Goal: Task Accomplishment & Management: Complete application form

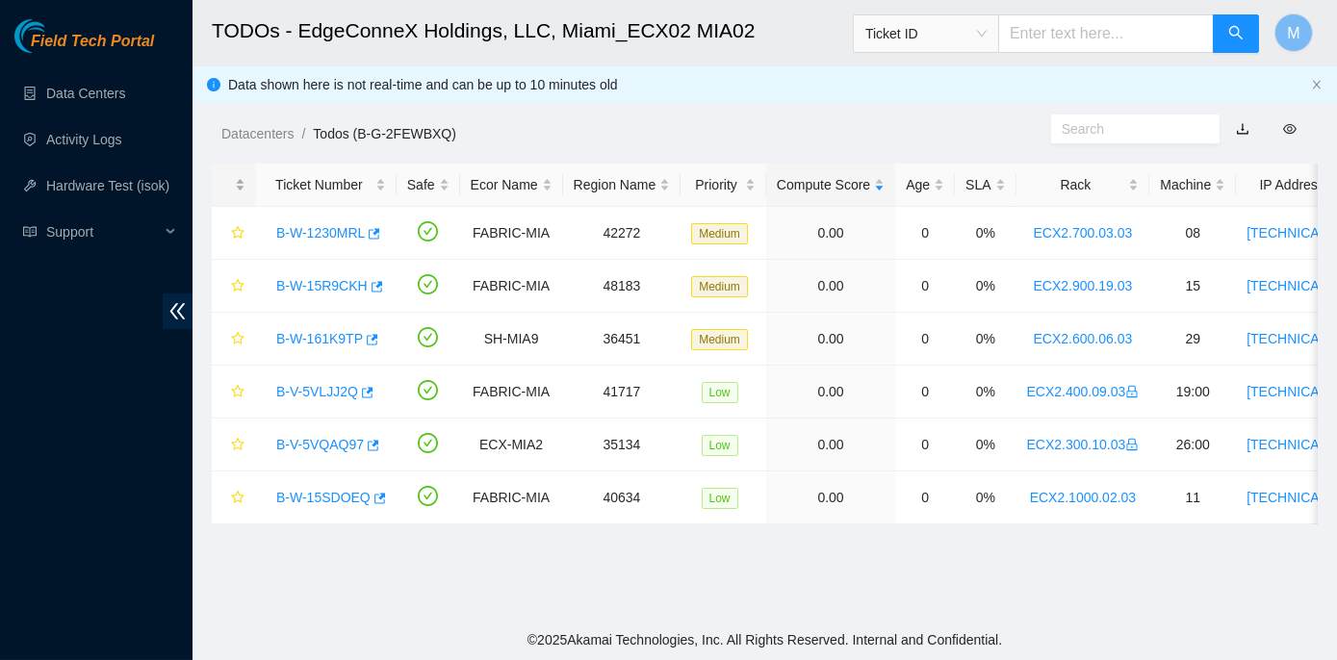
scroll to position [547, 0]
click at [349, 337] on link "B-W-161K9TP" at bounding box center [319, 338] width 87 height 15
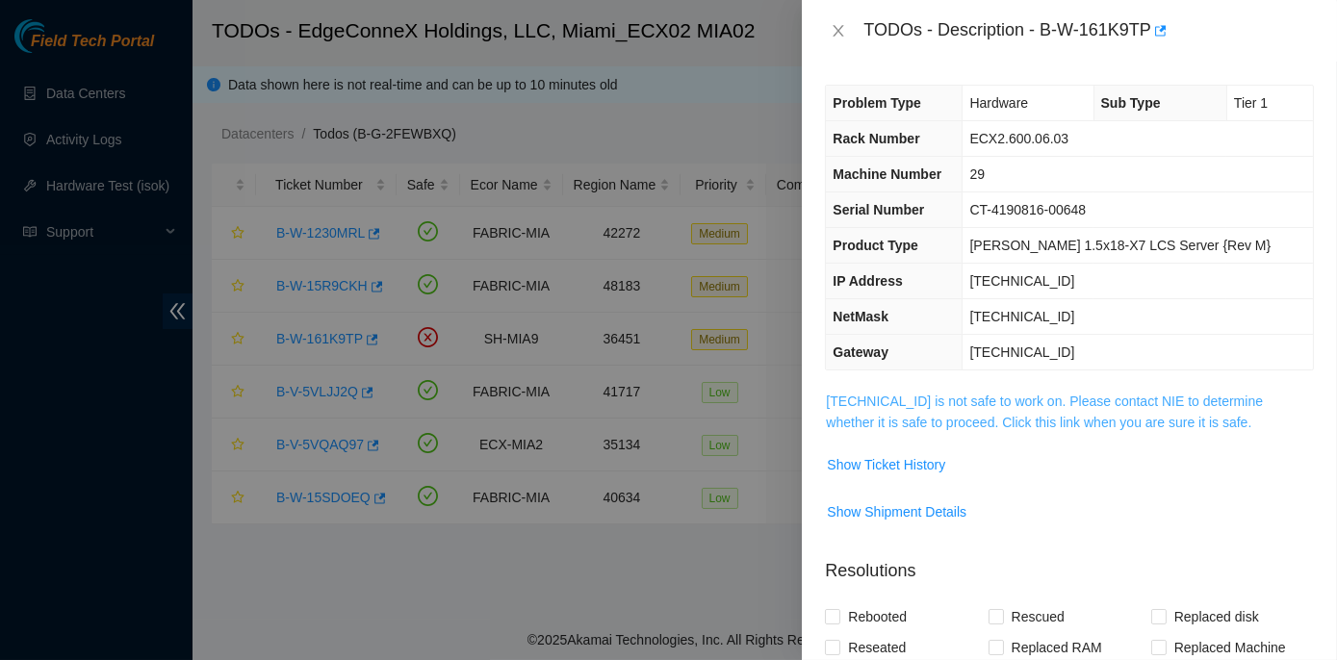
click at [1083, 400] on link "[TECHNICAL_ID] is not safe to work on. Please contact NIE to determine whether …" at bounding box center [1044, 412] width 437 height 37
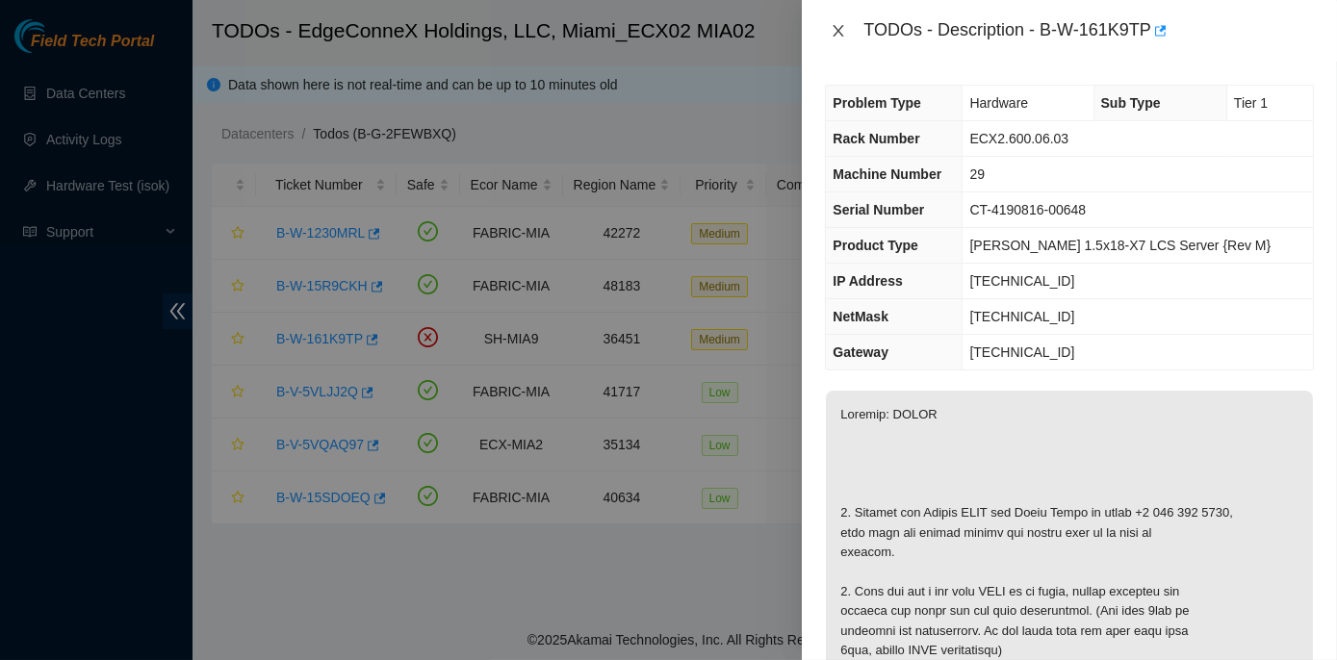
click at [844, 33] on icon "close" at bounding box center [838, 30] width 15 height 15
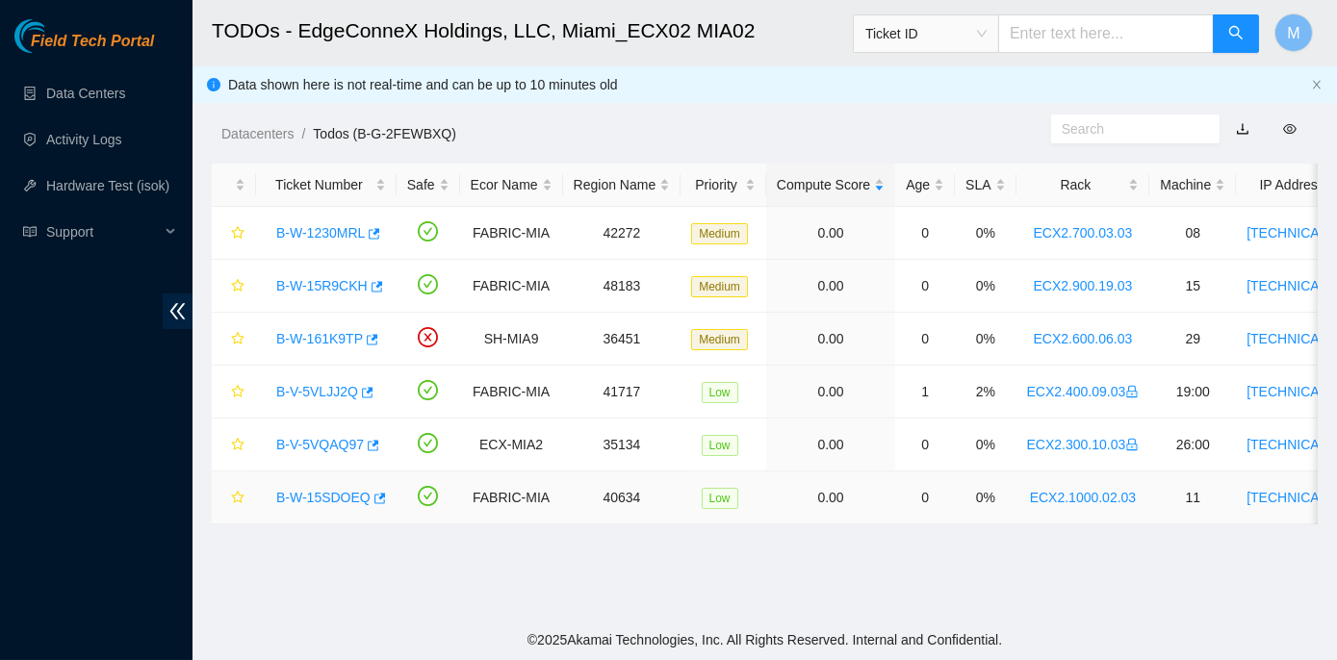
click at [349, 494] on link "B-W-15SDOEQ" at bounding box center [323, 497] width 94 height 15
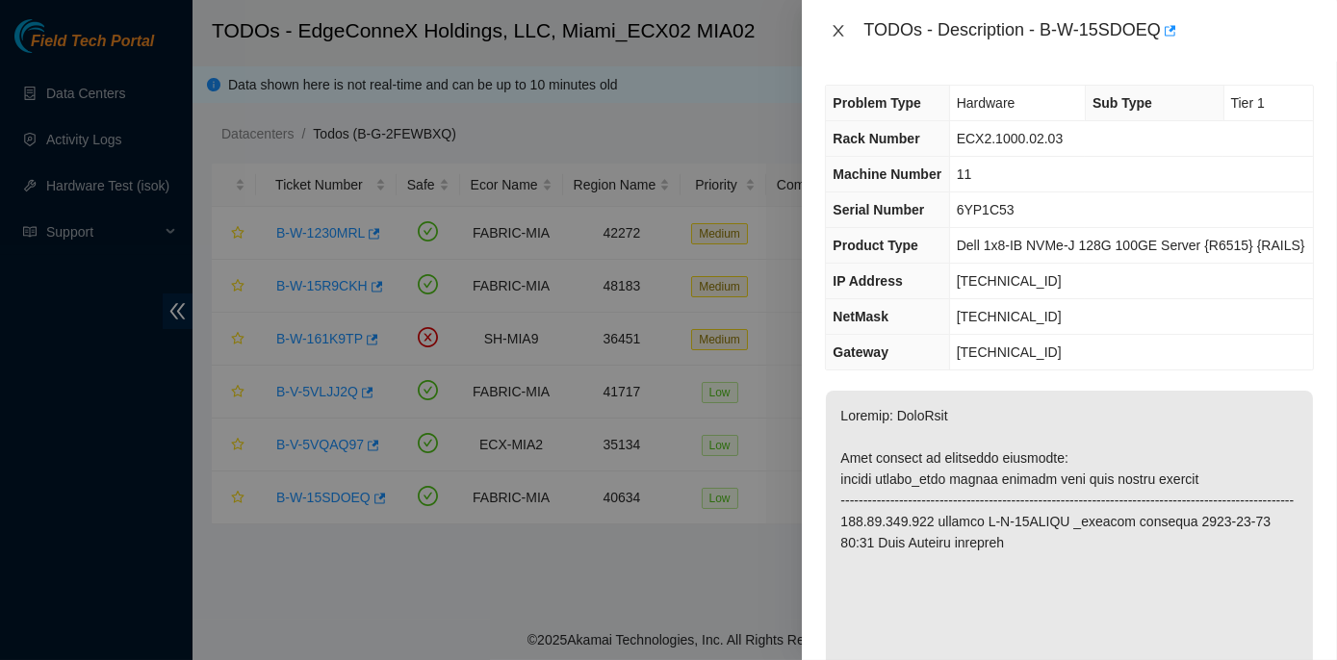
click at [836, 33] on icon "close" at bounding box center [838, 30] width 15 height 15
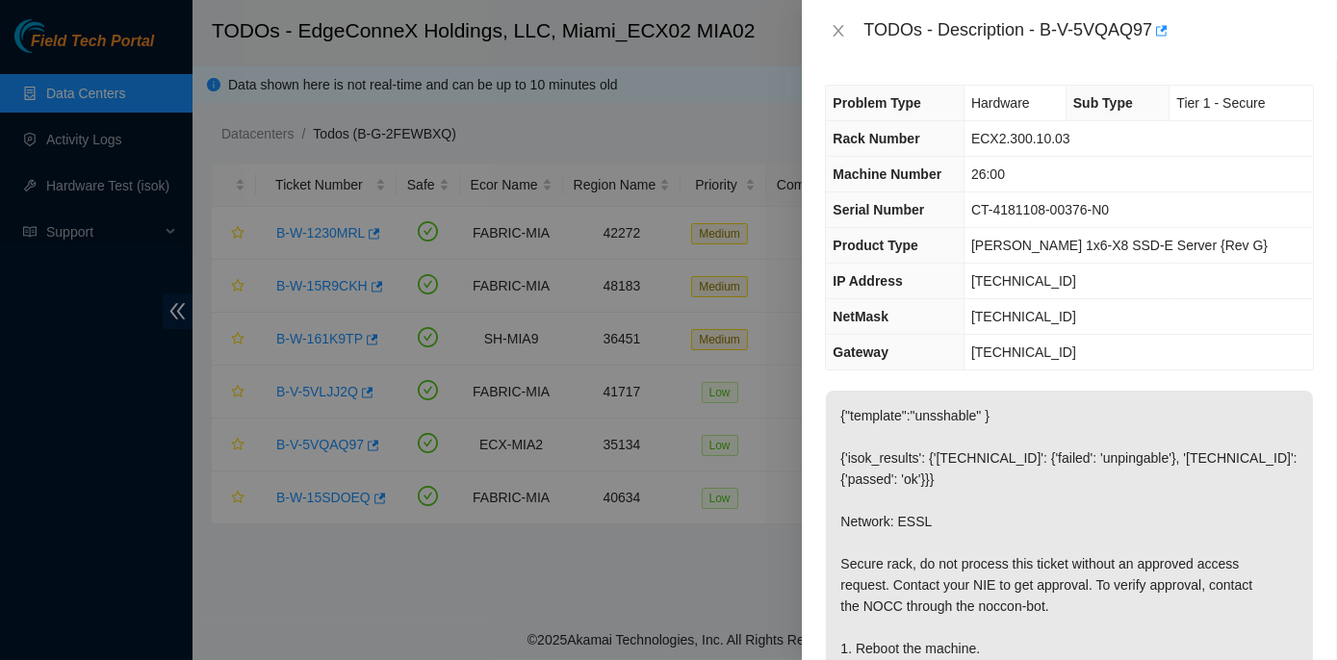
scroll to position [216, 0]
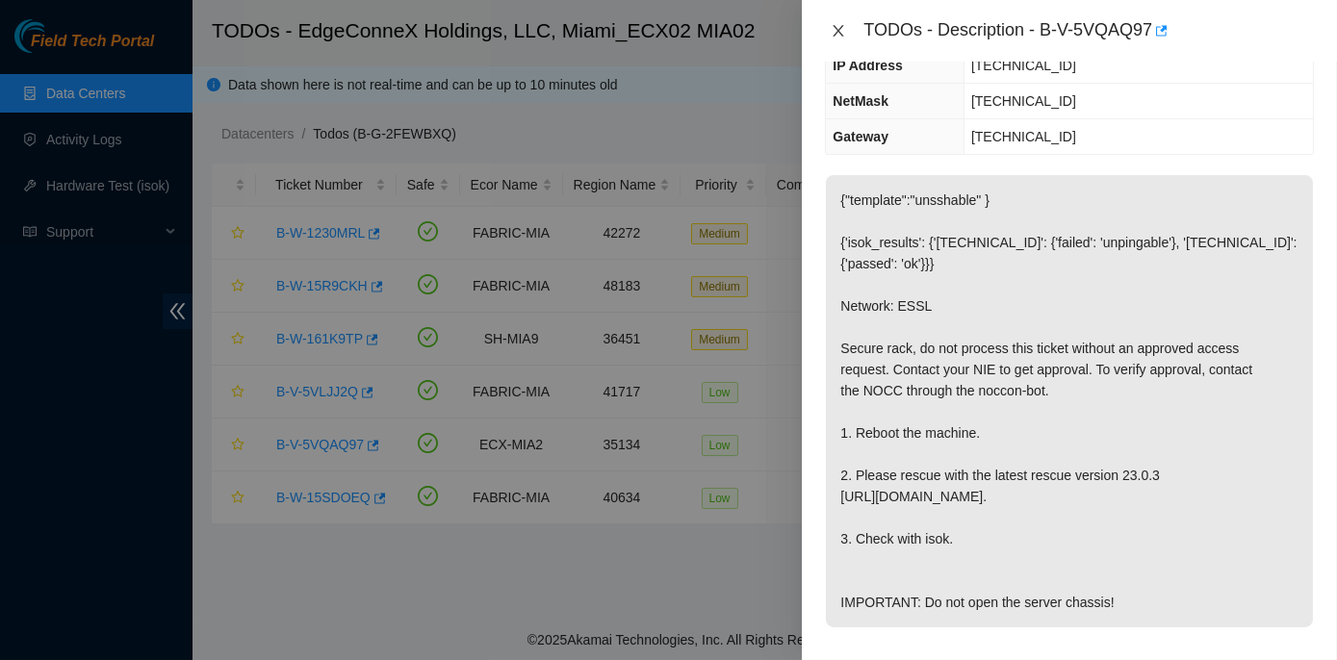
click at [837, 24] on icon "close" at bounding box center [838, 30] width 15 height 15
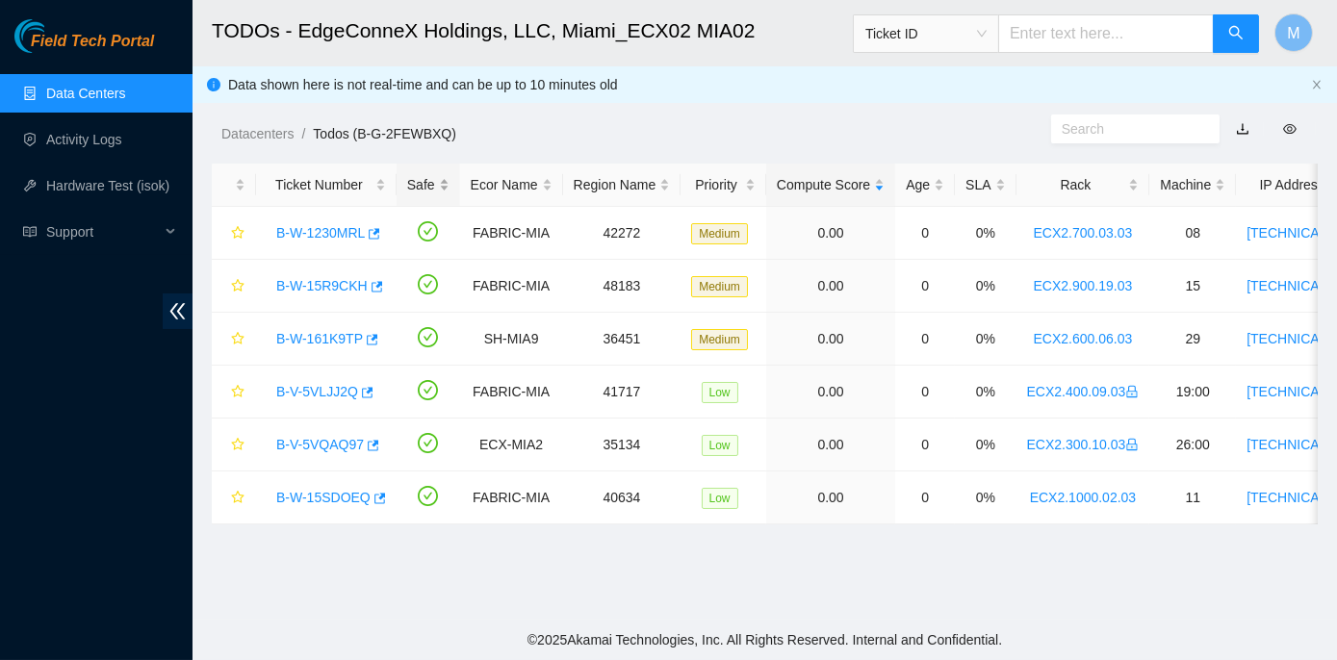
scroll to position [279, 0]
click at [55, 91] on link "Data Centers" at bounding box center [85, 93] width 79 height 15
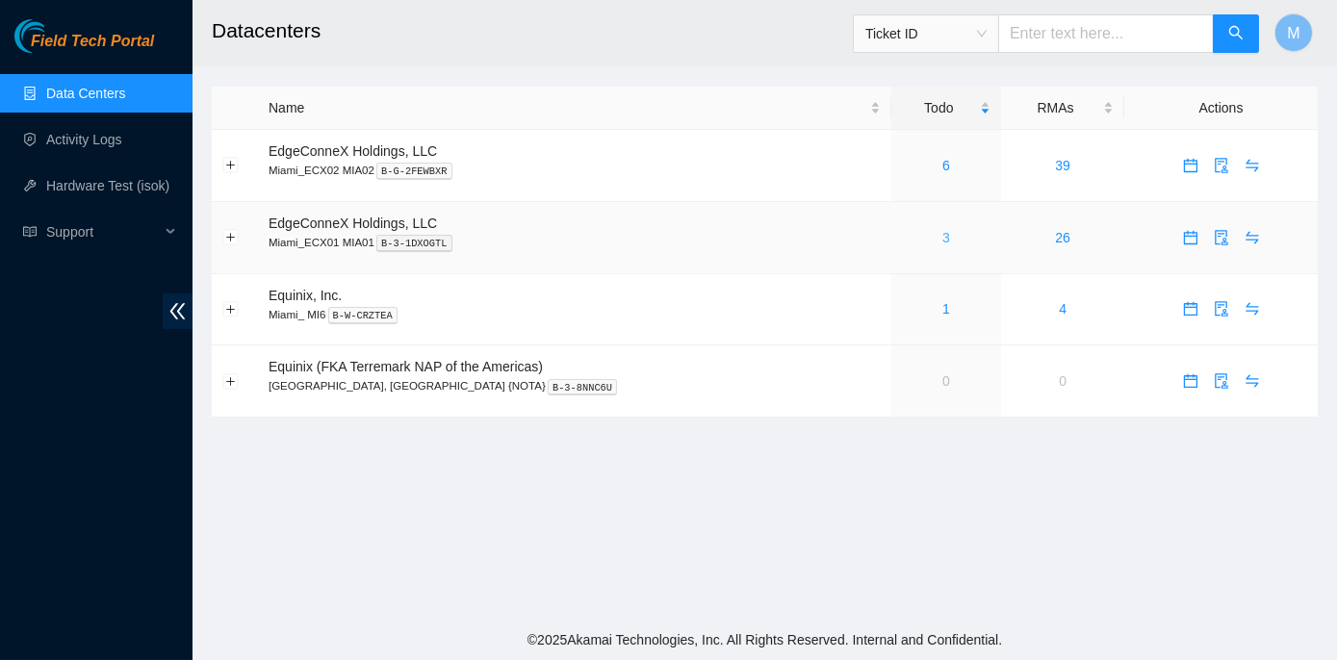
click at [942, 236] on link "3" at bounding box center [946, 237] width 8 height 15
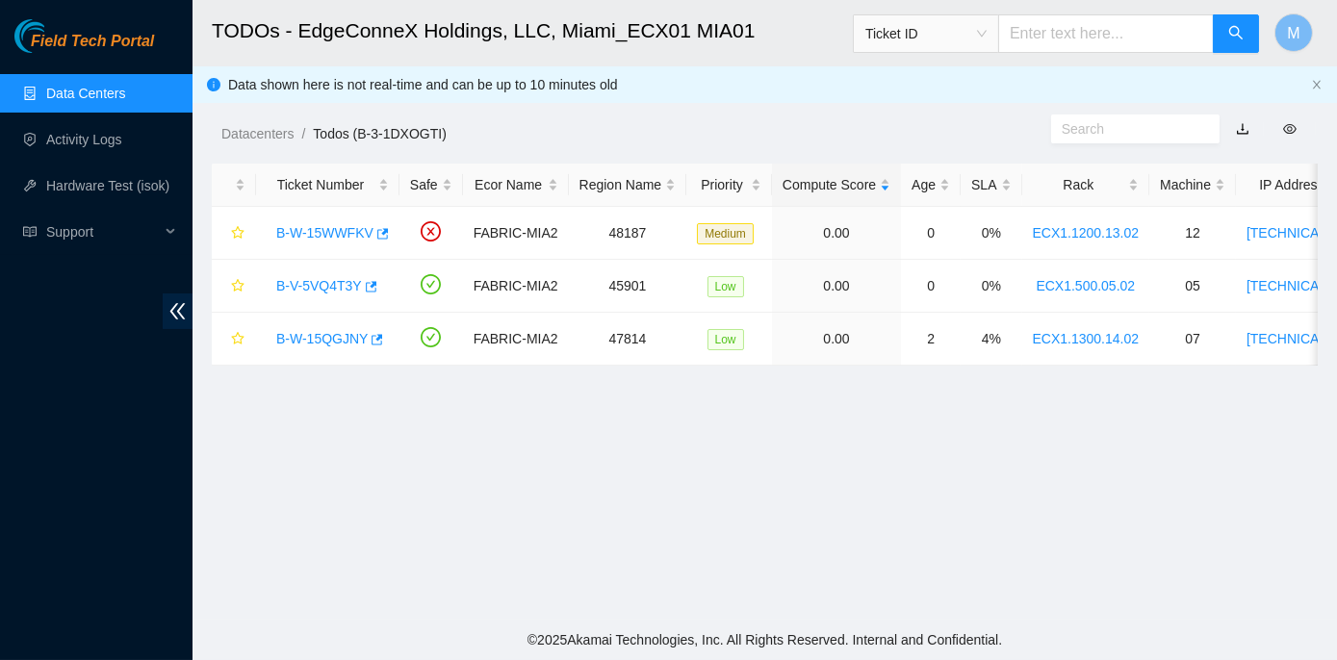
click at [90, 92] on link "Data Centers" at bounding box center [85, 93] width 79 height 15
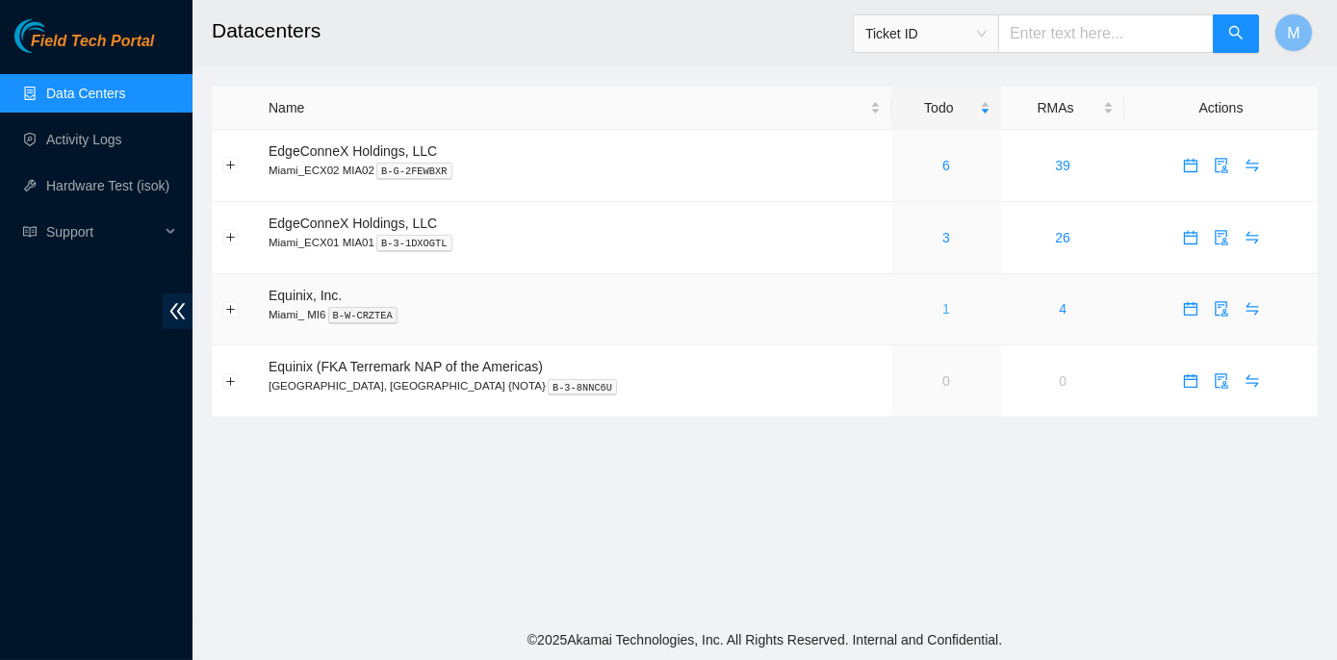
click at [942, 306] on link "1" at bounding box center [946, 308] width 8 height 15
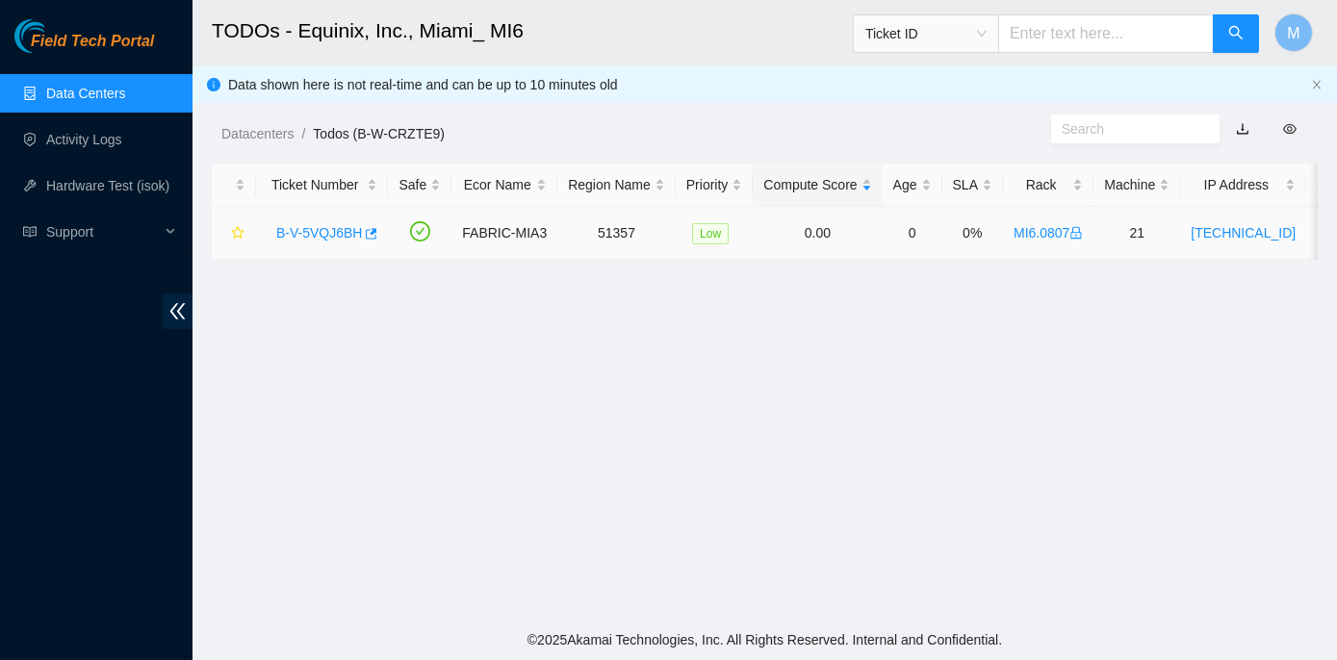
click at [313, 225] on link "B-V-5VQJ6BH" at bounding box center [319, 232] width 86 height 15
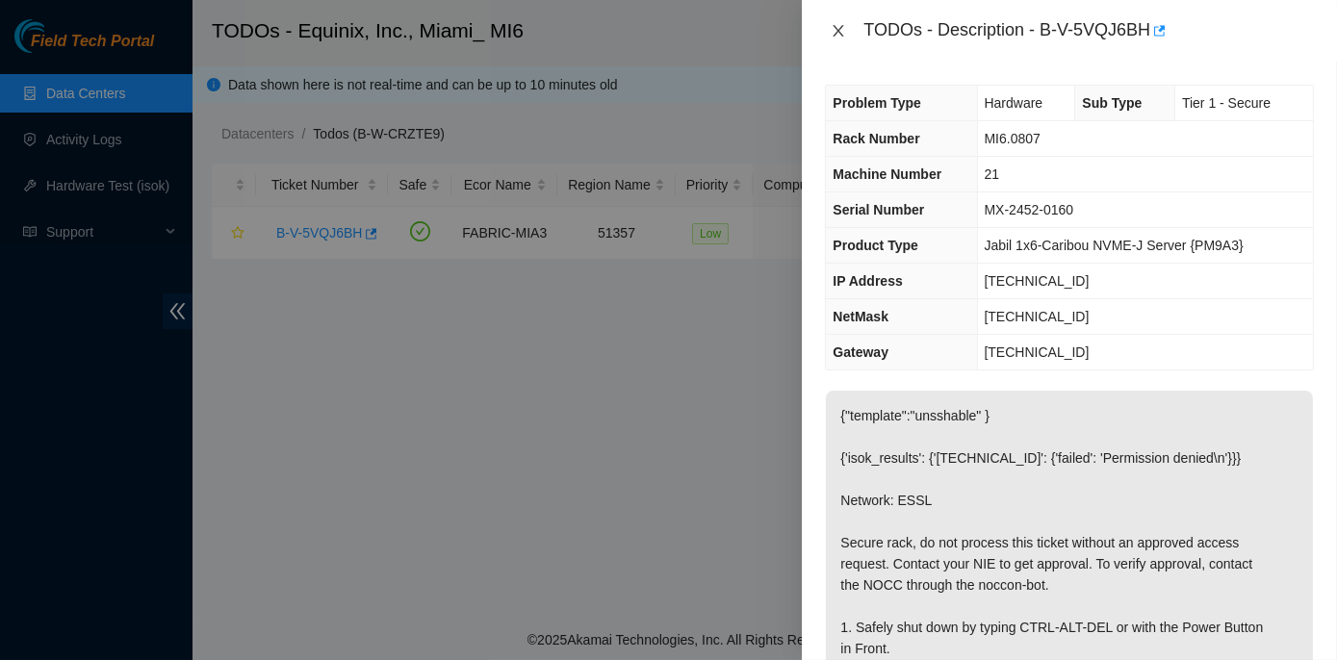
click at [839, 32] on icon "close" at bounding box center [839, 31] width 11 height 12
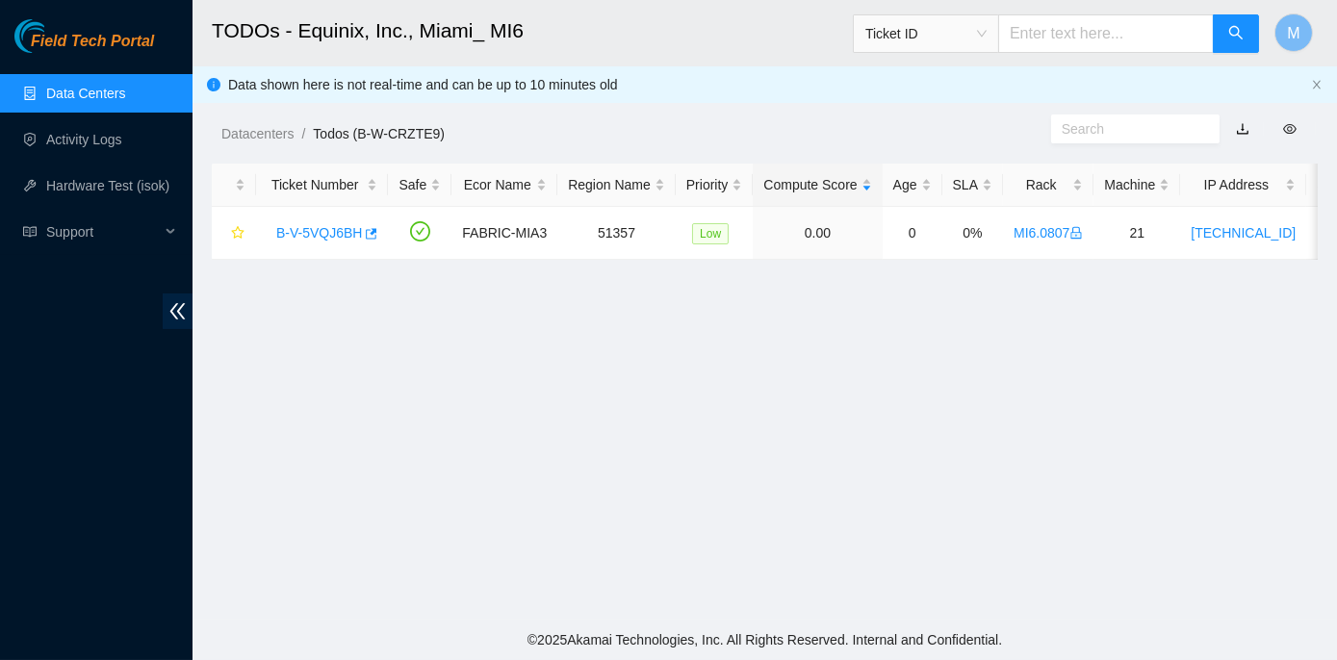
click at [74, 92] on link "Data Centers" at bounding box center [85, 93] width 79 height 15
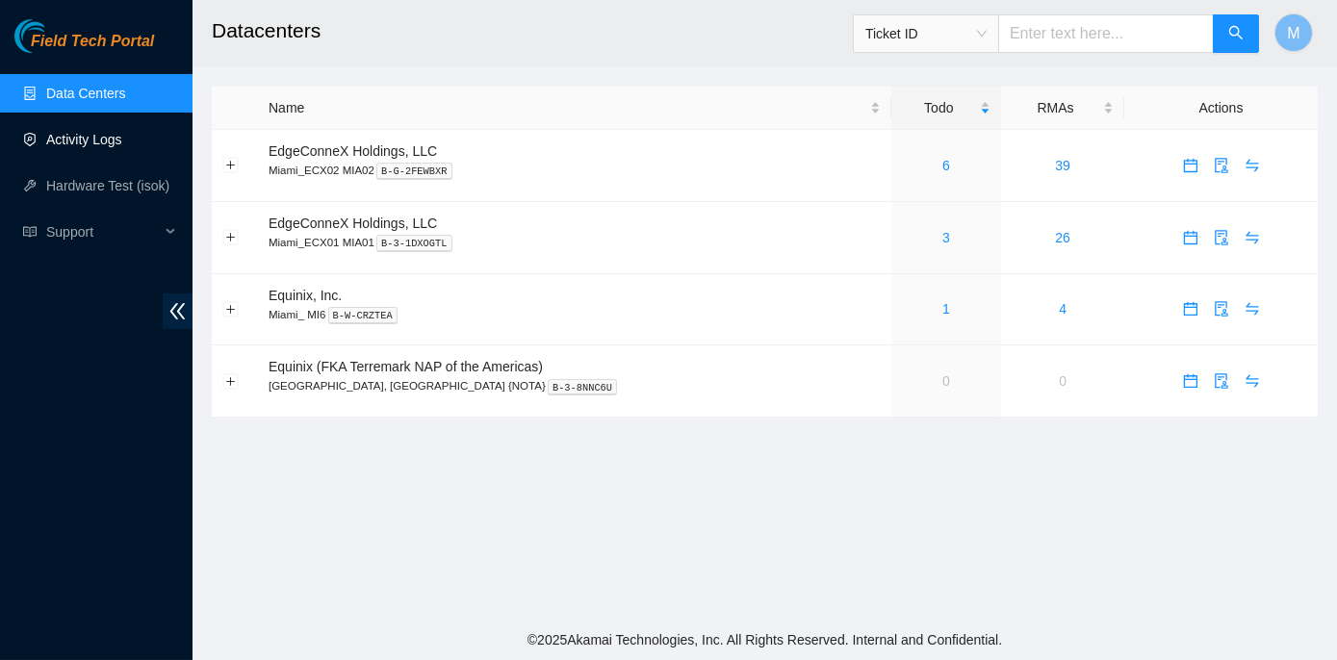
click at [103, 133] on link "Activity Logs" at bounding box center [84, 139] width 76 height 15
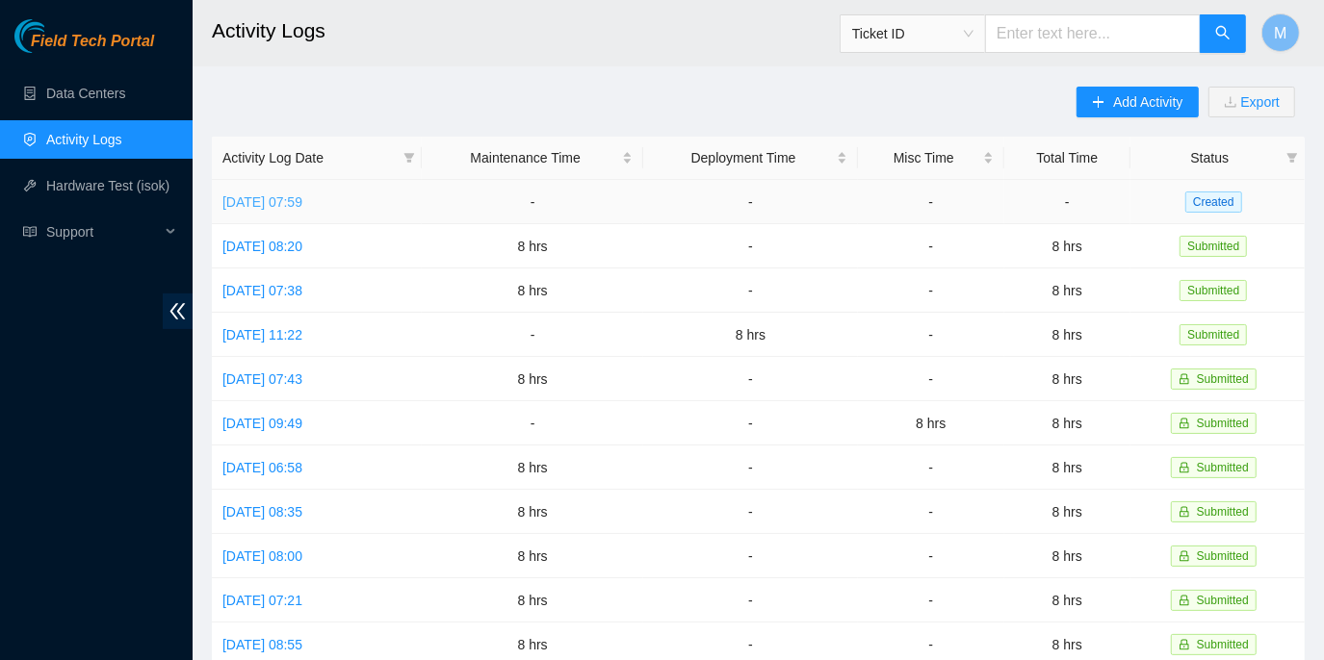
click at [302, 199] on link "Thu, 18 Sep 2025 07:59" at bounding box center [262, 201] width 80 height 15
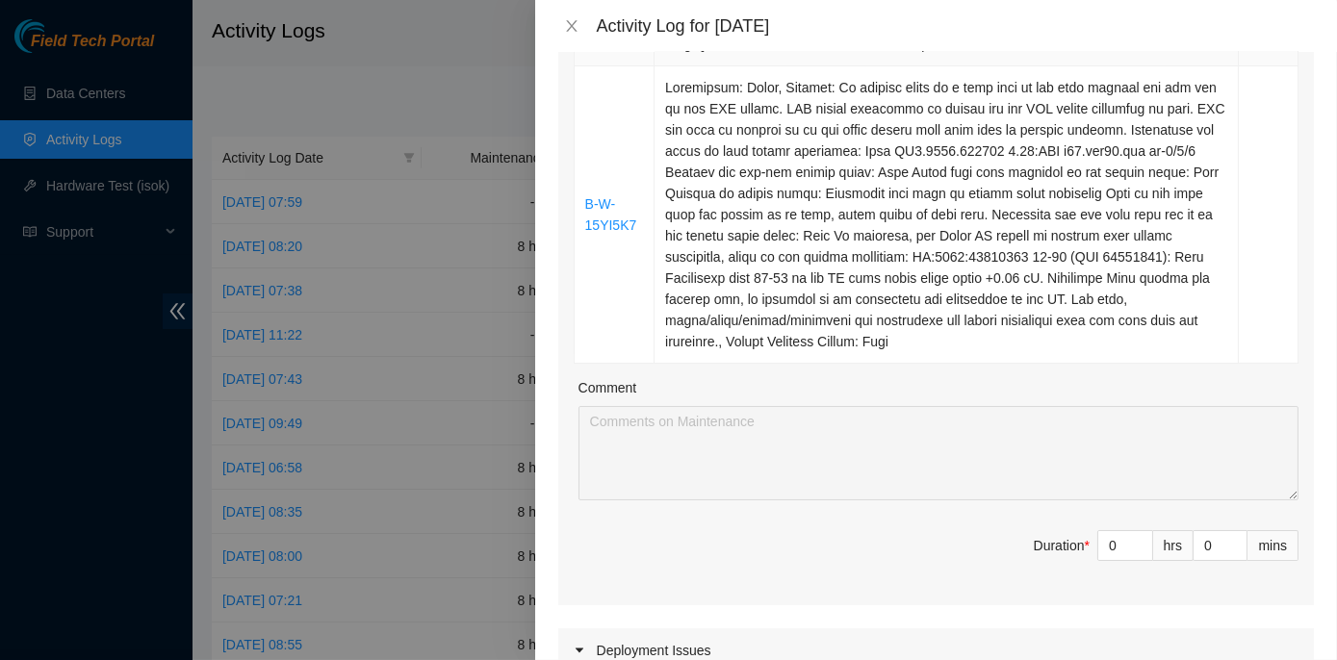
scroll to position [787, 0]
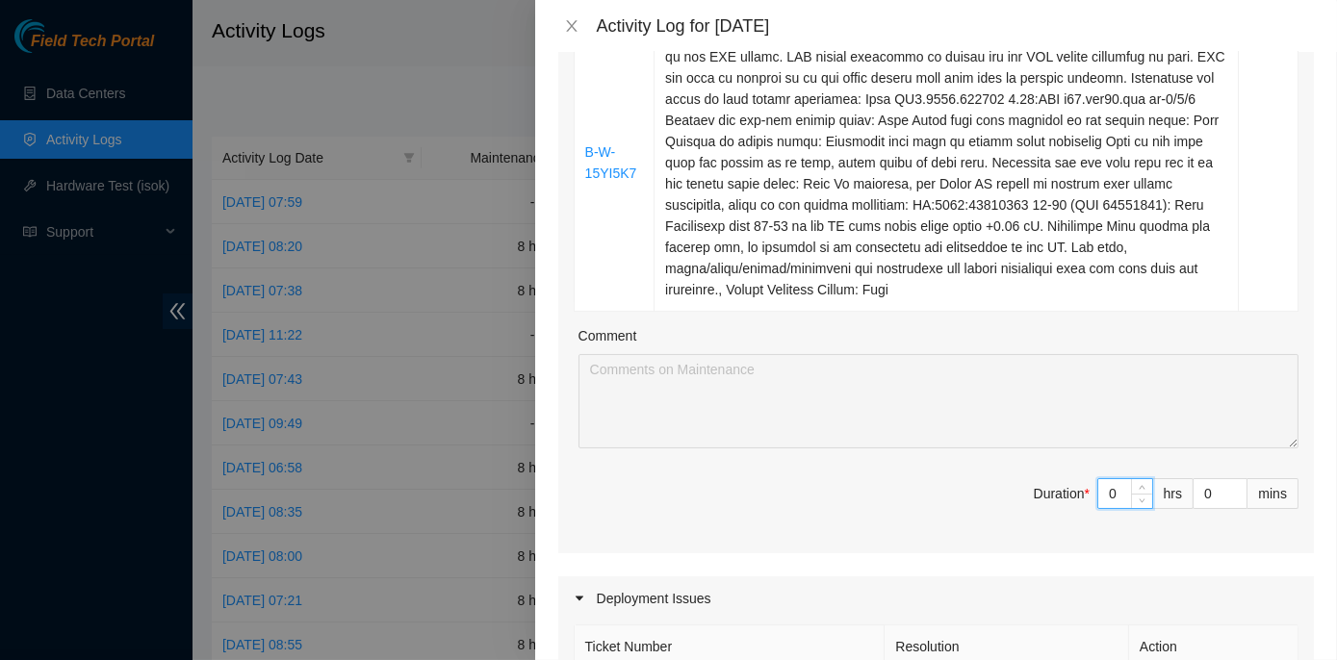
drag, startPoint x: 1096, startPoint y: 490, endPoint x: 1110, endPoint y: 491, distance: 14.5
click at [1110, 491] on input "0" at bounding box center [1125, 493] width 54 height 29
type input "8"
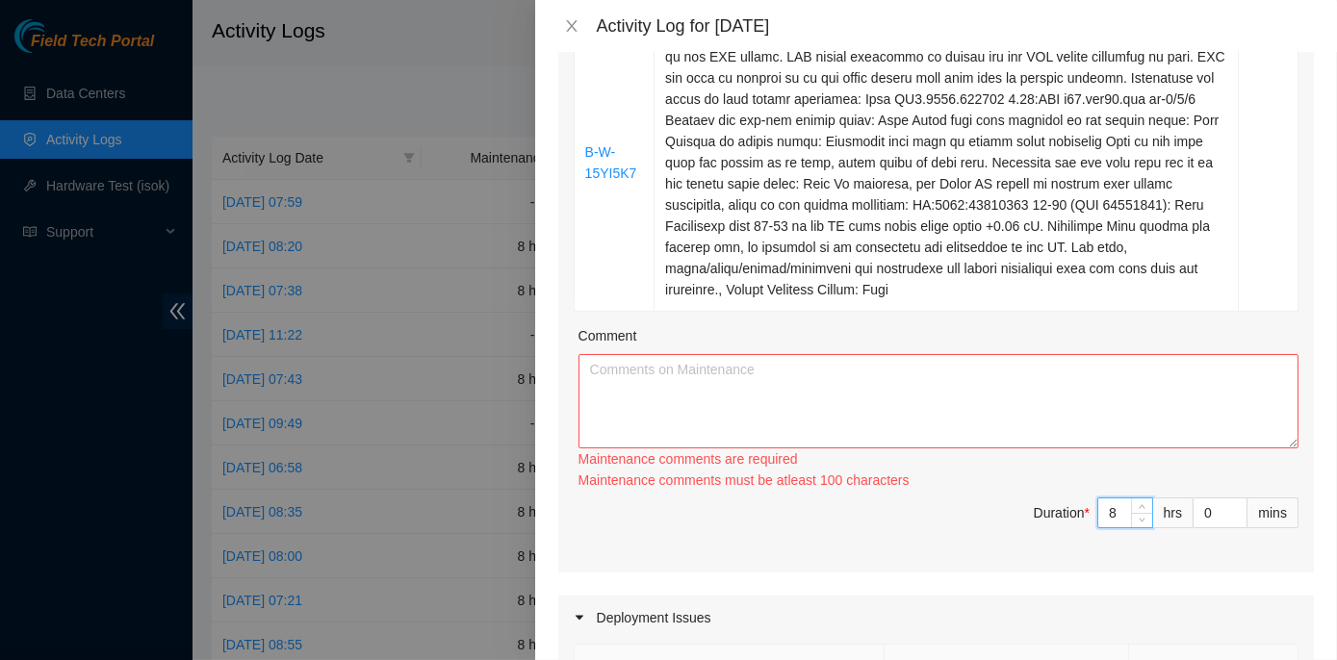
type input "8"
click at [737, 381] on textarea "Comment" at bounding box center [939, 401] width 720 height 94
paste textarea "MI1- Maintenance Check for inbound shipments for MI1; there are currently no in…"
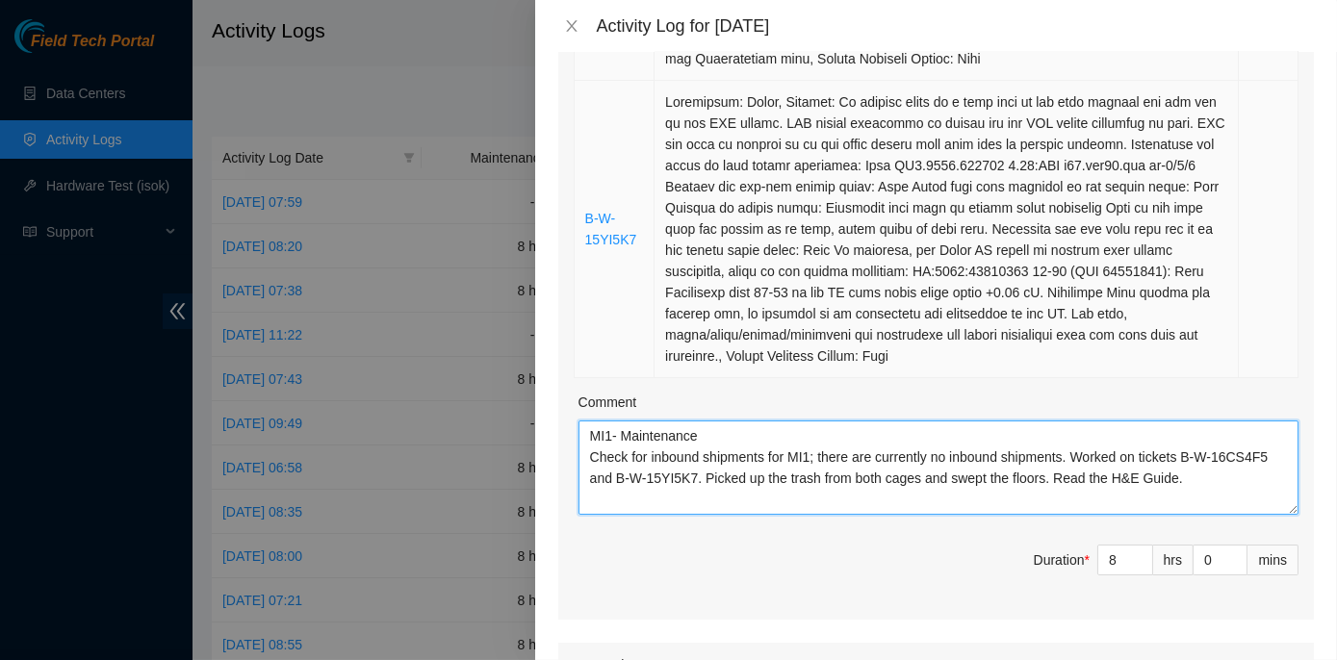
scroll to position [525, 0]
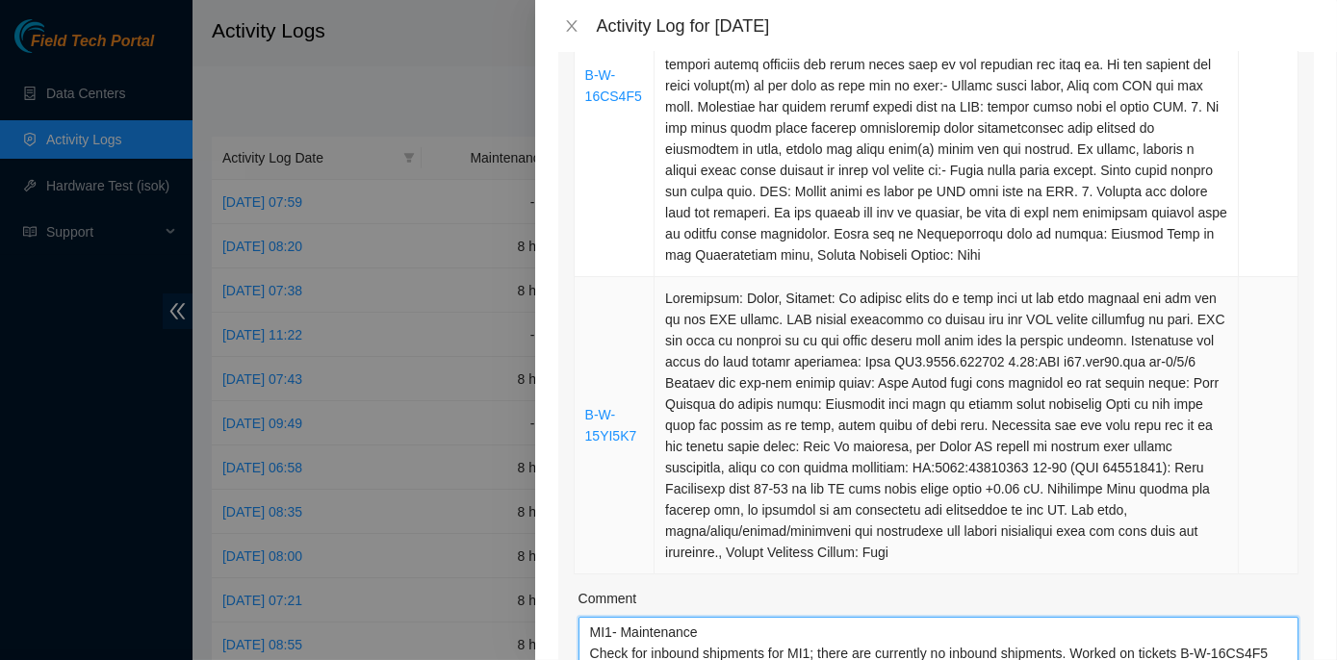
type textarea "MI1- Maintenance Check for inbound shipments for MI1; there are currently no in…"
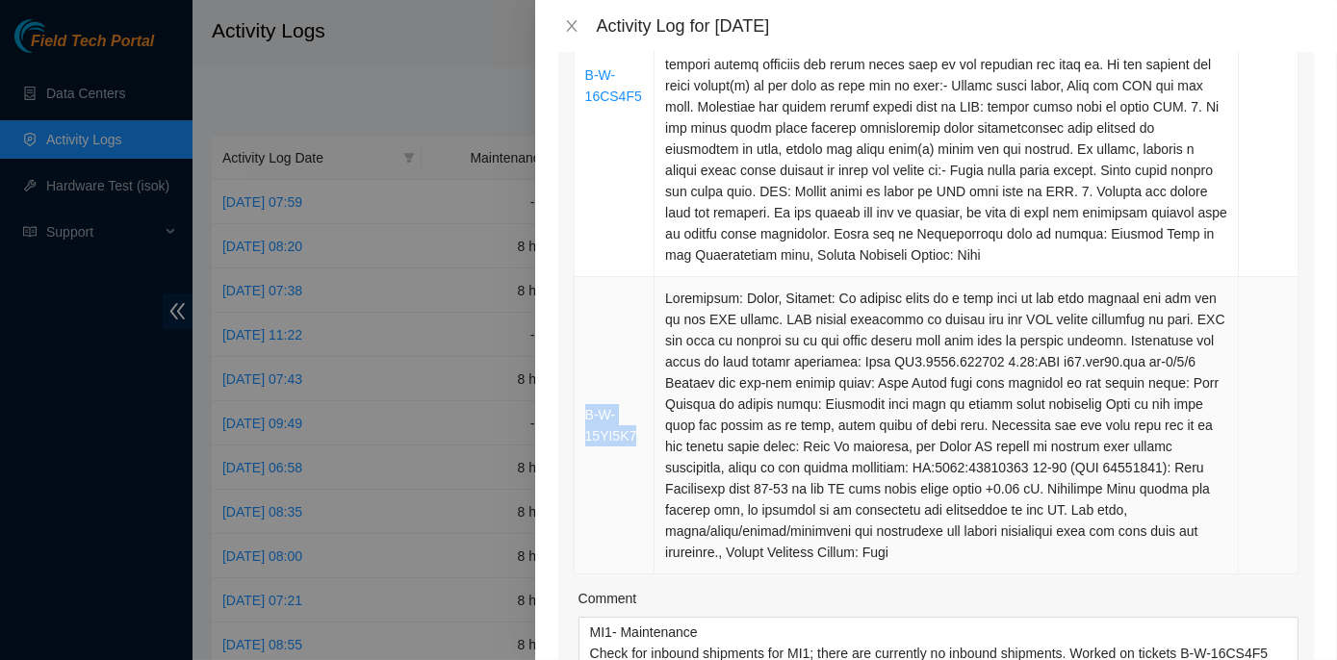
drag, startPoint x: 635, startPoint y: 436, endPoint x: 583, endPoint y: 402, distance: 62.0
click at [583, 402] on td "B-W-15YI5K7" at bounding box center [615, 425] width 81 height 297
copy link "B-W-15YI5K7"
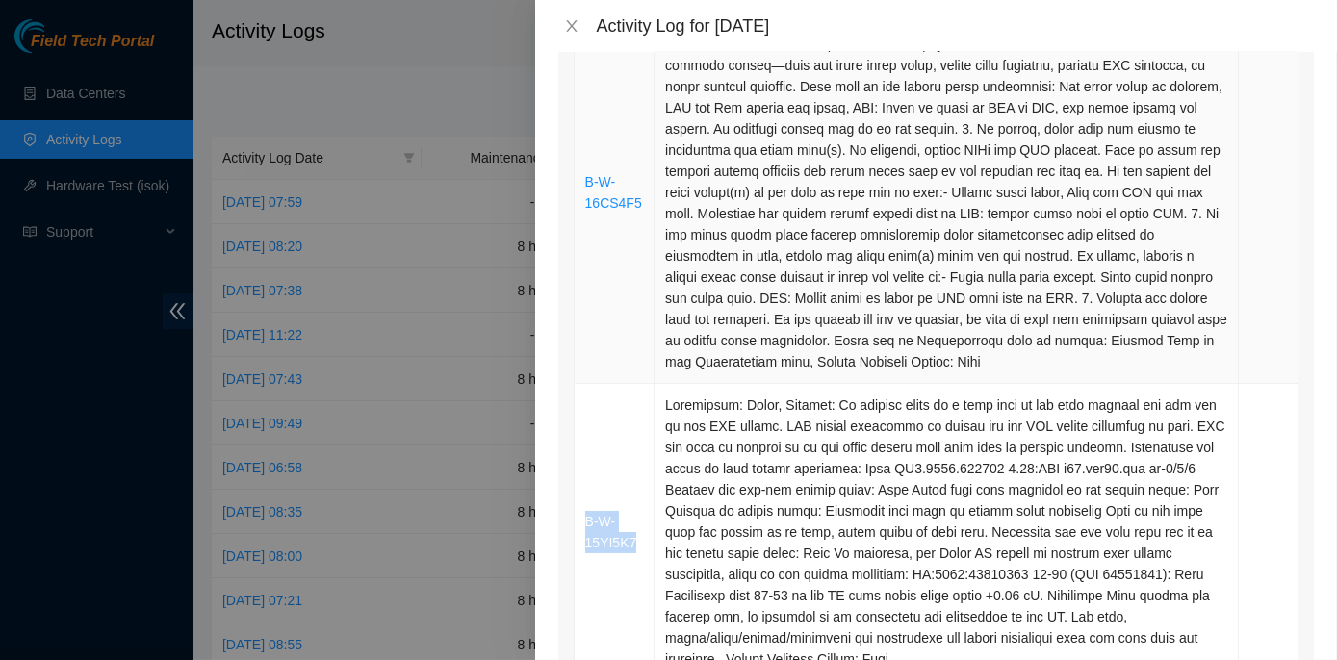
scroll to position [87, 0]
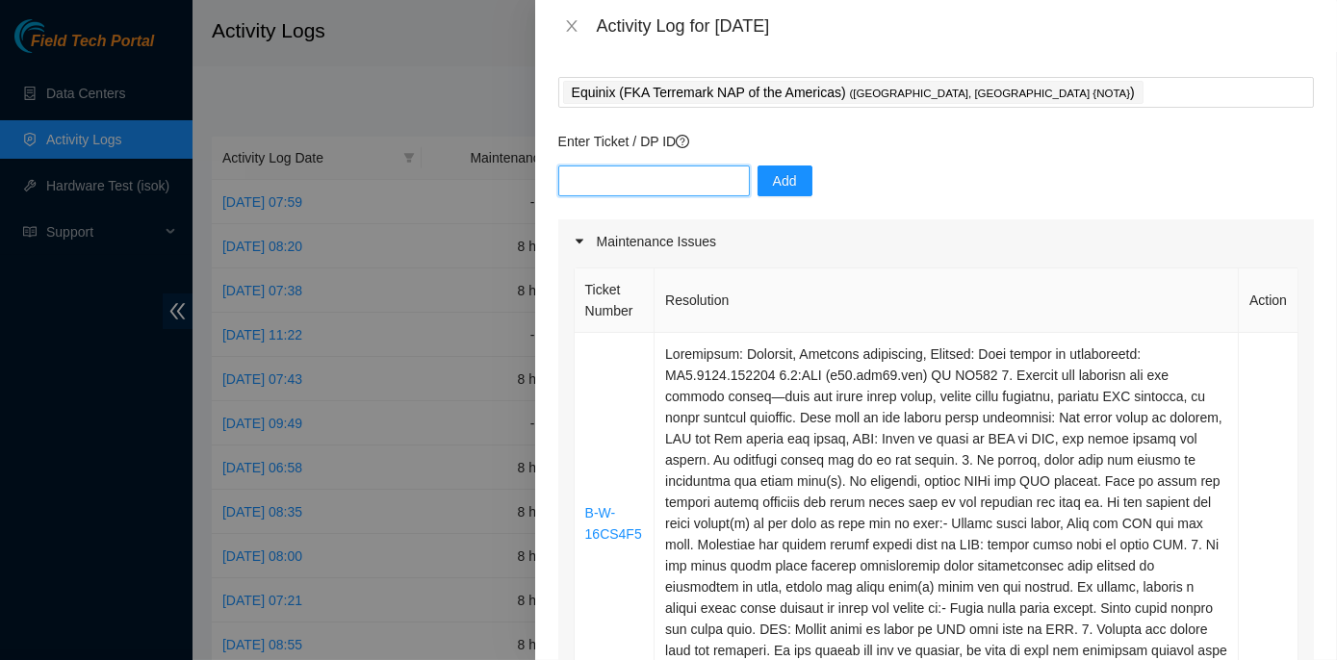
click at [572, 175] on input "text" at bounding box center [654, 181] width 192 height 31
paste input "B-W-15YI5K7"
drag, startPoint x: 636, startPoint y: 533, endPoint x: 586, endPoint y: 510, distance: 55.1
click at [586, 510] on td "B-W-16CS4F5" at bounding box center [615, 524] width 81 height 382
copy link "B-W-16CS4F5"
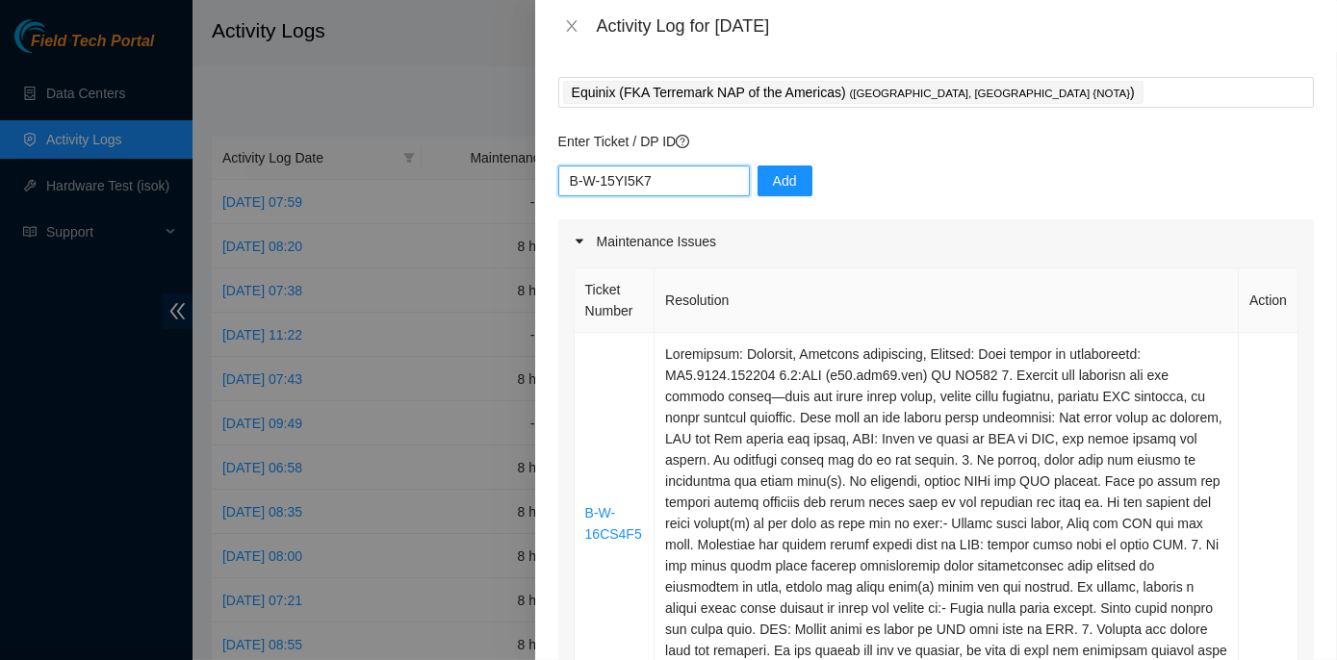
click at [672, 175] on input "B-W-15YI5K7" at bounding box center [654, 181] width 192 height 31
paste input "B-W-16CS4F5"
type input "B-W-15YI5K7 B-W-16CS4F5"
click at [773, 170] on span "Add" at bounding box center [785, 180] width 24 height 21
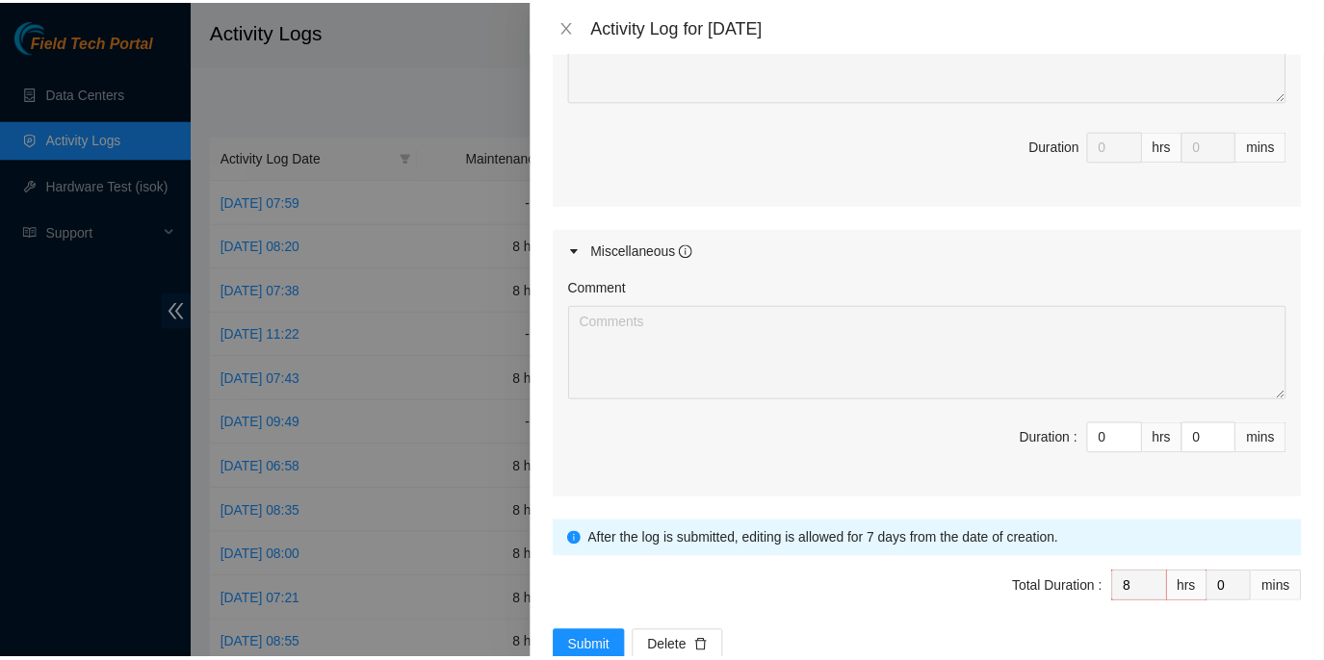
scroll to position [1576, 0]
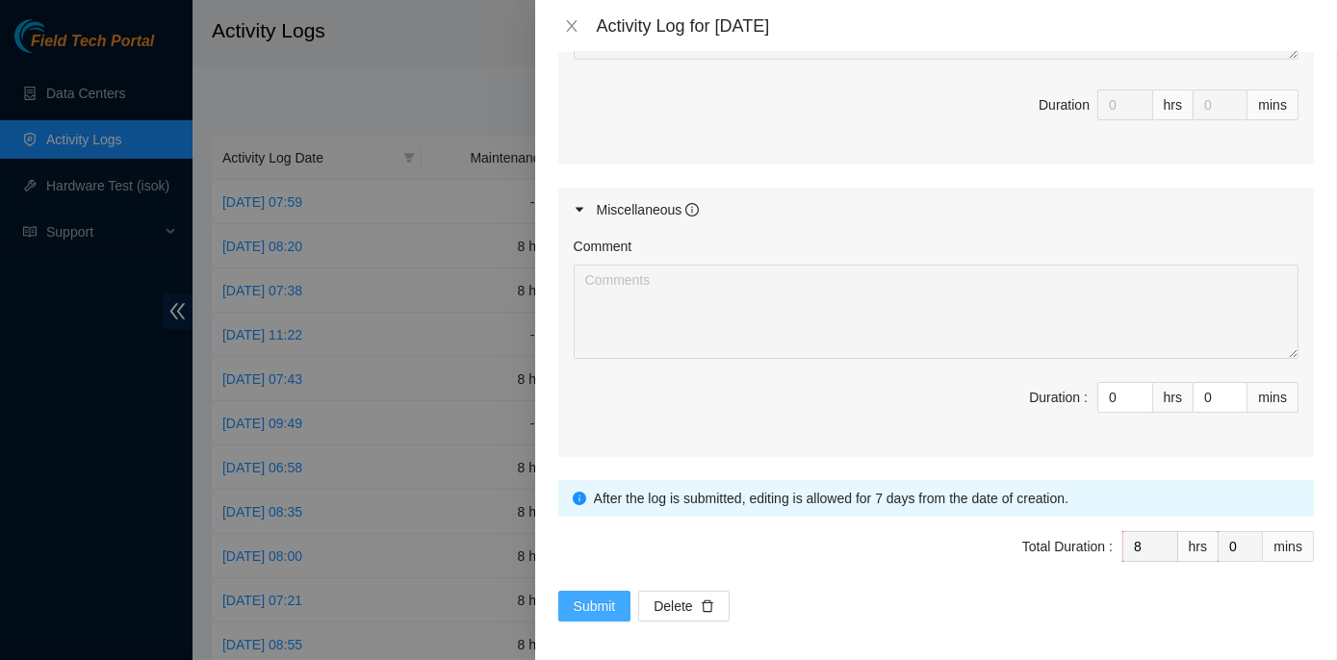
click at [600, 610] on button "Submit" at bounding box center [594, 606] width 73 height 31
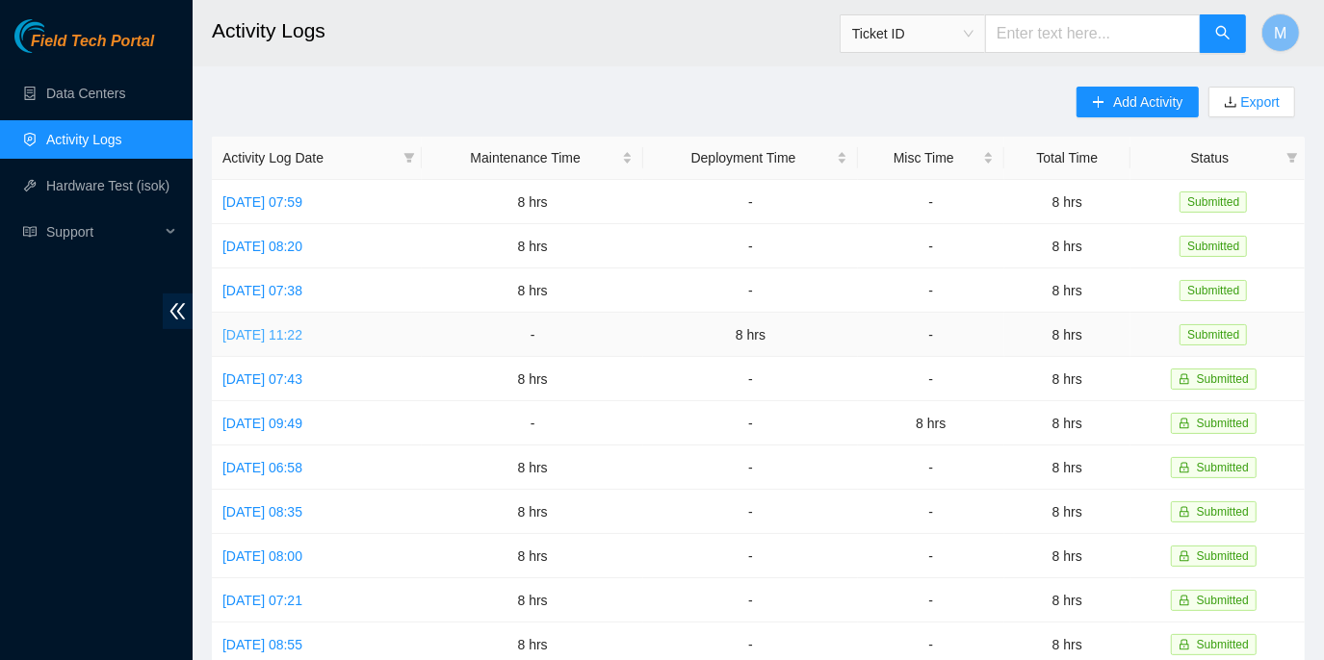
click at [302, 336] on link "Mon, 15 Sep 2025 11:22" at bounding box center [262, 334] width 80 height 15
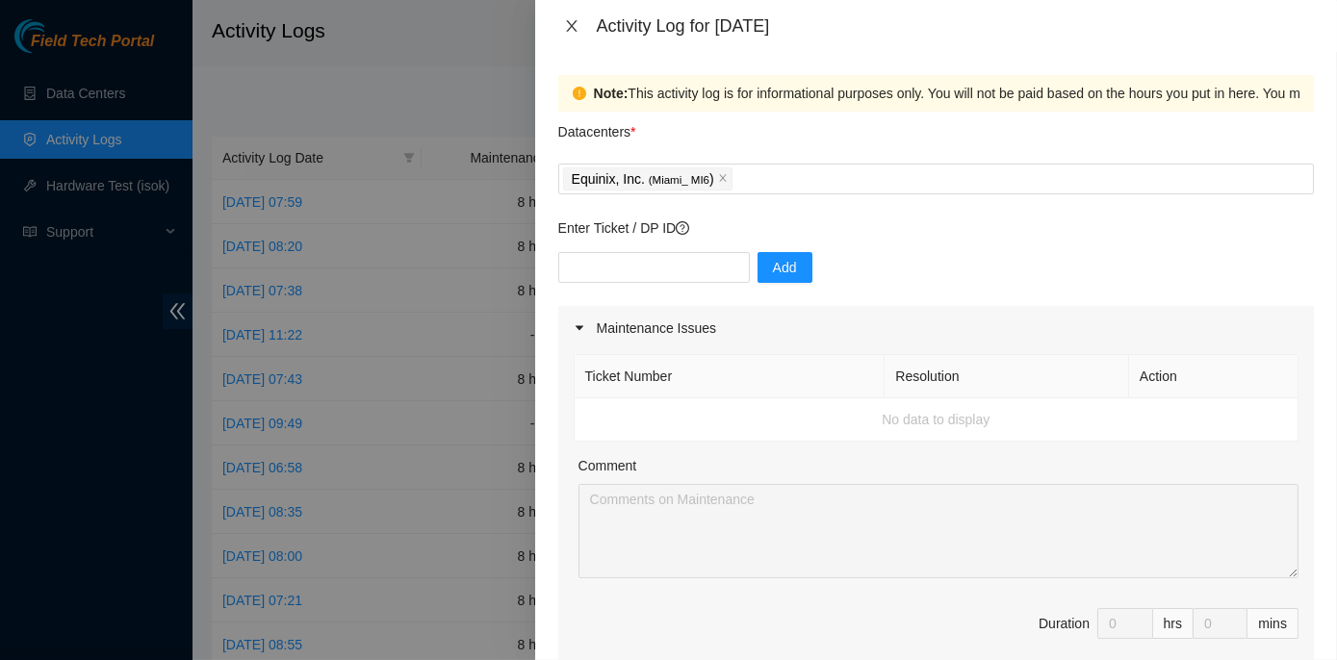
click at [564, 28] on button "Close" at bounding box center [571, 26] width 27 height 18
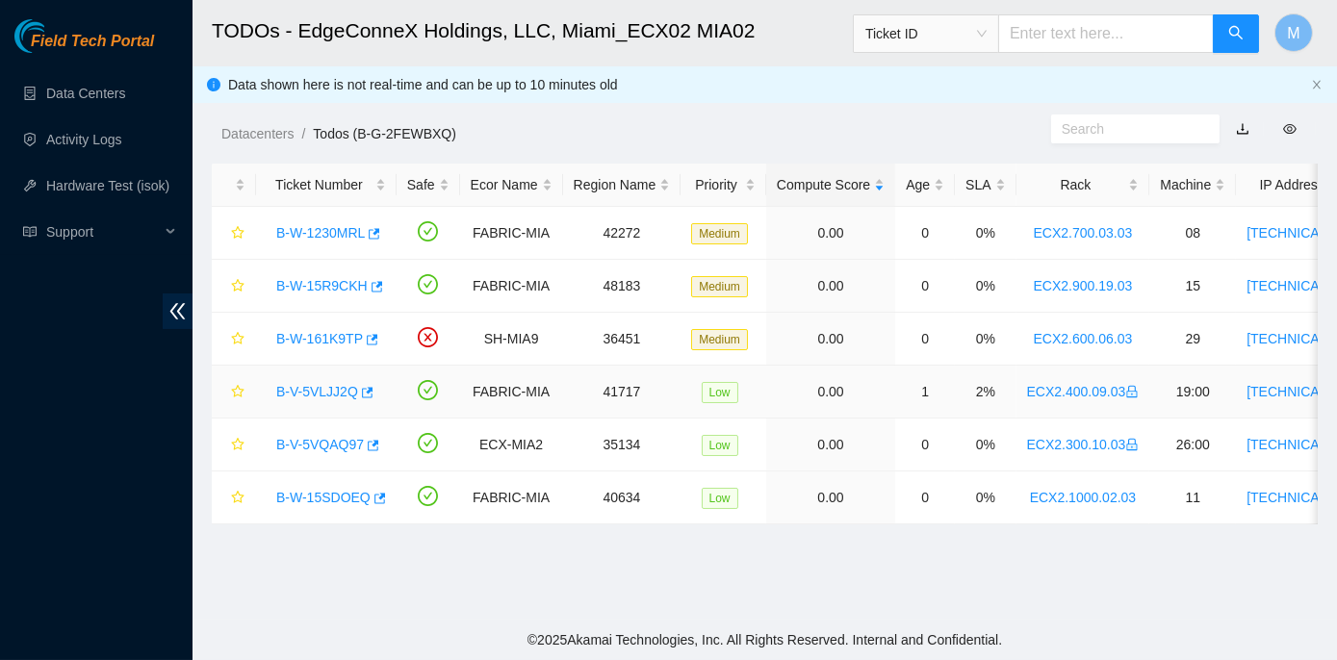
click at [310, 393] on link "B-V-5VLJJ2Q" at bounding box center [317, 391] width 82 height 15
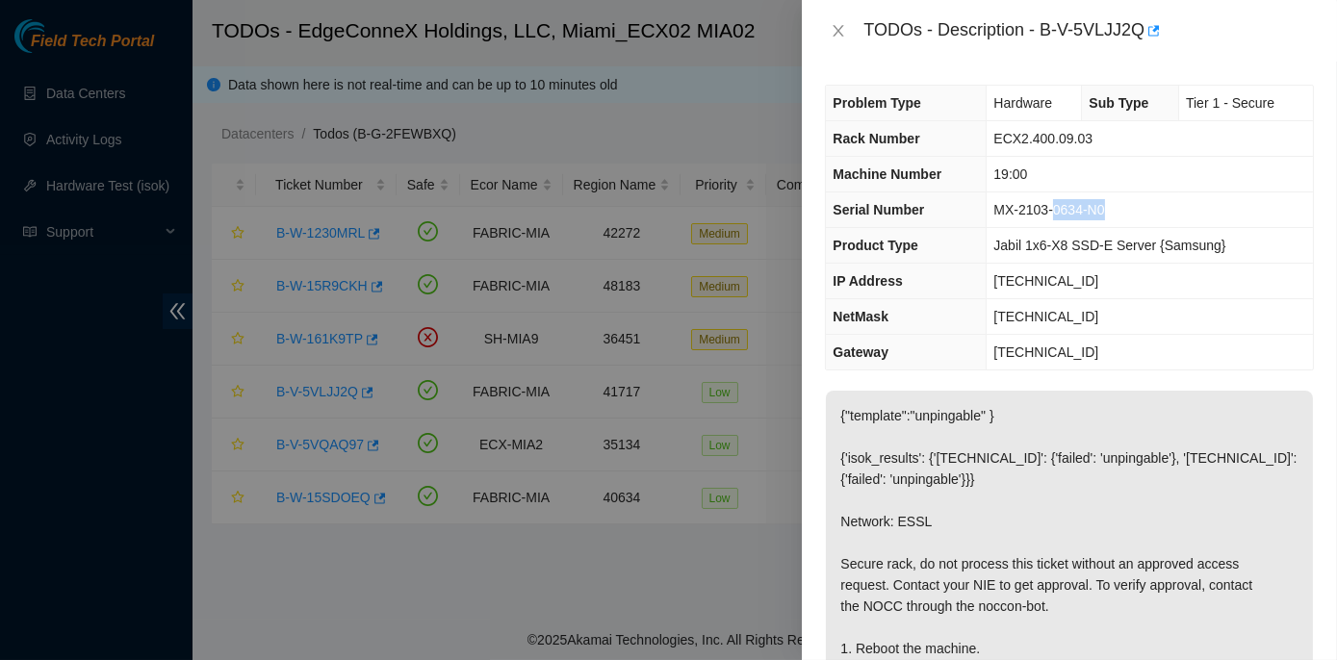
drag, startPoint x: 1051, startPoint y: 210, endPoint x: 1109, endPoint y: 212, distance: 57.8
click at [1109, 212] on td "MX-2103-0634-N0" at bounding box center [1150, 211] width 326 height 36
drag, startPoint x: 1109, startPoint y: 212, endPoint x: 1078, endPoint y: 217, distance: 31.2
click at [1078, 217] on span "MX-2103-0634-N0" at bounding box center [1049, 209] width 111 height 15
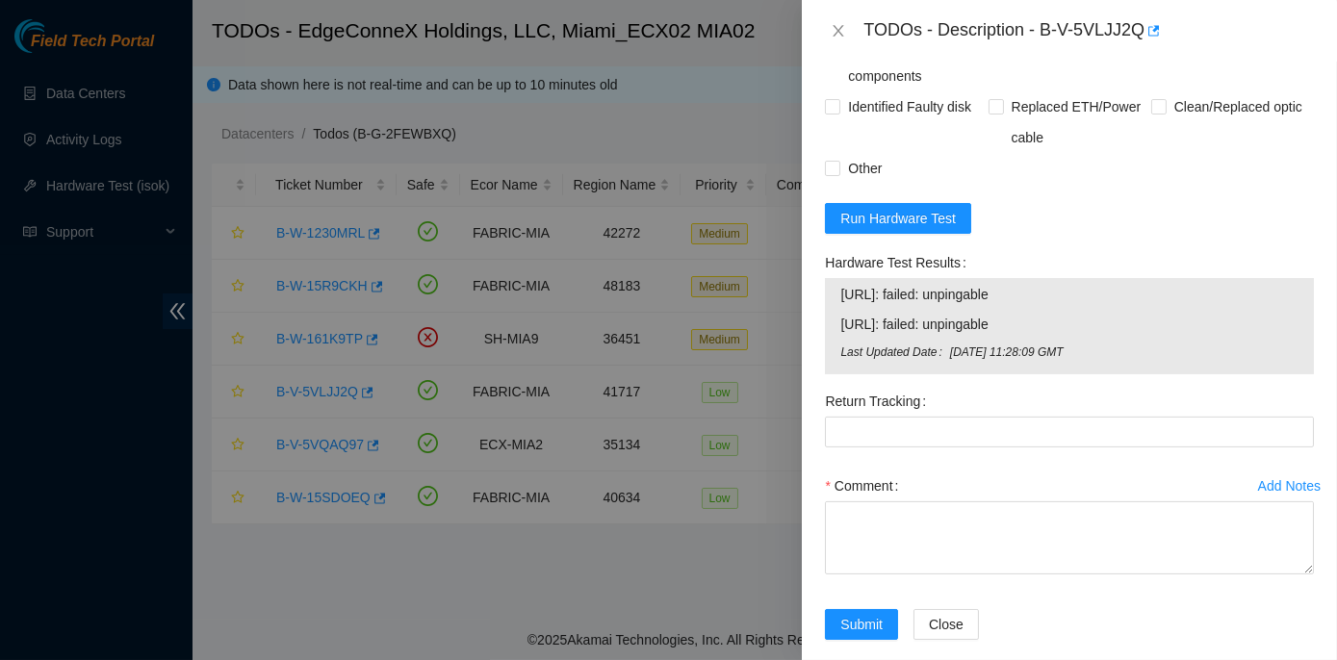
scroll to position [1049, 0]
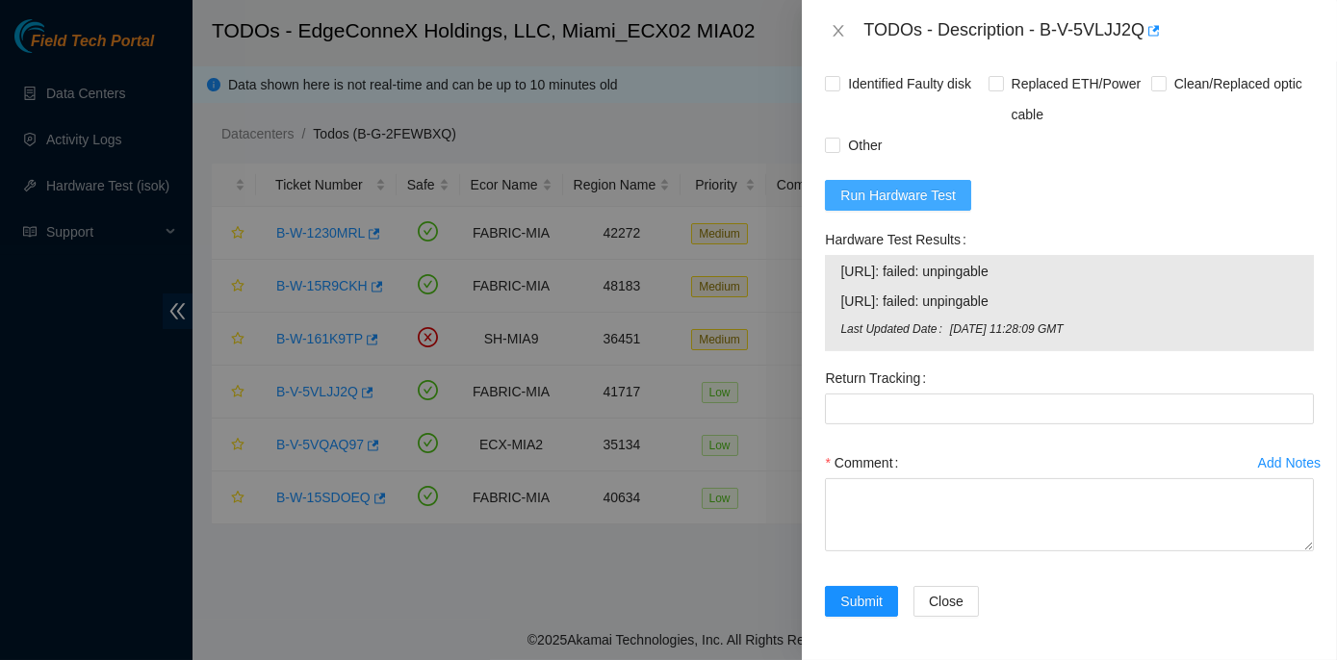
click at [898, 206] on span "Run Hardware Test" at bounding box center [898, 195] width 116 height 21
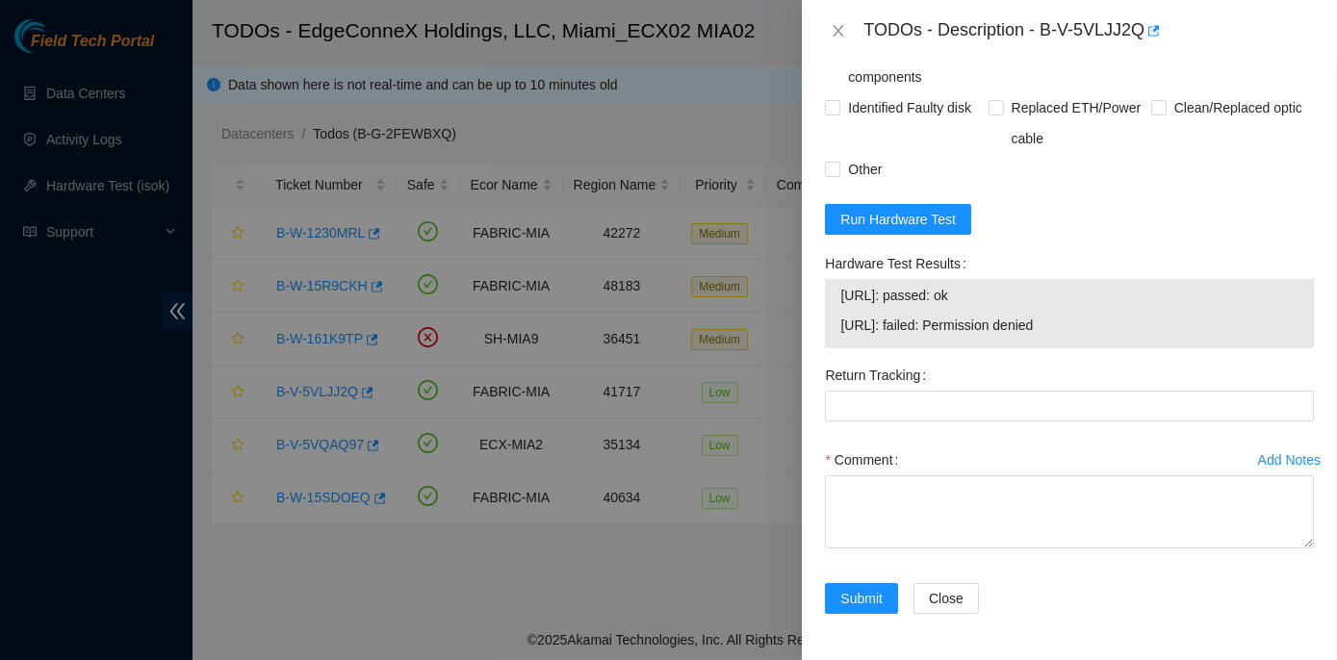
scroll to position [889, 0]
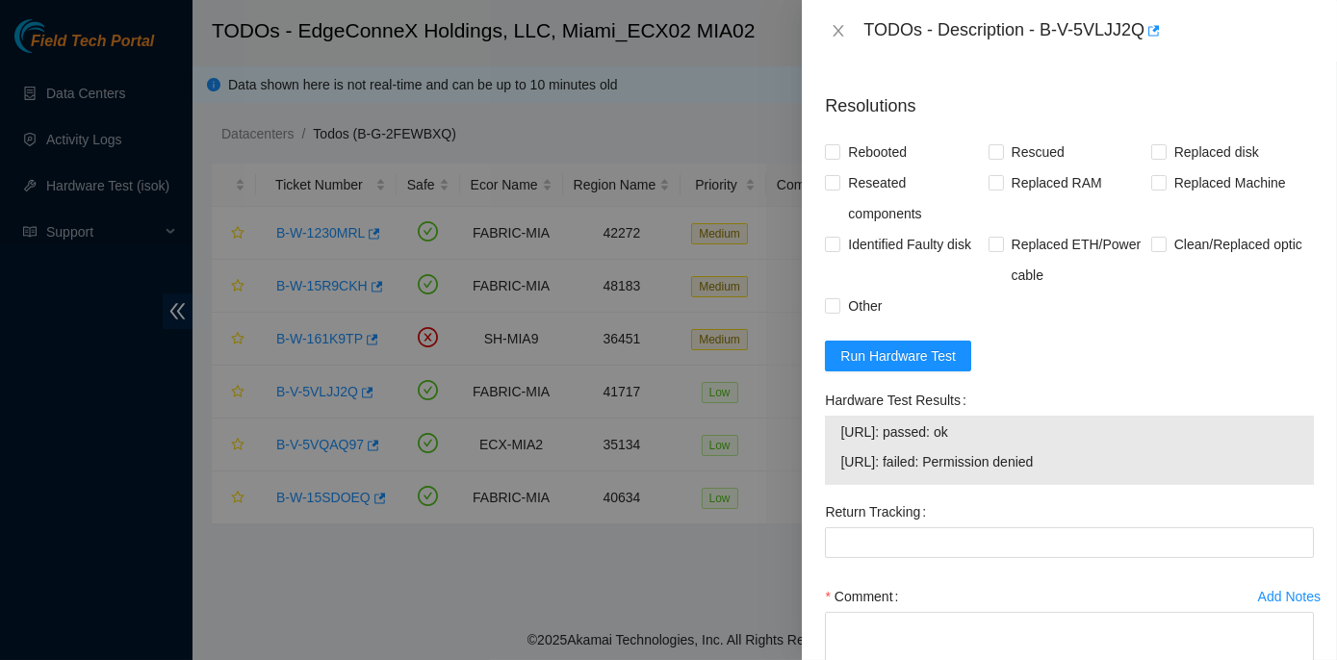
drag, startPoint x: 807, startPoint y: 436, endPoint x: 1001, endPoint y: 463, distance: 196.3
click at [1001, 463] on div "Problem Type Hardware Sub Type Tier 1 - Secure Rack Number ECX2.400.09.03 Machi…" at bounding box center [1069, 361] width 535 height 599
copy div "Hardware Test Results 23.49.255.40: passed: ok"
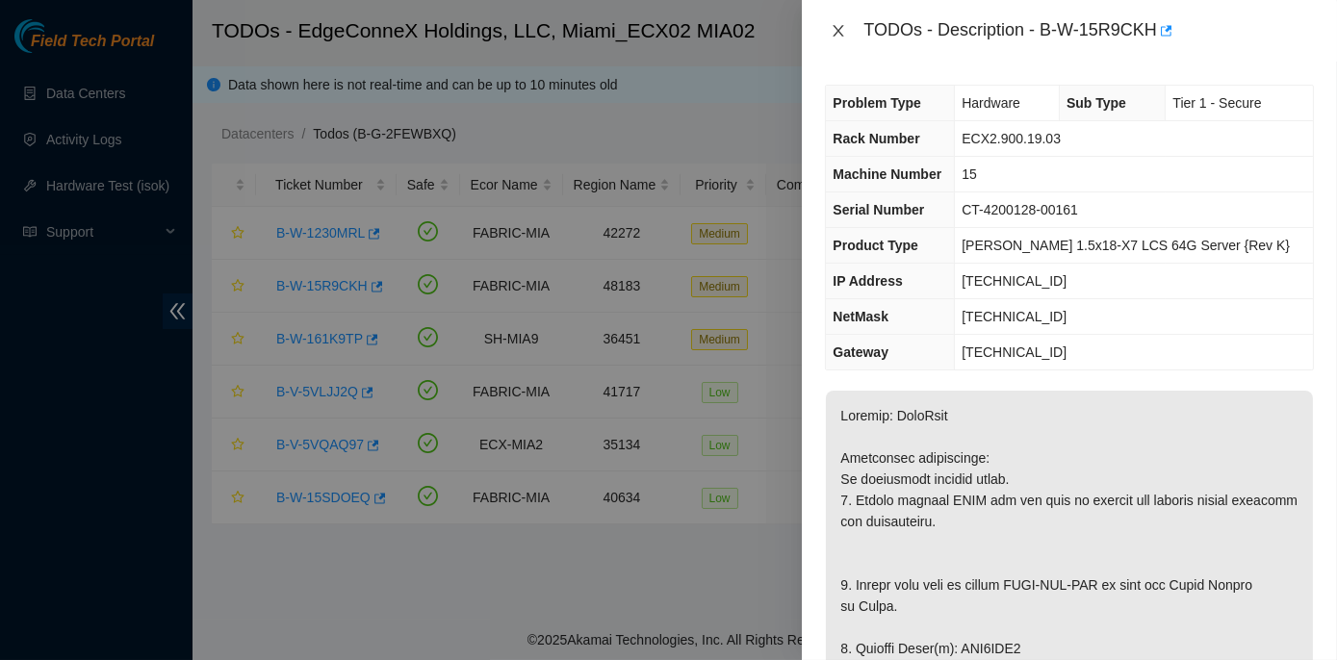
click at [839, 25] on icon "close" at bounding box center [838, 30] width 15 height 15
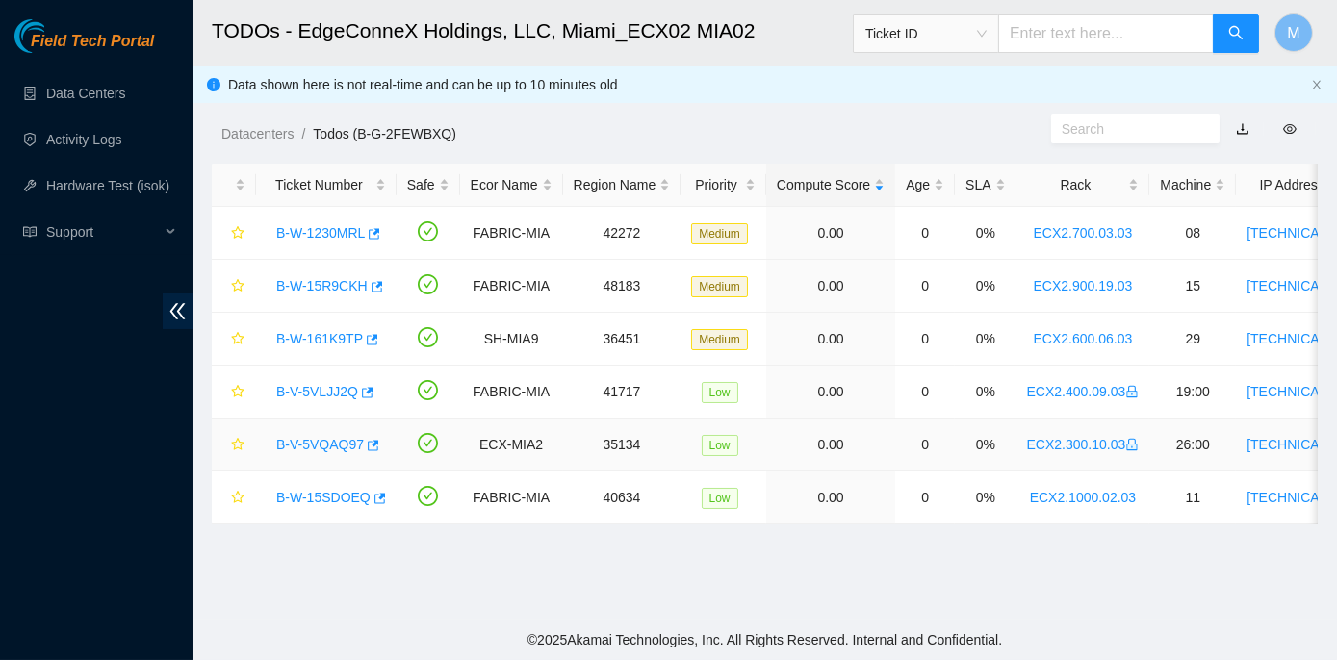
click at [336, 441] on link "B-V-5VQAQ97" at bounding box center [320, 444] width 88 height 15
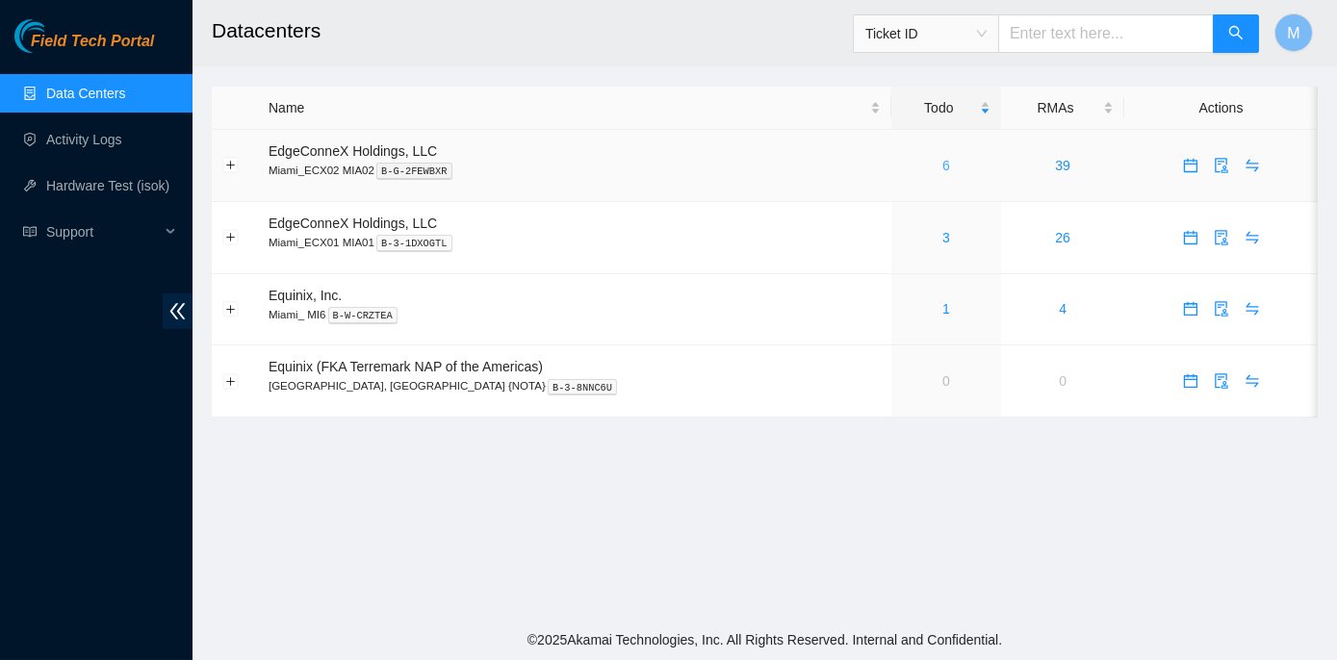
click at [942, 164] on link "6" at bounding box center [946, 165] width 8 height 15
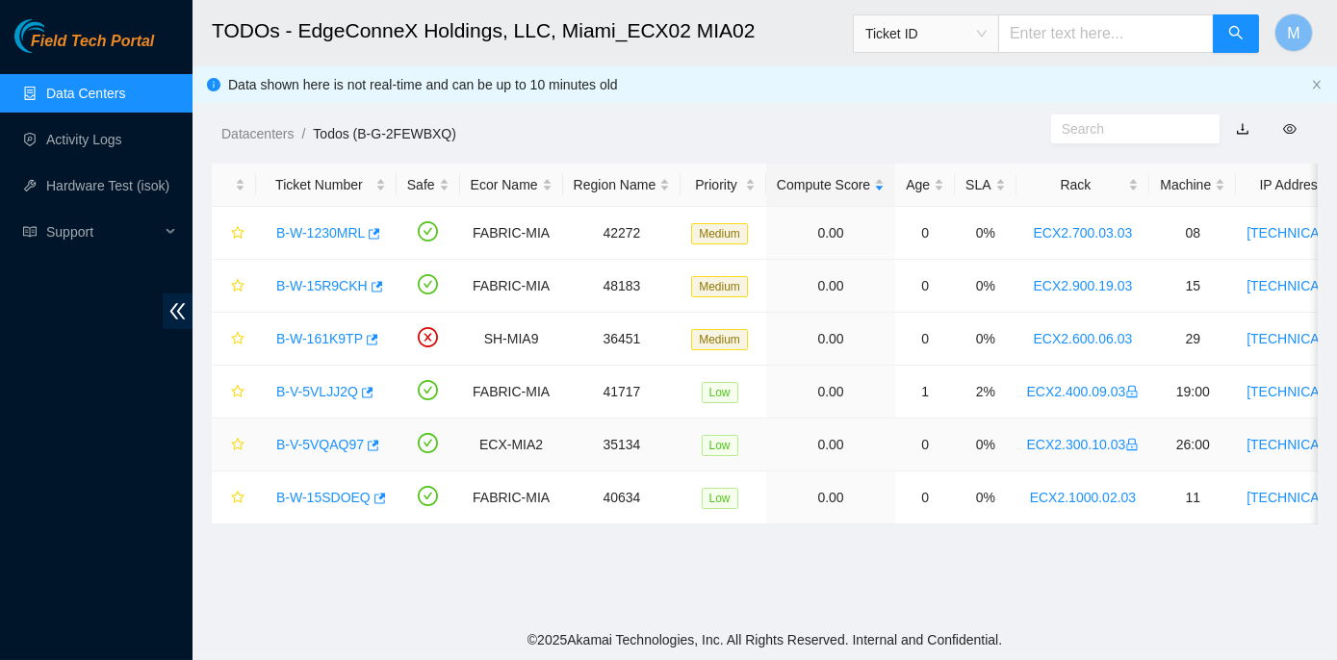
click at [328, 439] on link "B-V-5VQAQ97" at bounding box center [320, 444] width 88 height 15
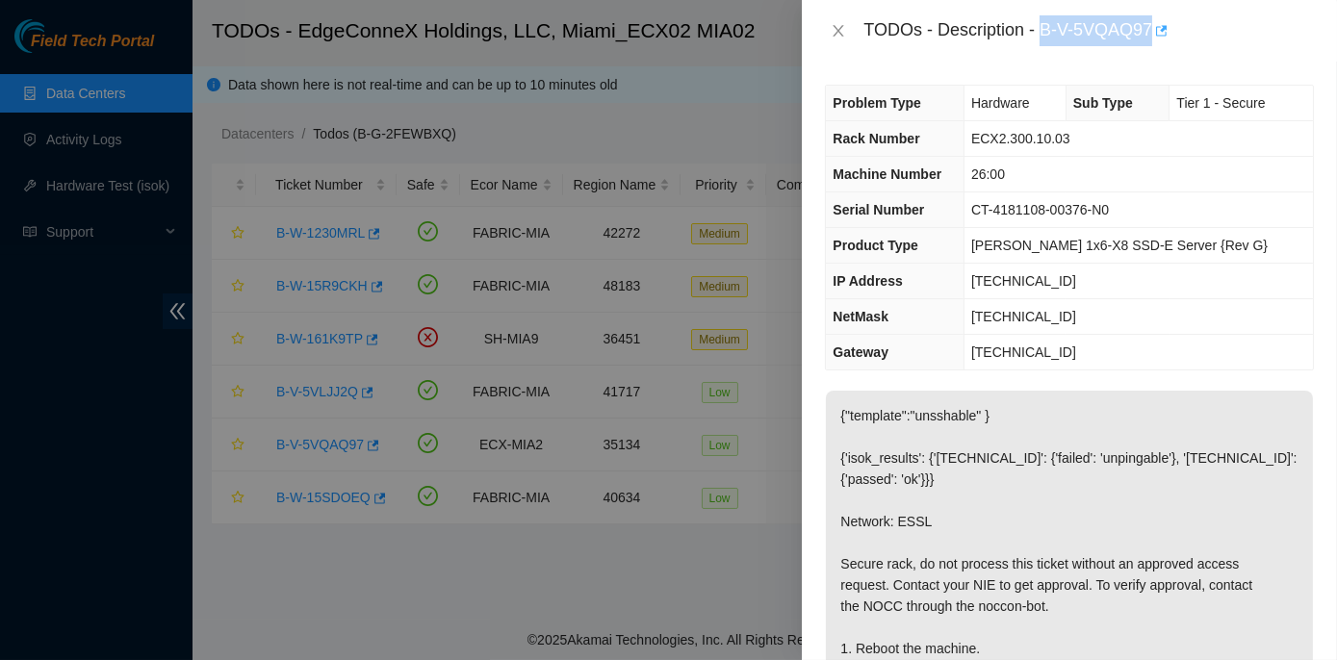
drag, startPoint x: 1045, startPoint y: 30, endPoint x: 1154, endPoint y: 37, distance: 110.0
click at [1154, 37] on div "TODOs - Description - B-V-5VQAQ97" at bounding box center [1089, 30] width 451 height 31
copy div "B-V-5VQAQ97"
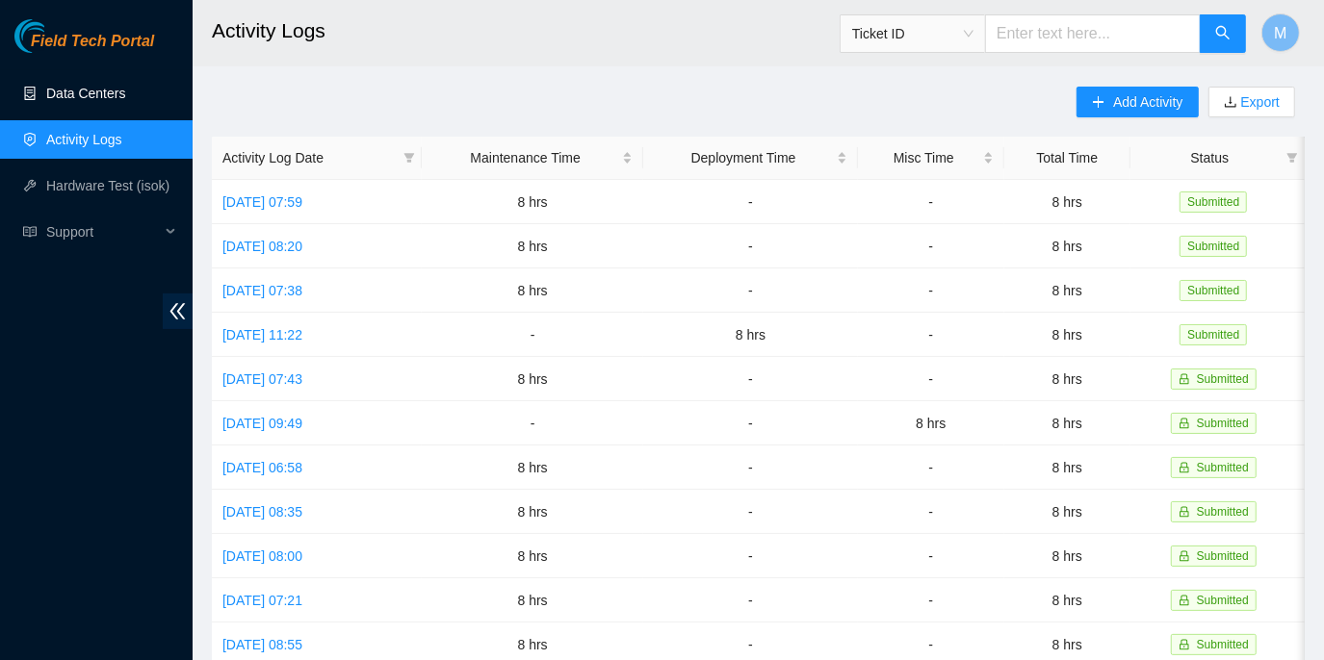
drag, startPoint x: 91, startPoint y: 87, endPoint x: 146, endPoint y: 98, distance: 56.1
click at [91, 87] on link "Data Centers" at bounding box center [85, 93] width 79 height 15
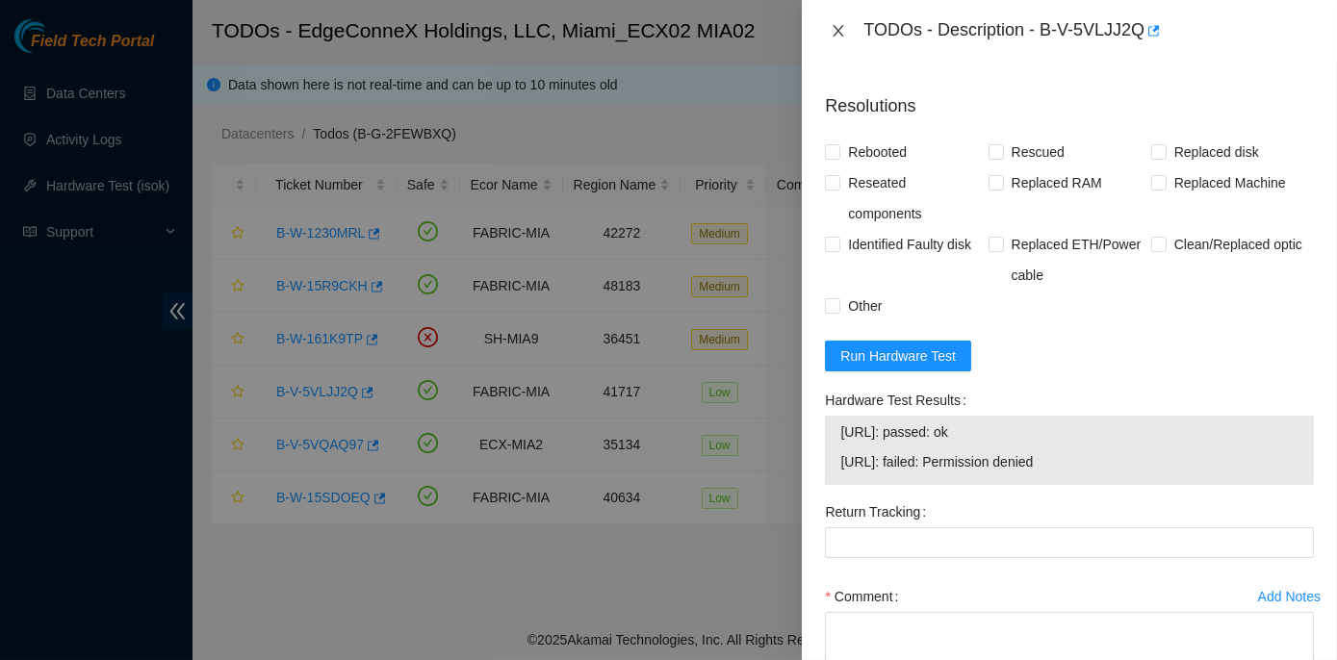
click at [836, 26] on icon "close" at bounding box center [839, 31] width 11 height 12
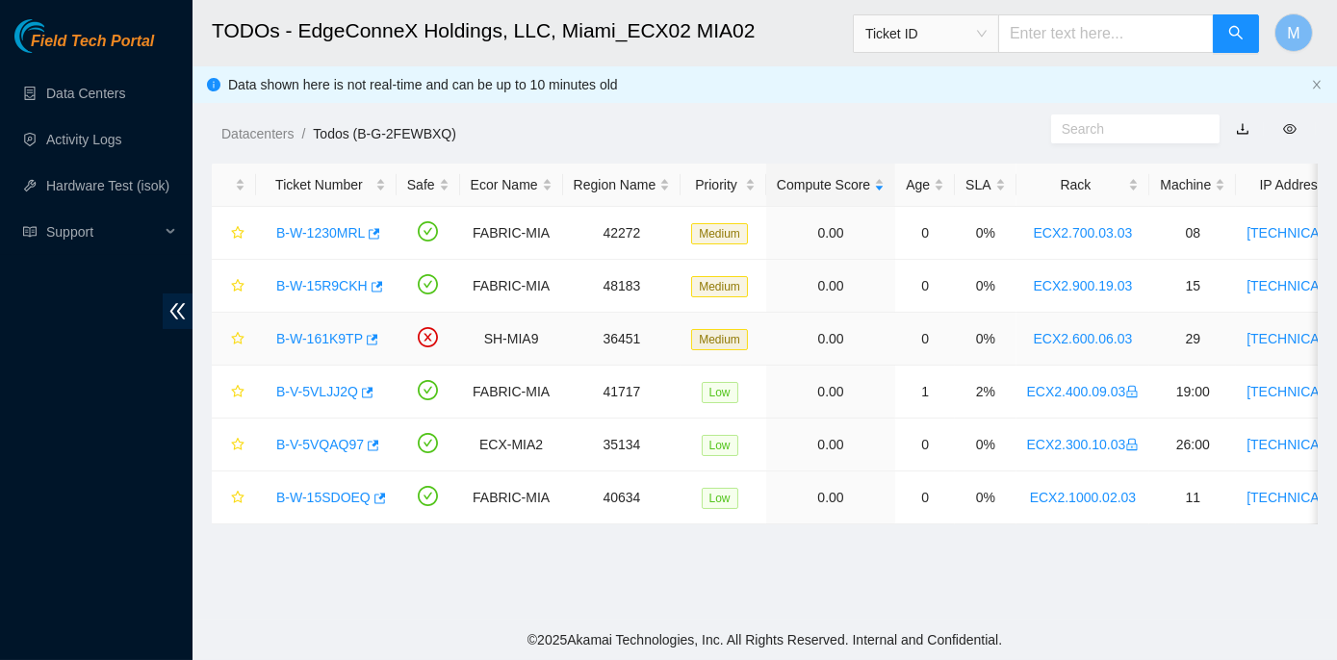
scroll to position [452, 0]
click at [327, 500] on link "B-W-15SDOEQ" at bounding box center [323, 497] width 94 height 15
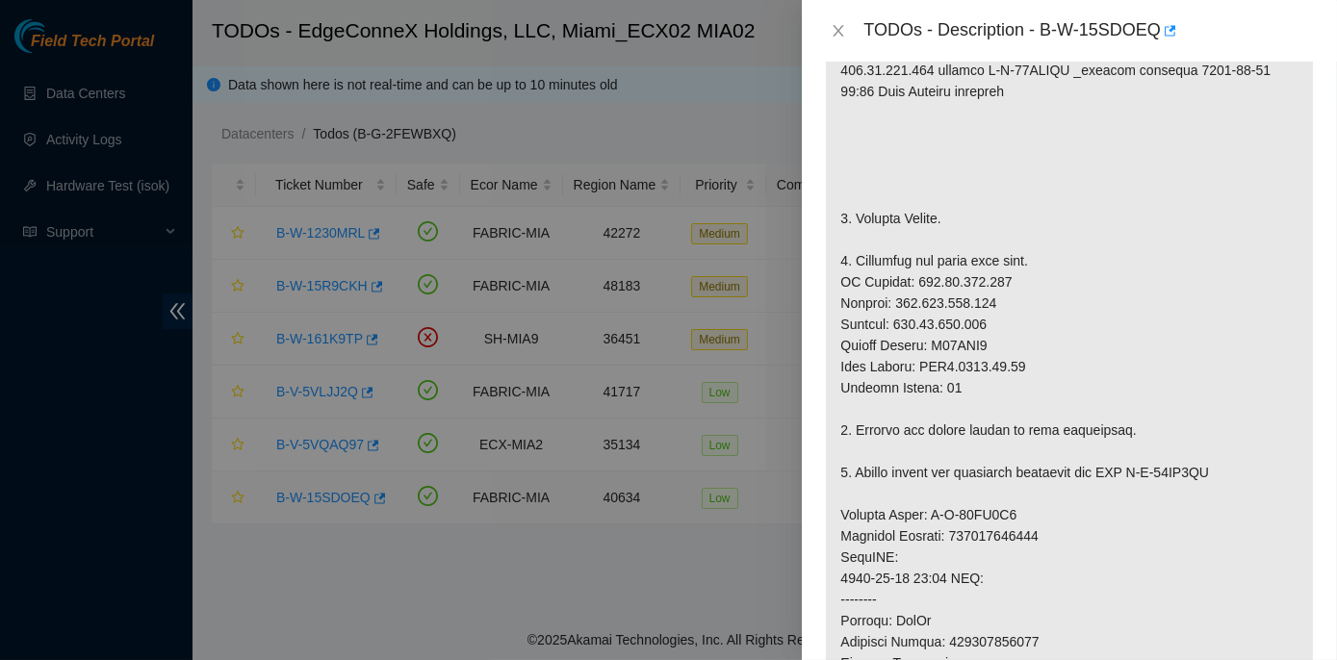
scroll to position [1545, 0]
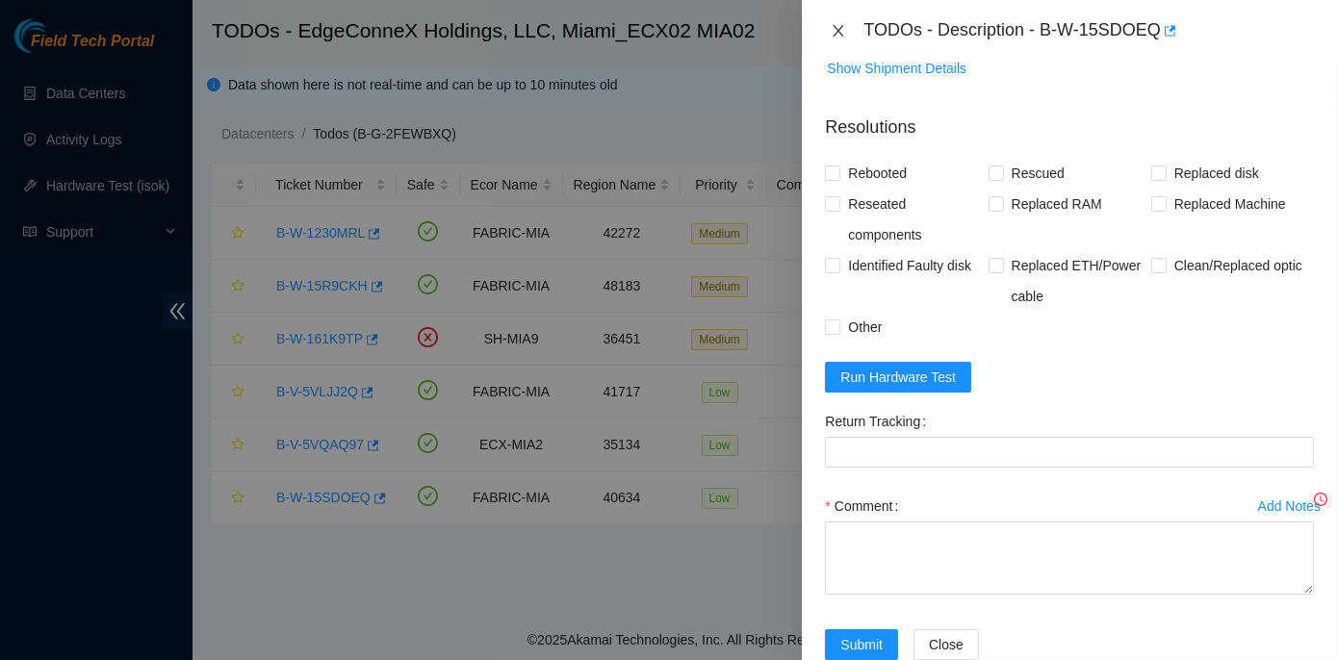
click at [832, 30] on icon "close" at bounding box center [838, 30] width 15 height 15
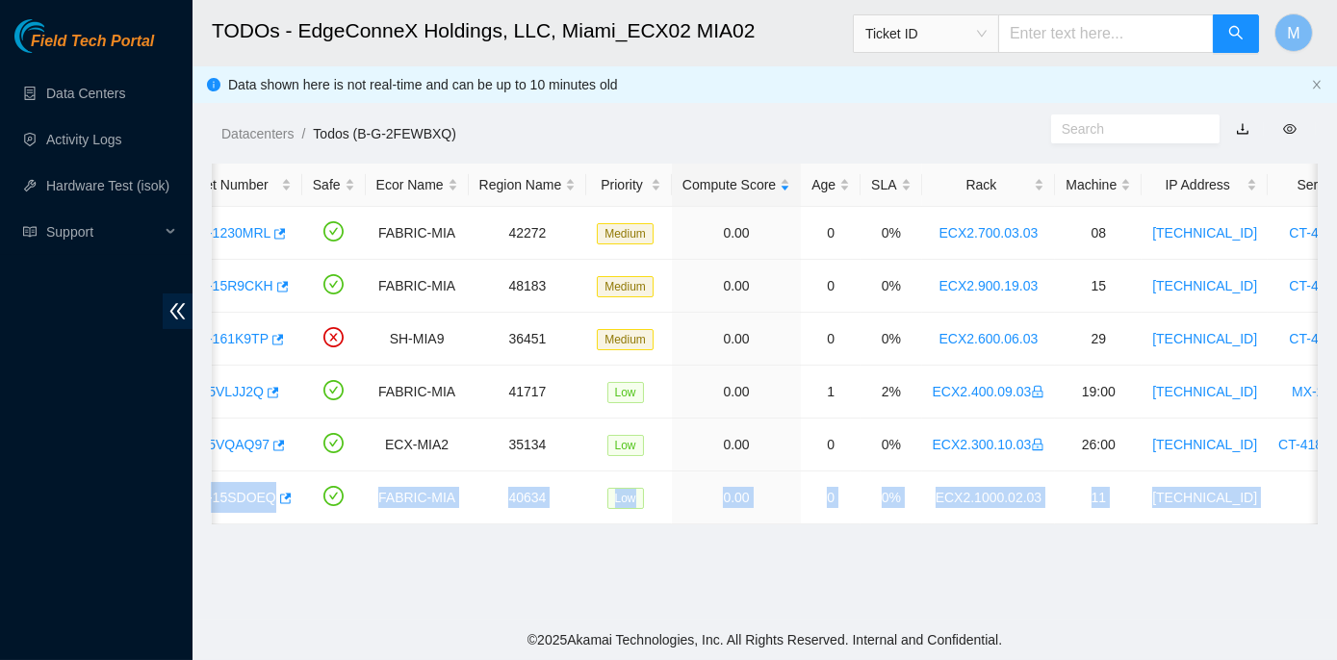
scroll to position [0, 521]
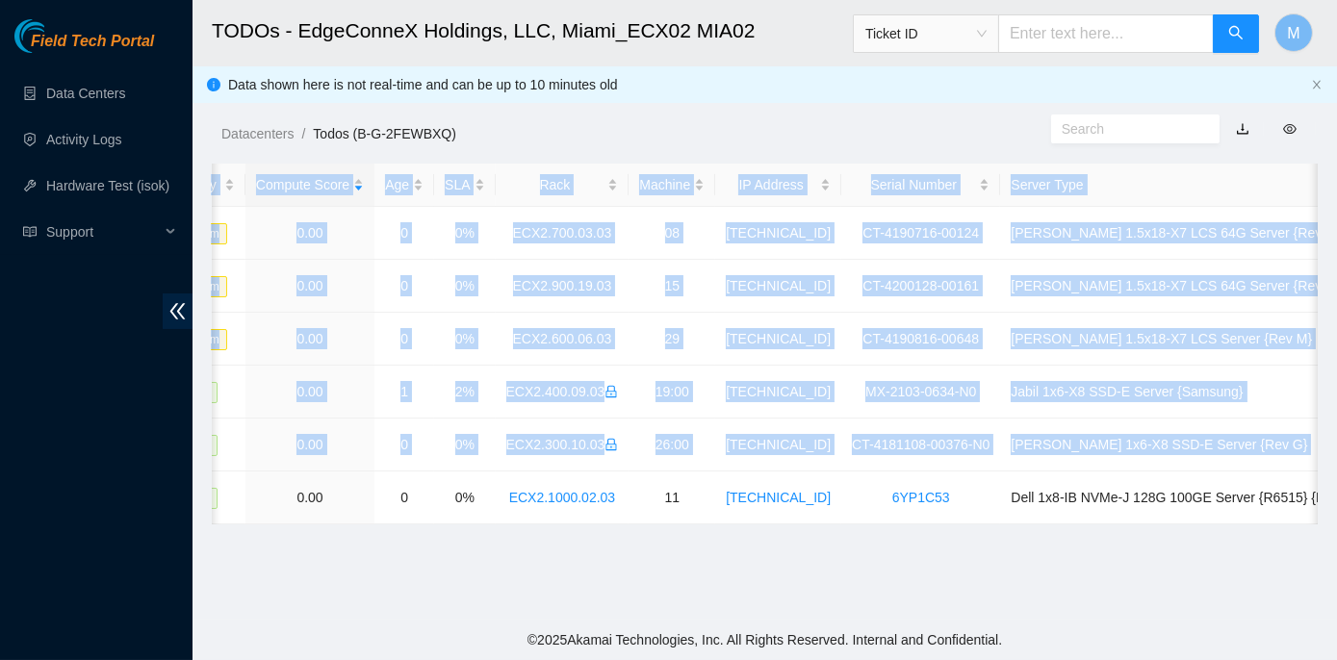
drag, startPoint x: 267, startPoint y: 495, endPoint x: 1336, endPoint y: 493, distance: 1069.6
click at [1336, 493] on main "TODOs - EdgeConneX Holdings, LLC, Miami_ECX02 MIA02 Ticket ID M Data shown here…" at bounding box center [765, 310] width 1145 height 620
copy table "Ticket Number Safe Ecor Name Region Name Priority Compute Score Age SLA Rack Ma…"
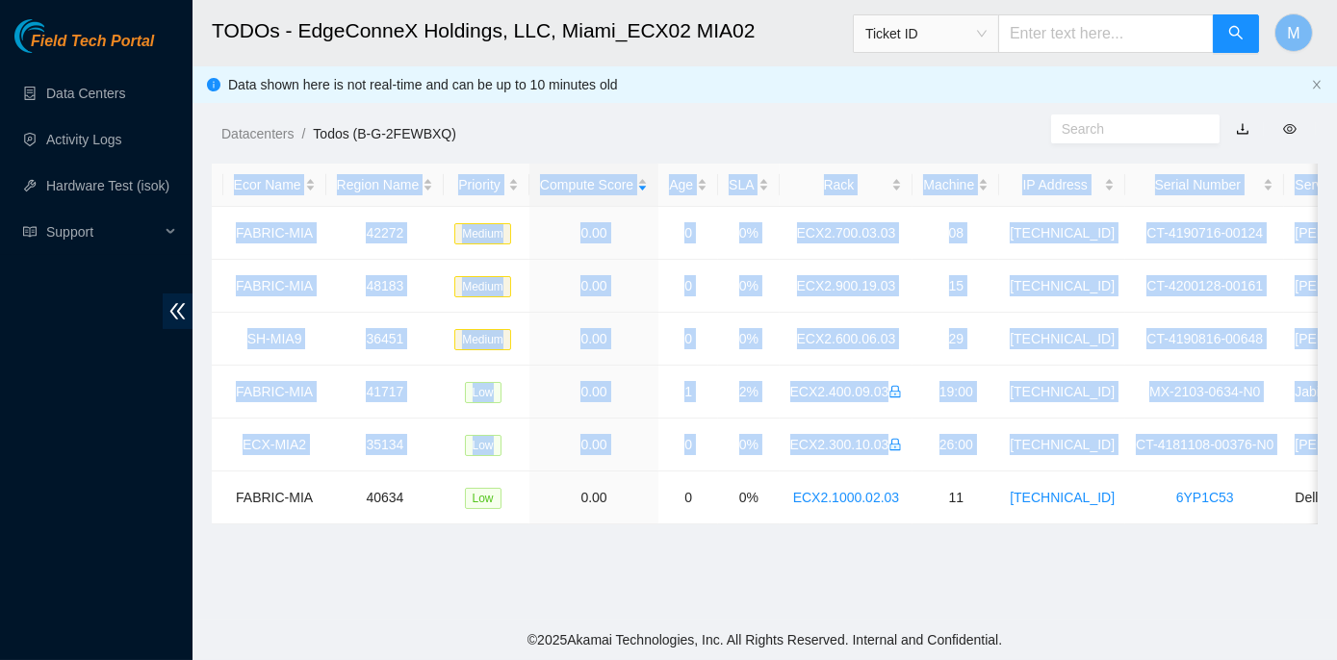
scroll to position [0, 0]
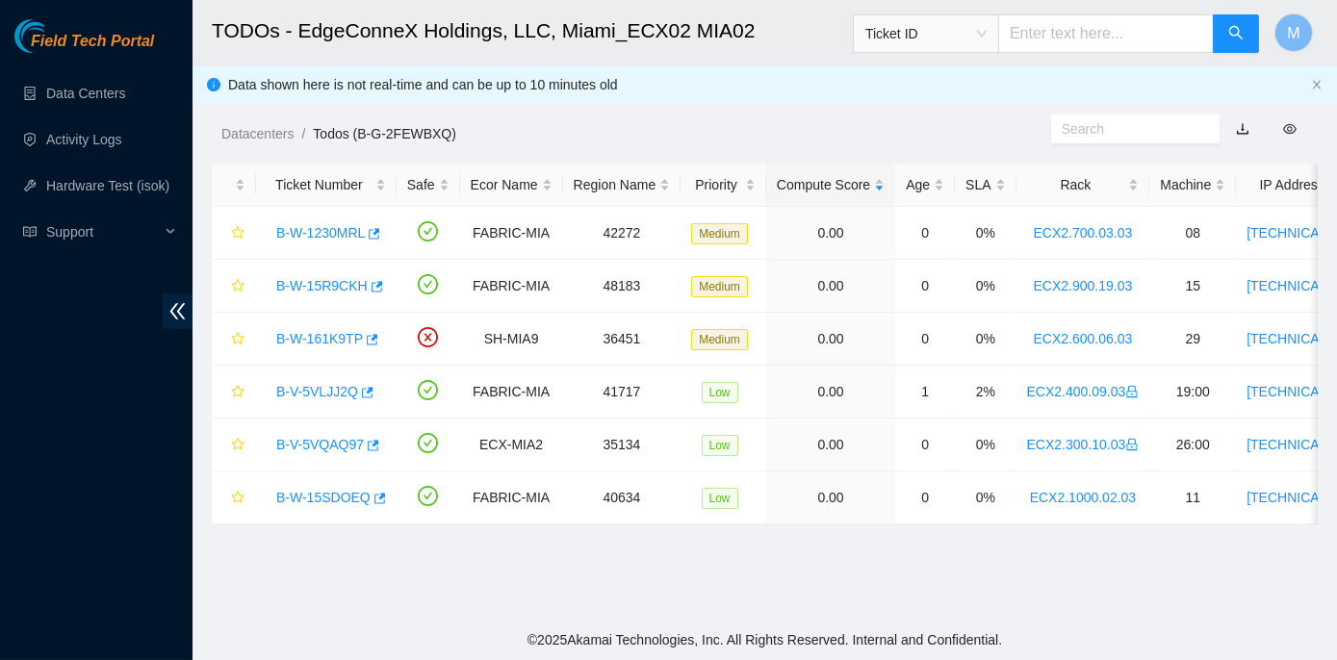
click at [298, 582] on main "TODOs - EdgeConneX Holdings, LLC, Miami_ECX02 MIA02 Ticket ID M Data shown here…" at bounding box center [765, 310] width 1145 height 620
click at [323, 494] on link "B-W-15SDOEQ" at bounding box center [323, 497] width 94 height 15
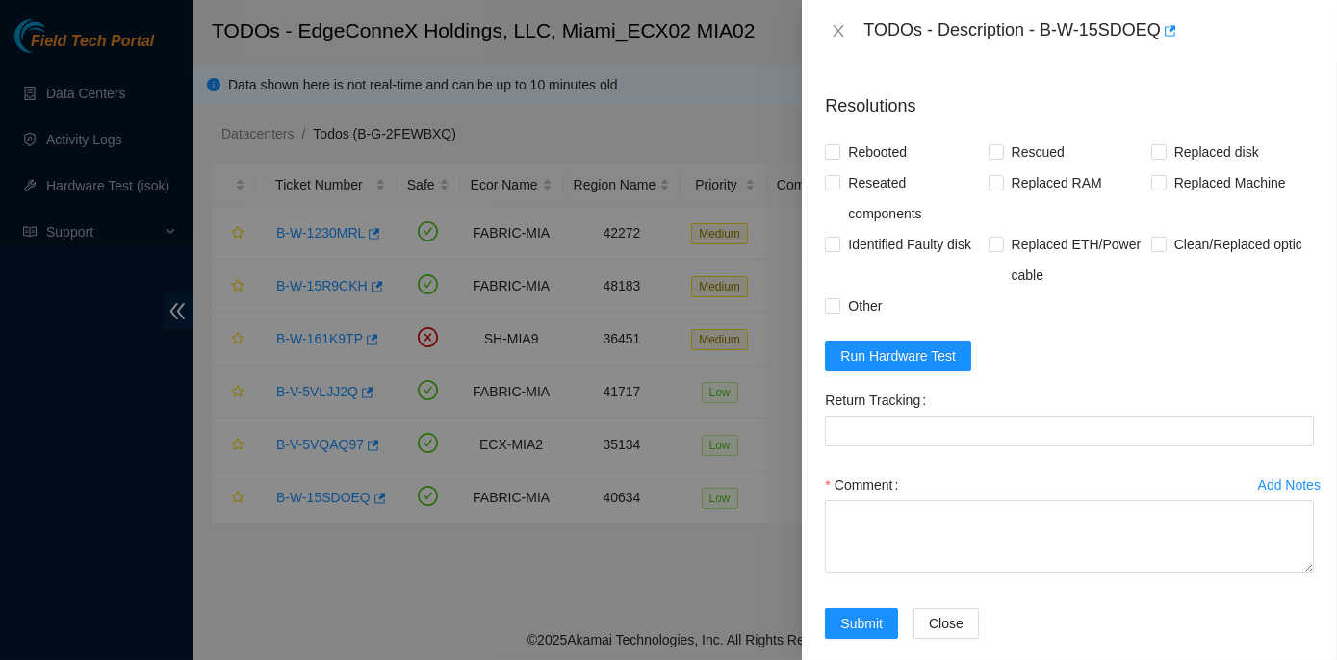
scroll to position [1575, 0]
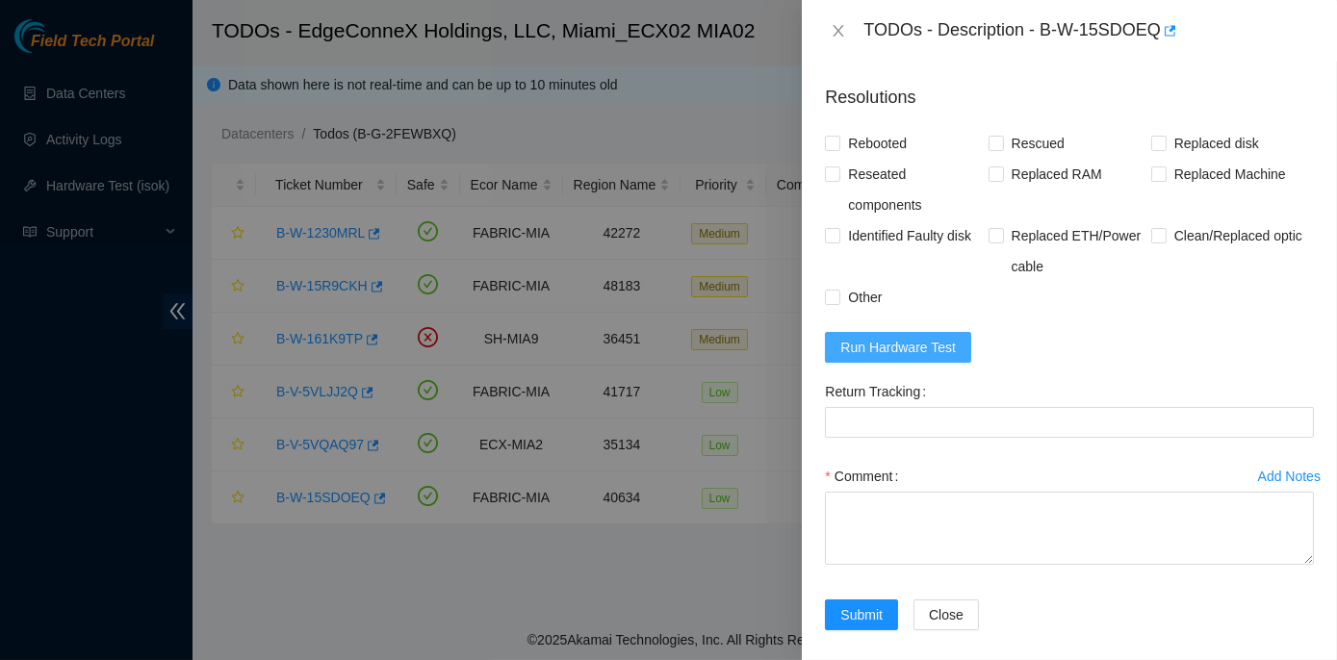
click at [899, 358] on span "Run Hardware Test" at bounding box center [898, 347] width 116 height 21
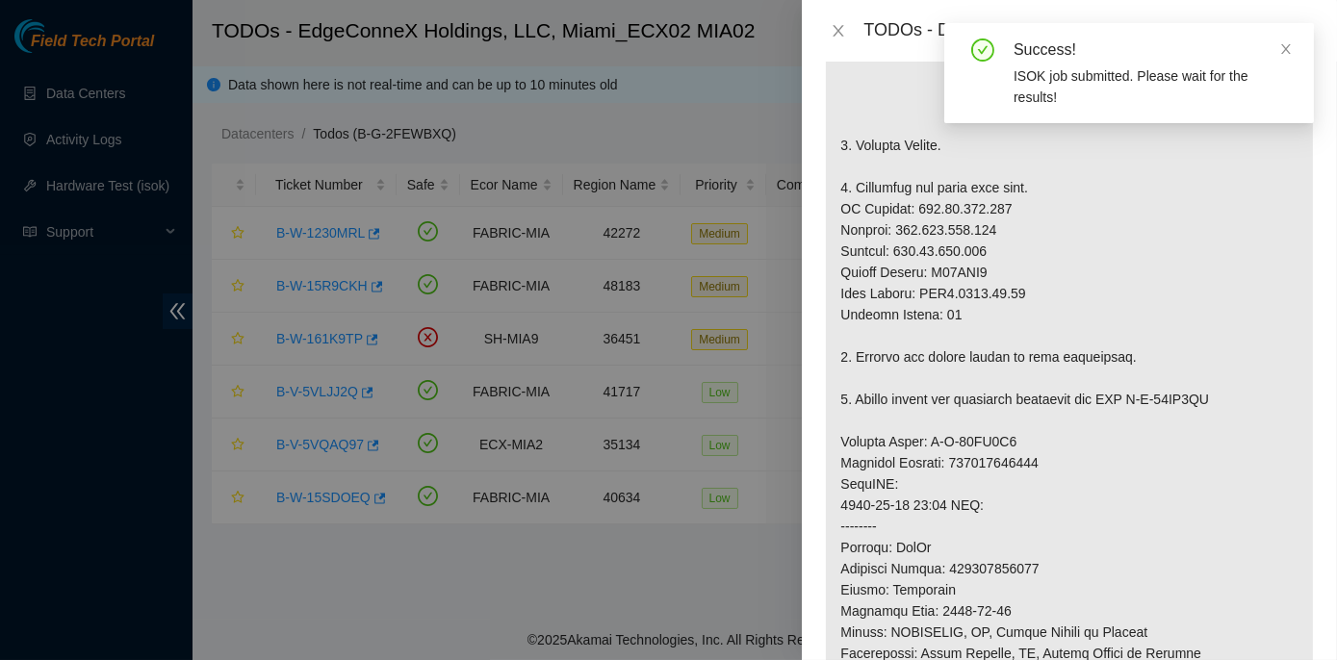
scroll to position [437, 0]
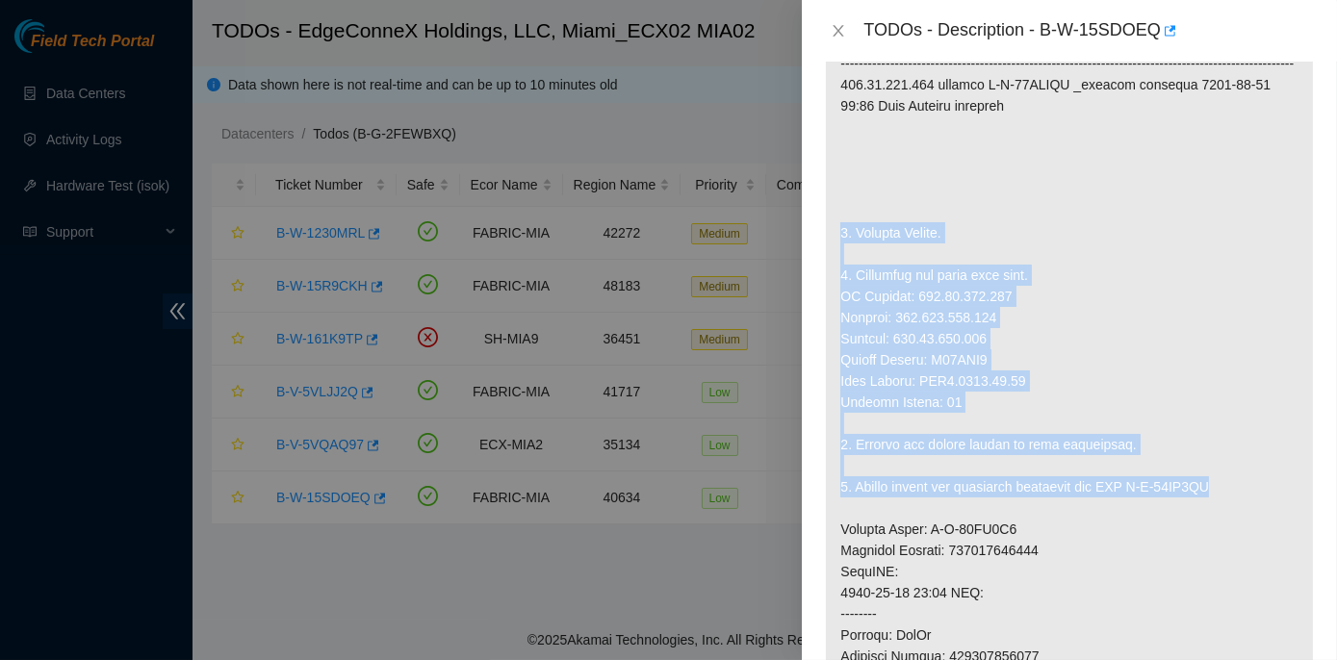
drag, startPoint x: 841, startPoint y: 245, endPoint x: 1234, endPoint y: 507, distance: 472.1
click at [1234, 507] on p at bounding box center [1069, 519] width 487 height 1130
copy p "1. Replace Server. 2. Configure and check with isok. IP Address: 104.86.100.142…"
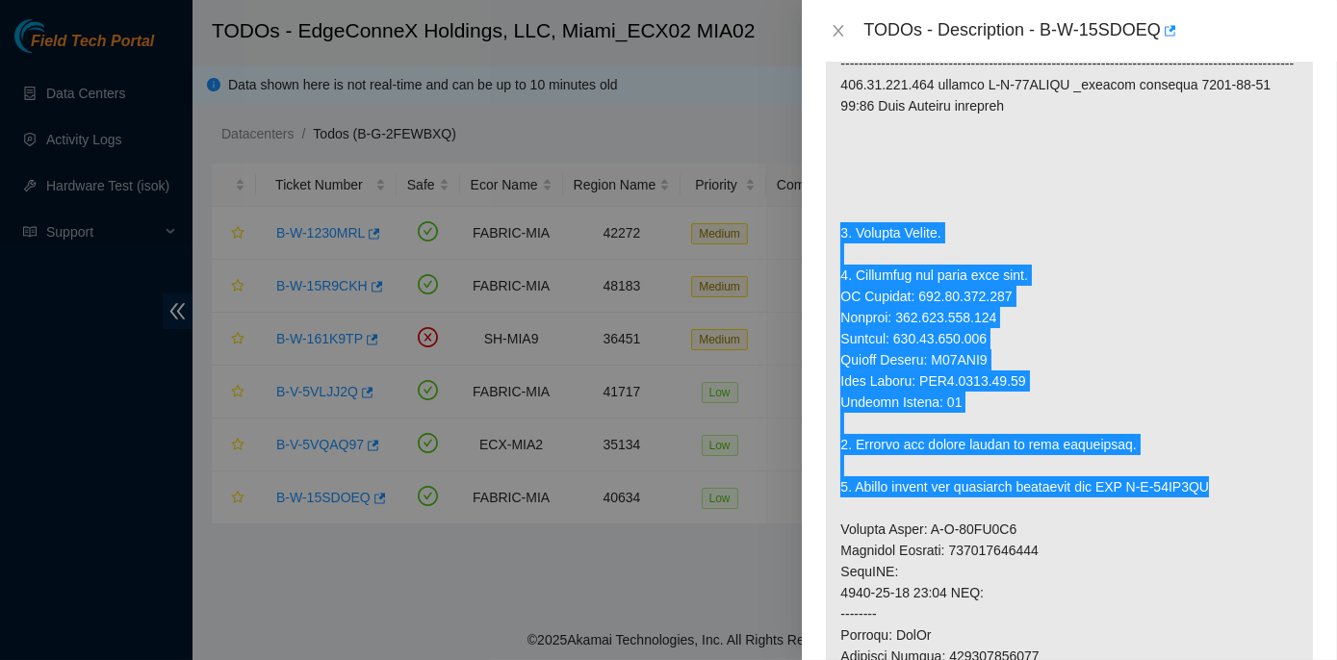
scroll to position [0, 0]
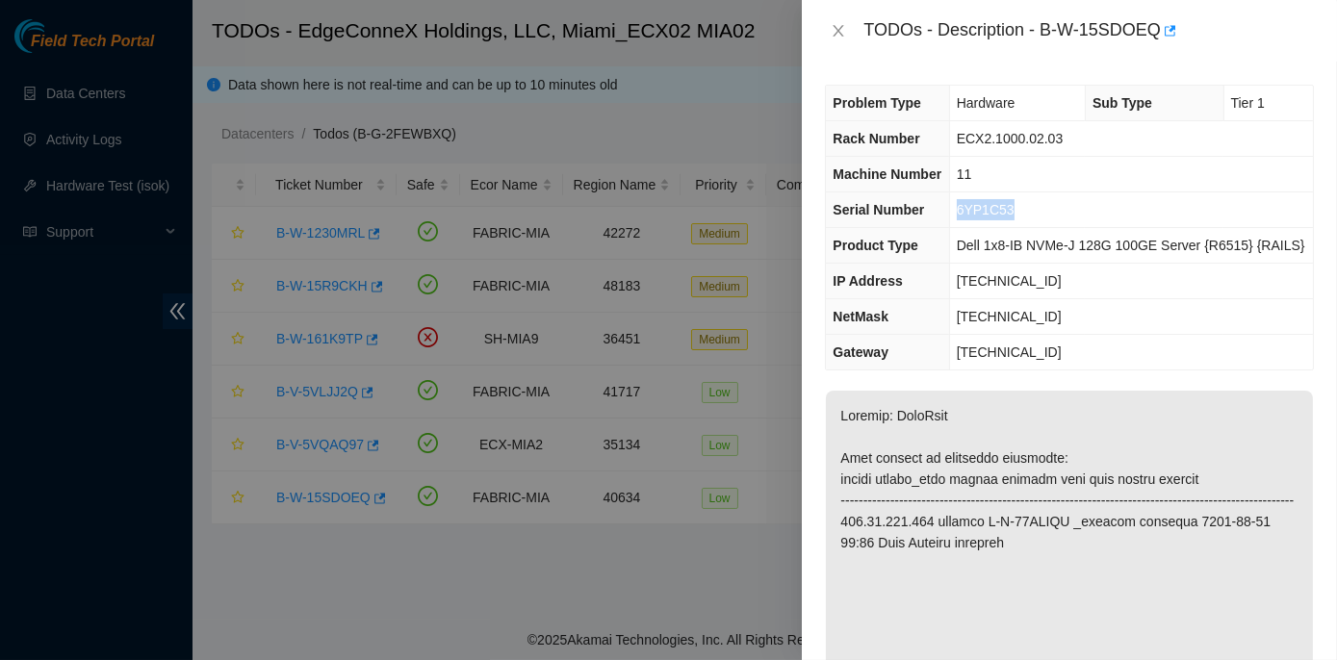
drag, startPoint x: 960, startPoint y: 208, endPoint x: 1009, endPoint y: 208, distance: 49.1
click at [1009, 208] on span "6YP1C53" at bounding box center [986, 209] width 58 height 15
copy span "6YP1C53"
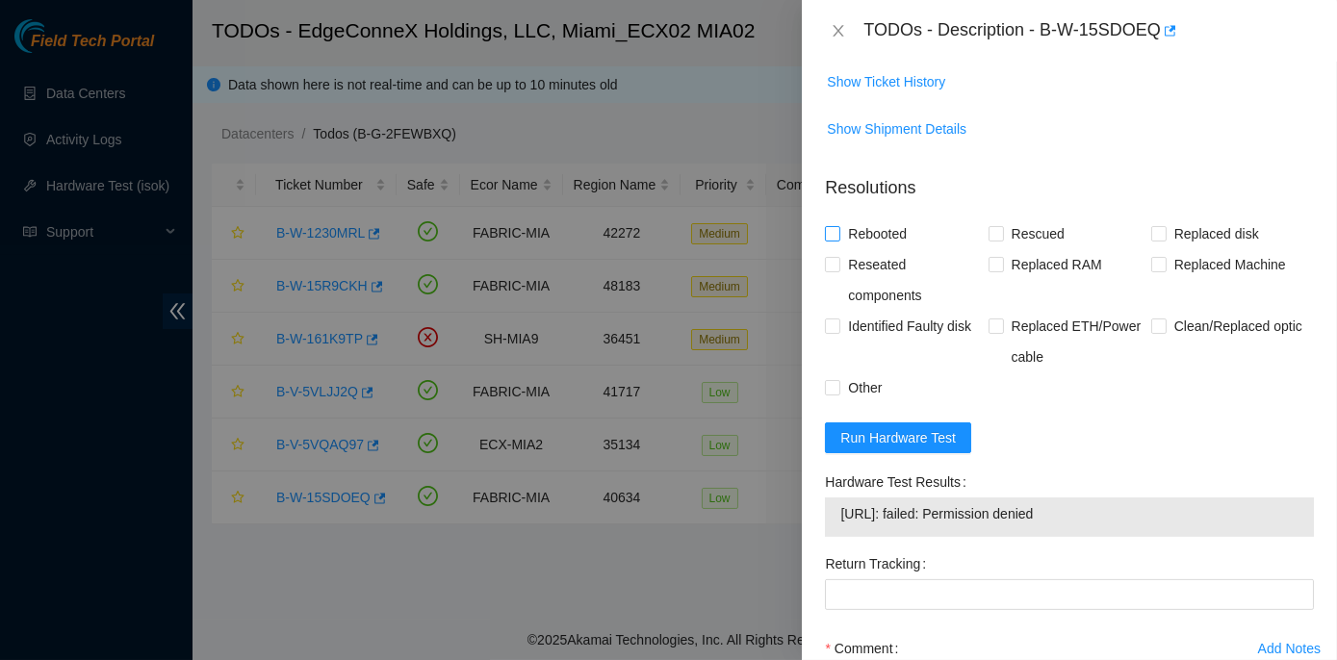
scroll to position [1487, 0]
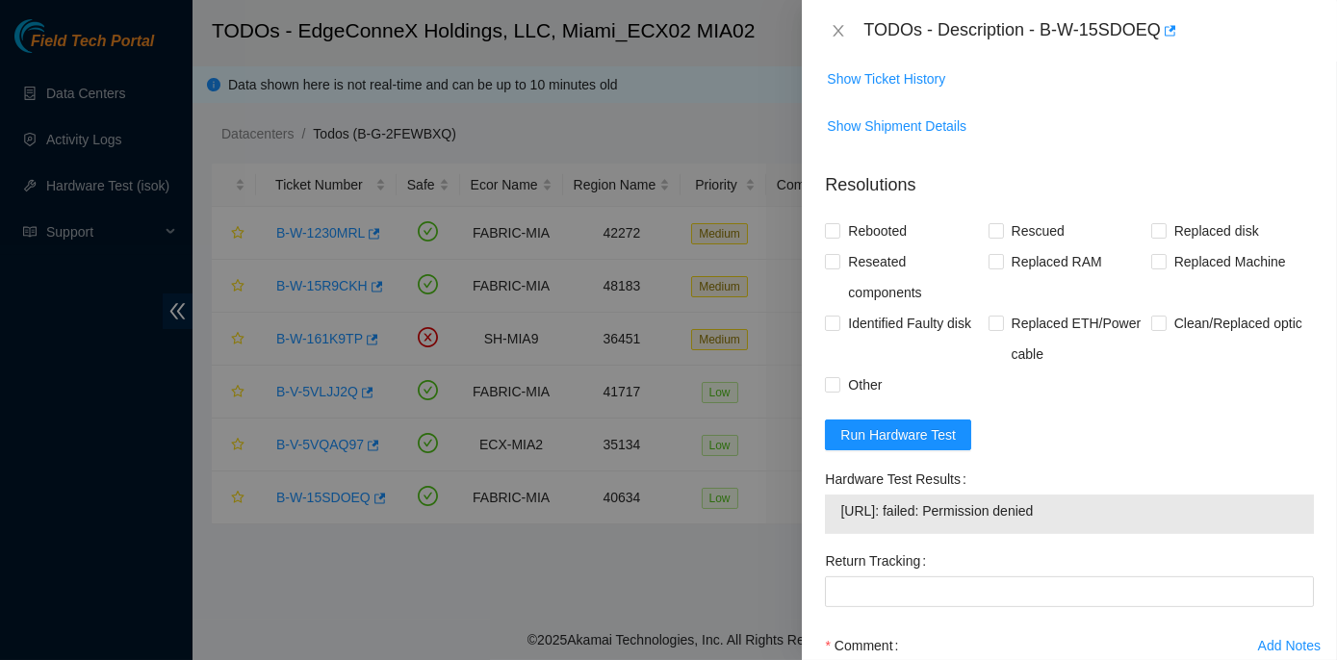
drag, startPoint x: 852, startPoint y: 495, endPoint x: 1096, endPoint y: 544, distance: 248.5
click at [1096, 544] on div "Hardware Test Results 104.86.100.142: failed: Permission denied" at bounding box center [1069, 505] width 504 height 82
copy div "Hardware Test Results 104.86.100.142: failed: Permission denied"
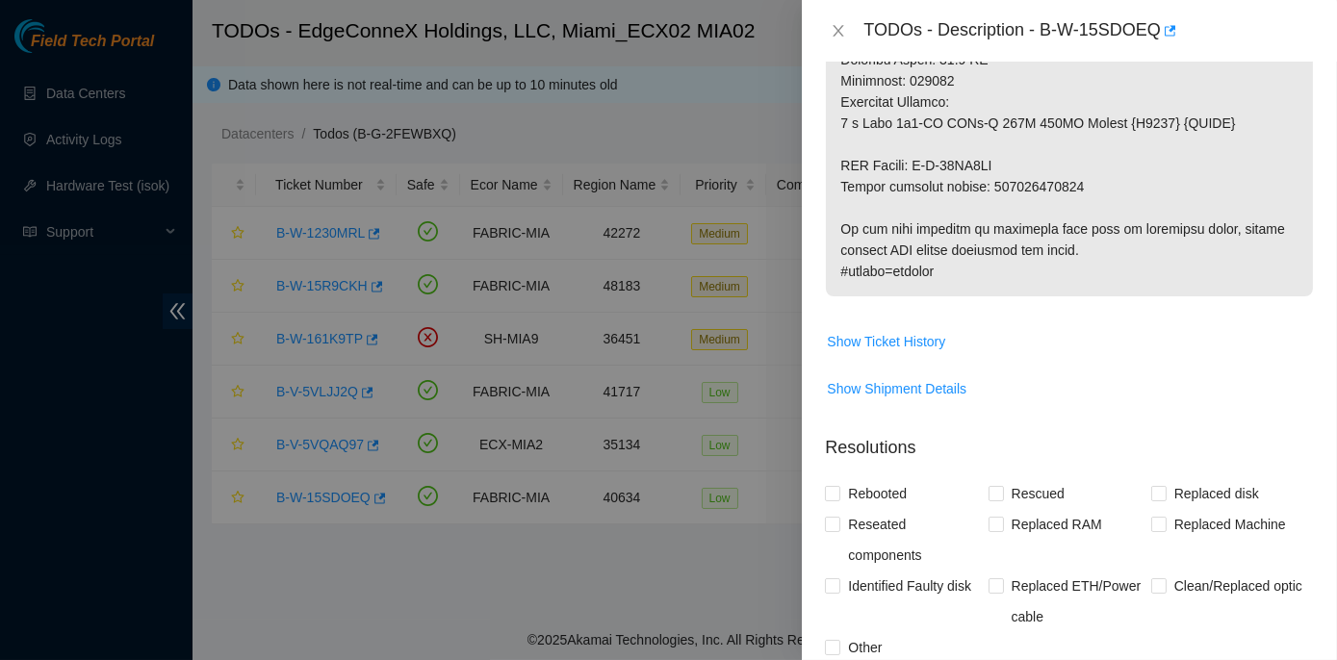
scroll to position [1137, 0]
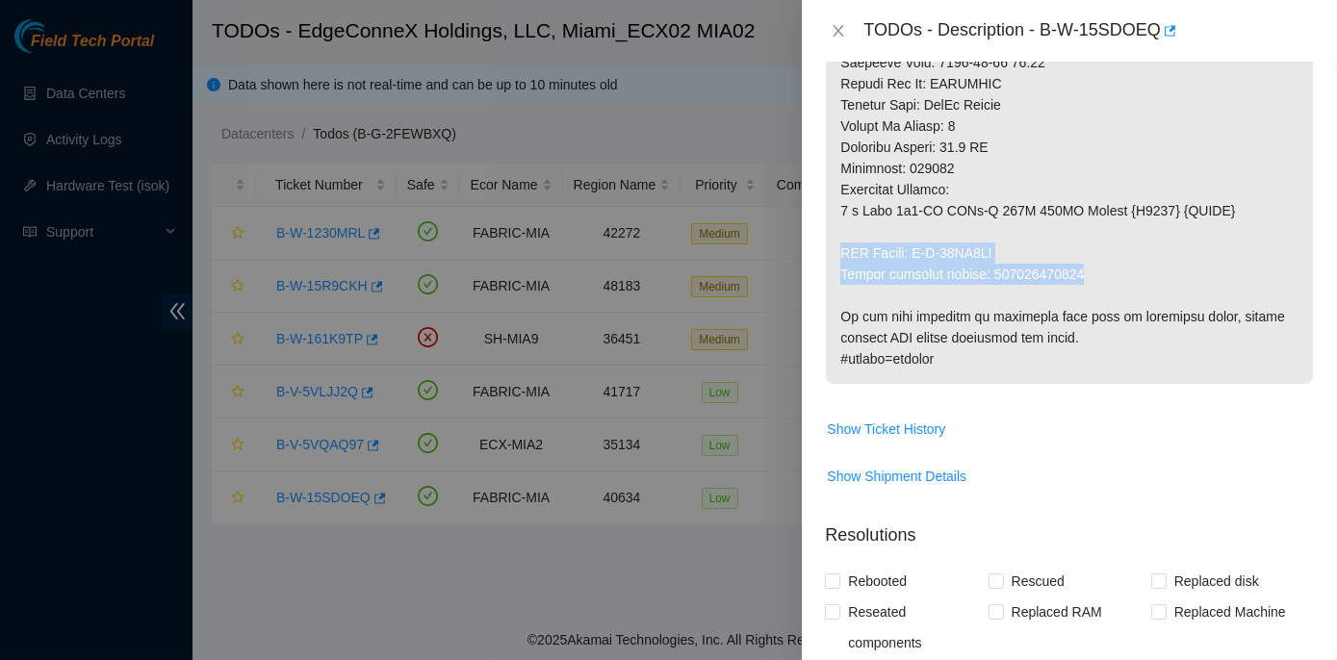
drag, startPoint x: 840, startPoint y: 267, endPoint x: 1078, endPoint y: 288, distance: 238.7
copy p "RMA Return: B-W-15UT2UI Return tracking number: 417328426914"
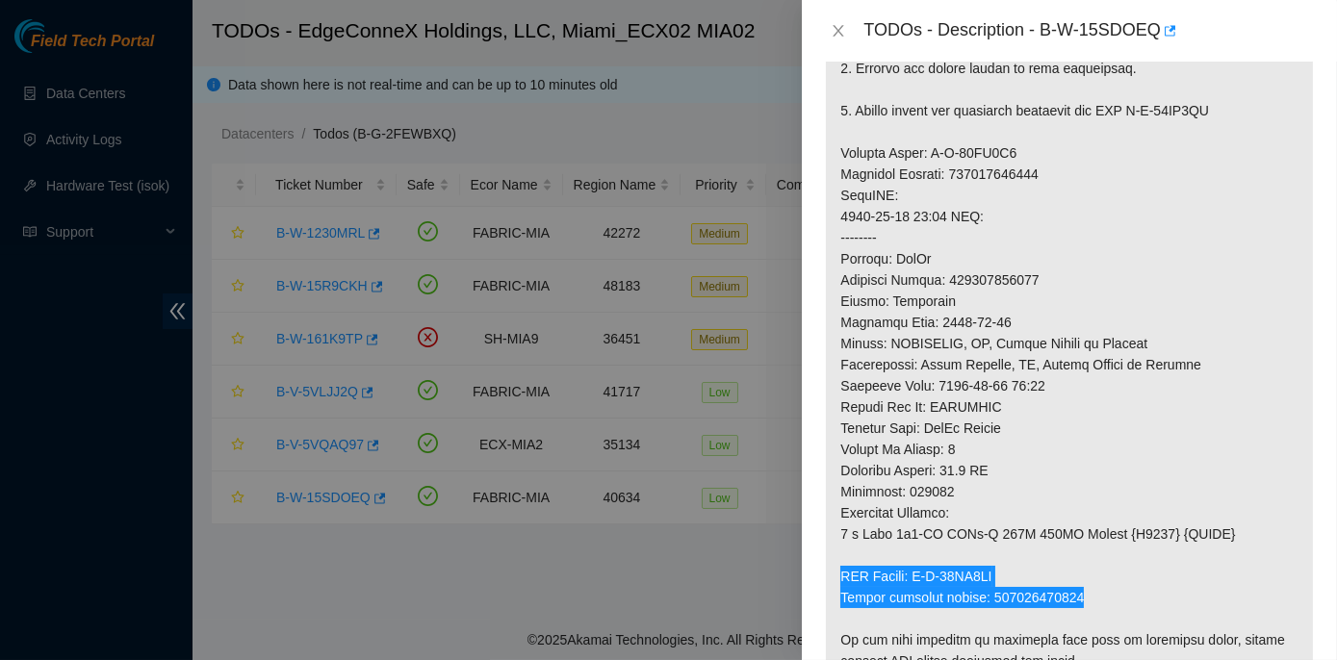
scroll to position [787, 0]
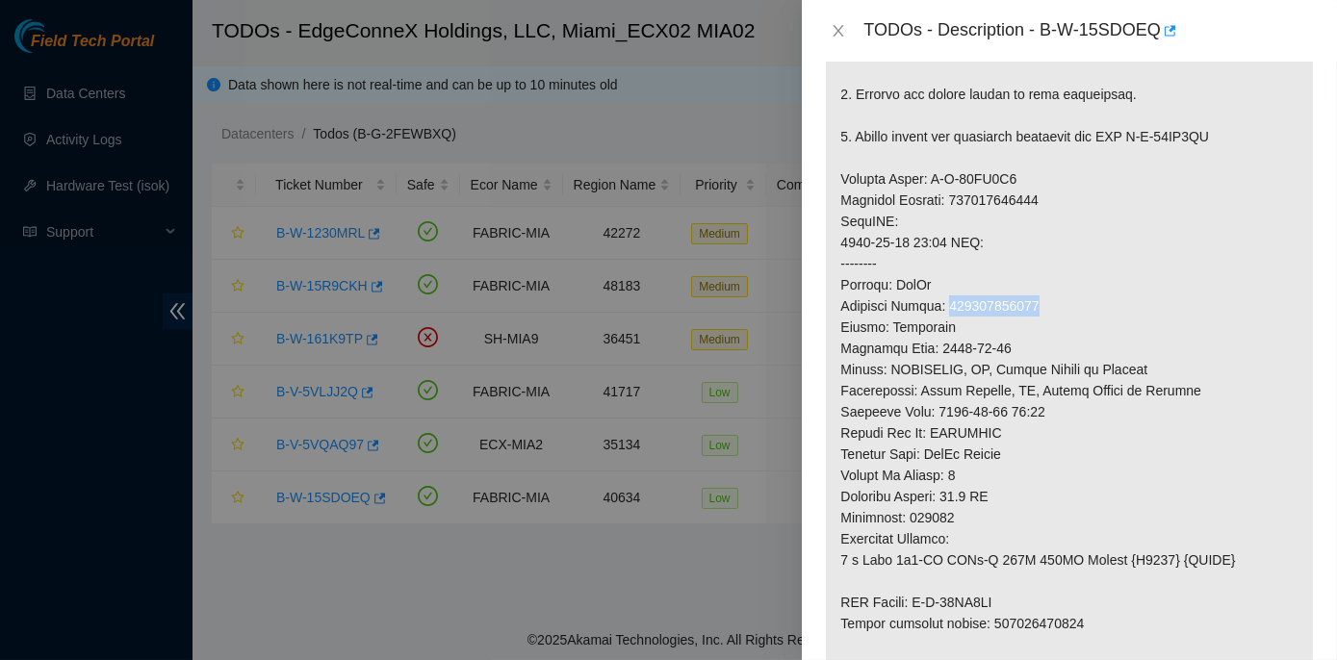
drag, startPoint x: 949, startPoint y: 323, endPoint x: 1039, endPoint y: 323, distance: 89.5
click at [1039, 323] on p at bounding box center [1069, 168] width 487 height 1130
copy p "417328426903"
click at [838, 30] on icon "close" at bounding box center [839, 31] width 11 height 12
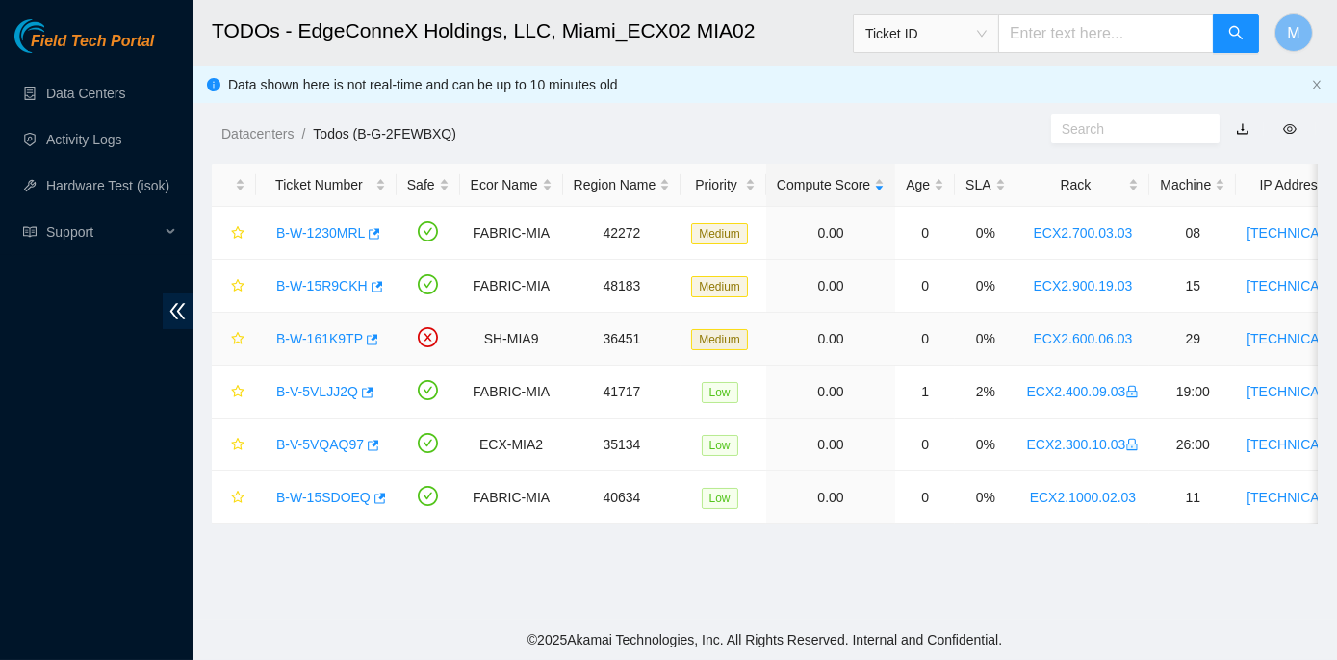
scroll to position [605, 0]
click at [281, 230] on link "B-W-1230MRL" at bounding box center [320, 232] width 89 height 15
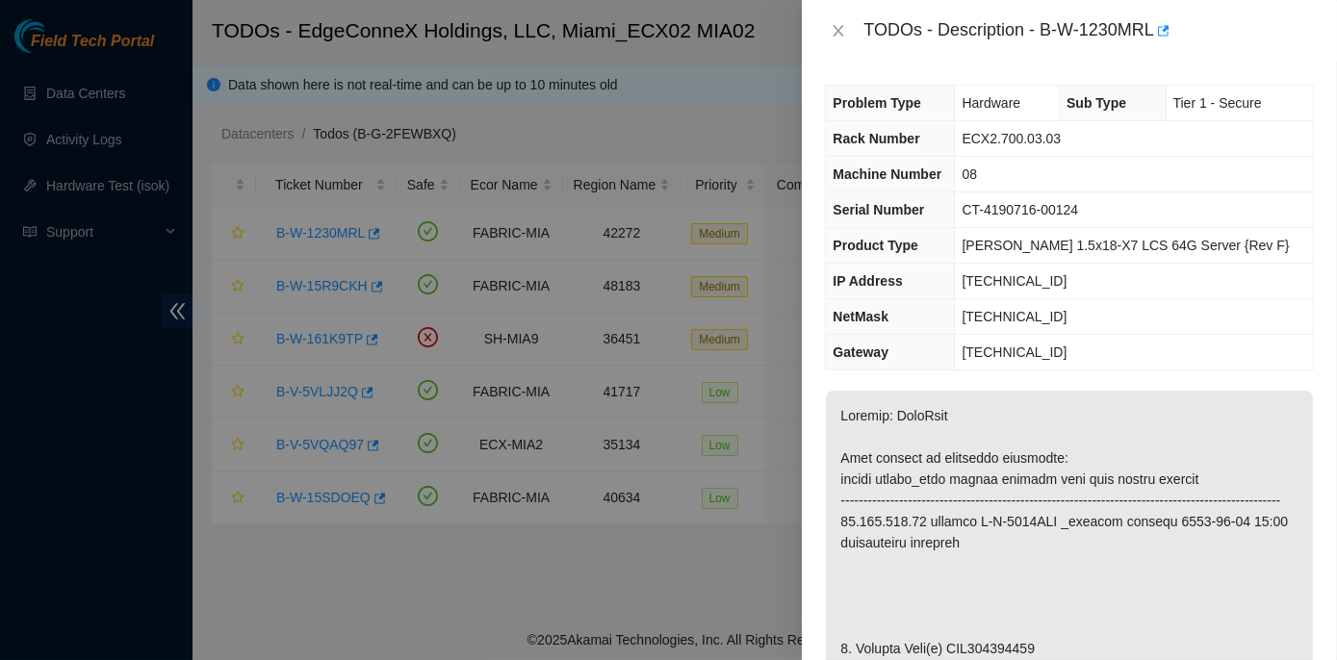
scroll to position [87, 0]
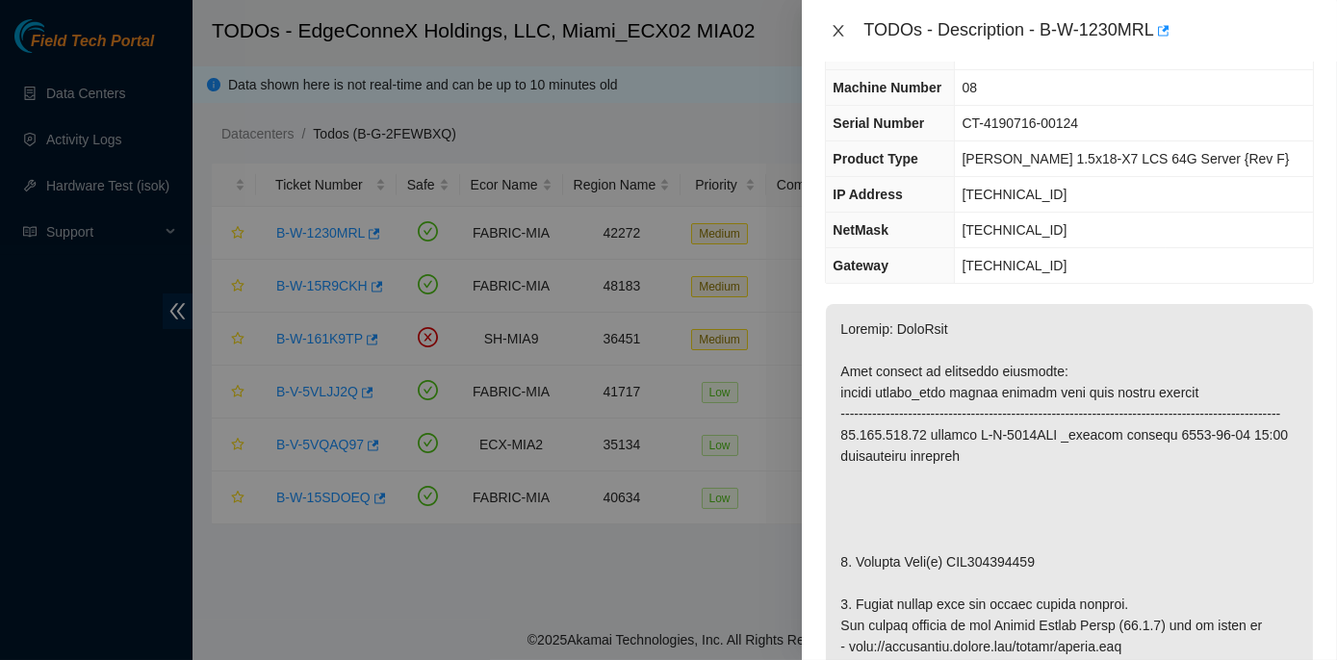
click at [834, 24] on icon "close" at bounding box center [838, 30] width 15 height 15
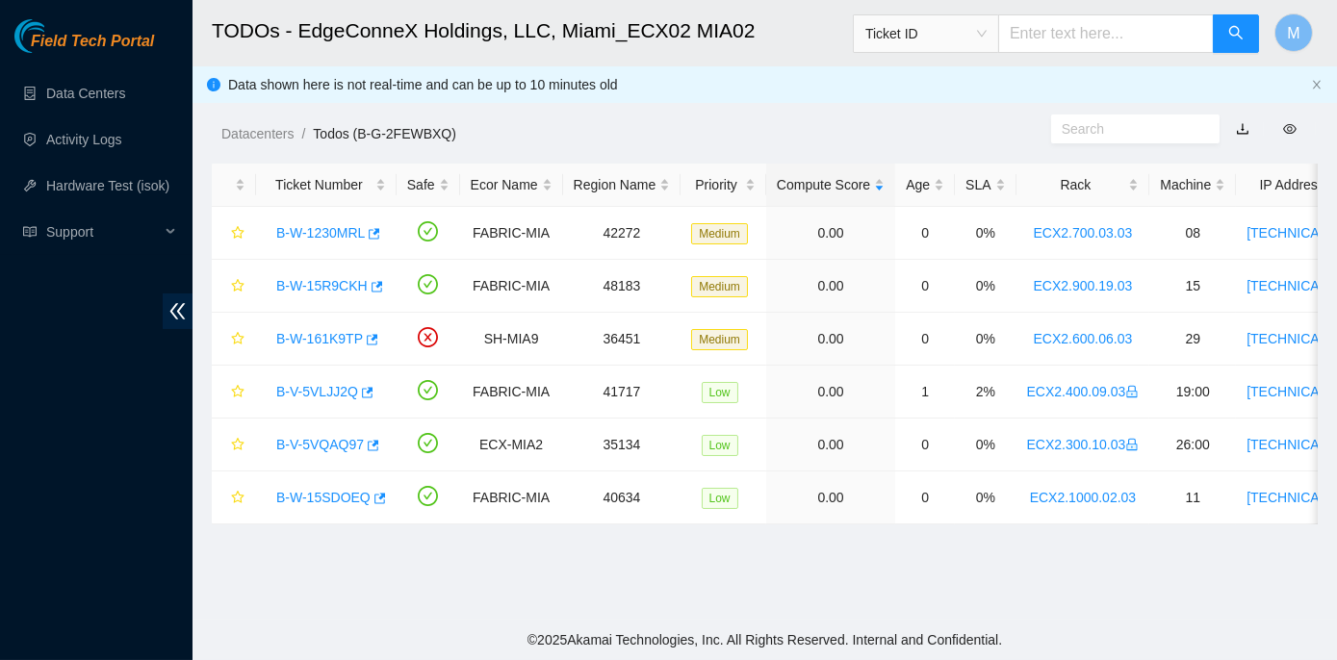
scroll to position [108, 0]
click at [317, 226] on link "B-W-1230MRL" at bounding box center [320, 232] width 89 height 15
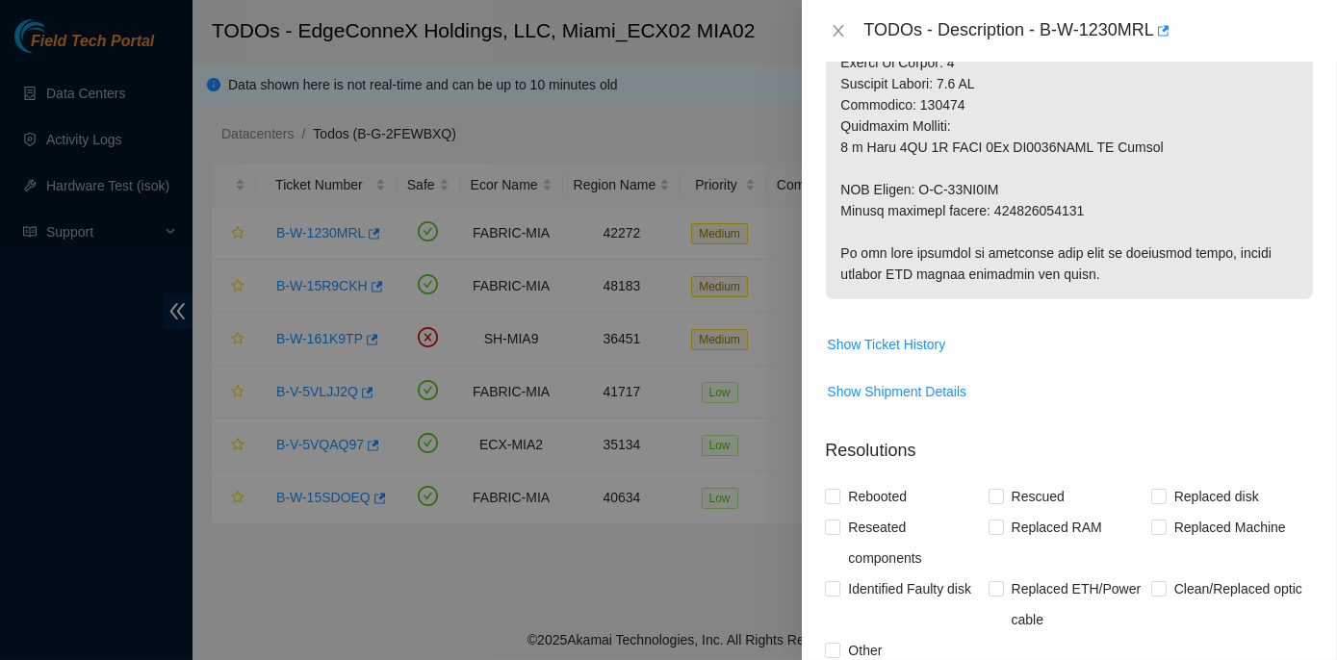
scroll to position [1487, 0]
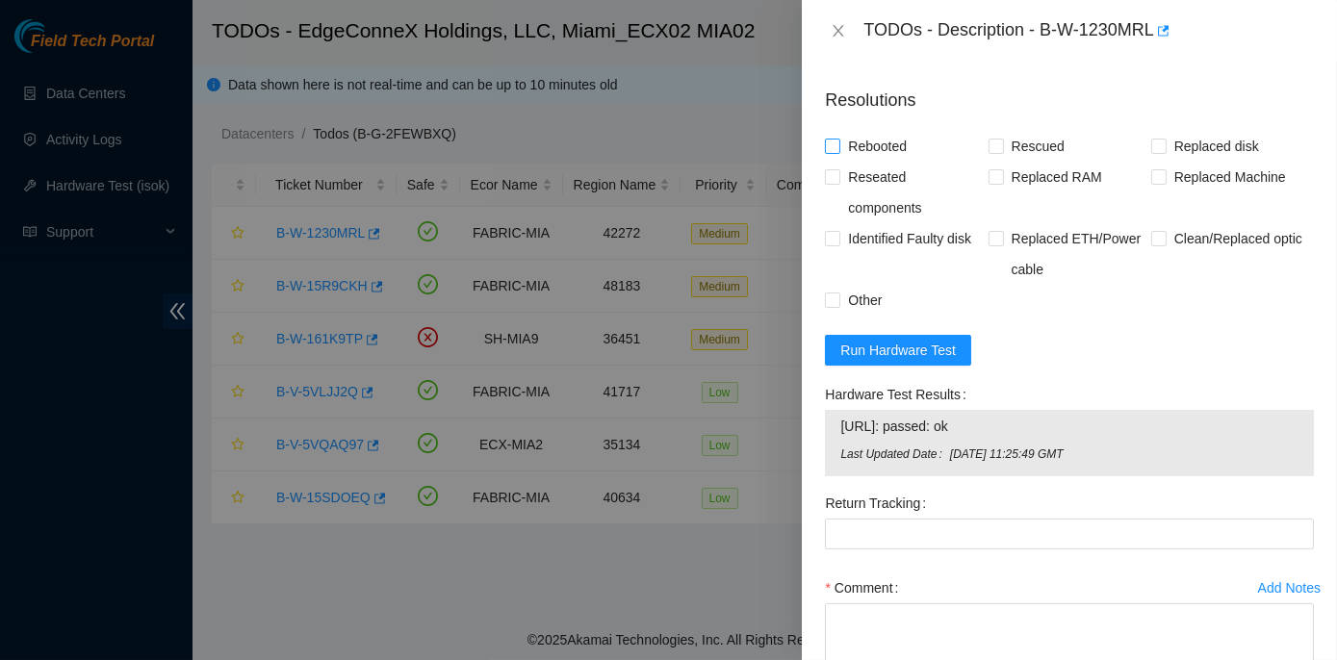
click at [834, 152] on input "Rebooted" at bounding box center [831, 145] width 13 height 13
checkbox input "true"
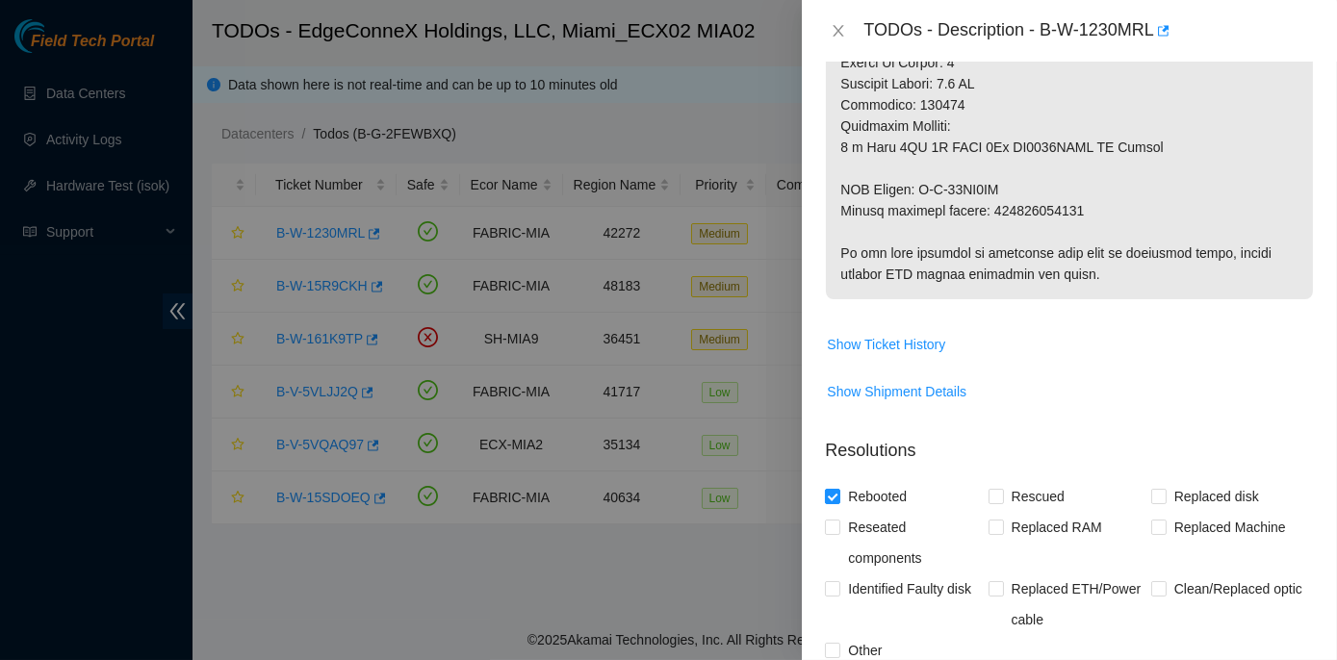
scroll to position [1312, 0]
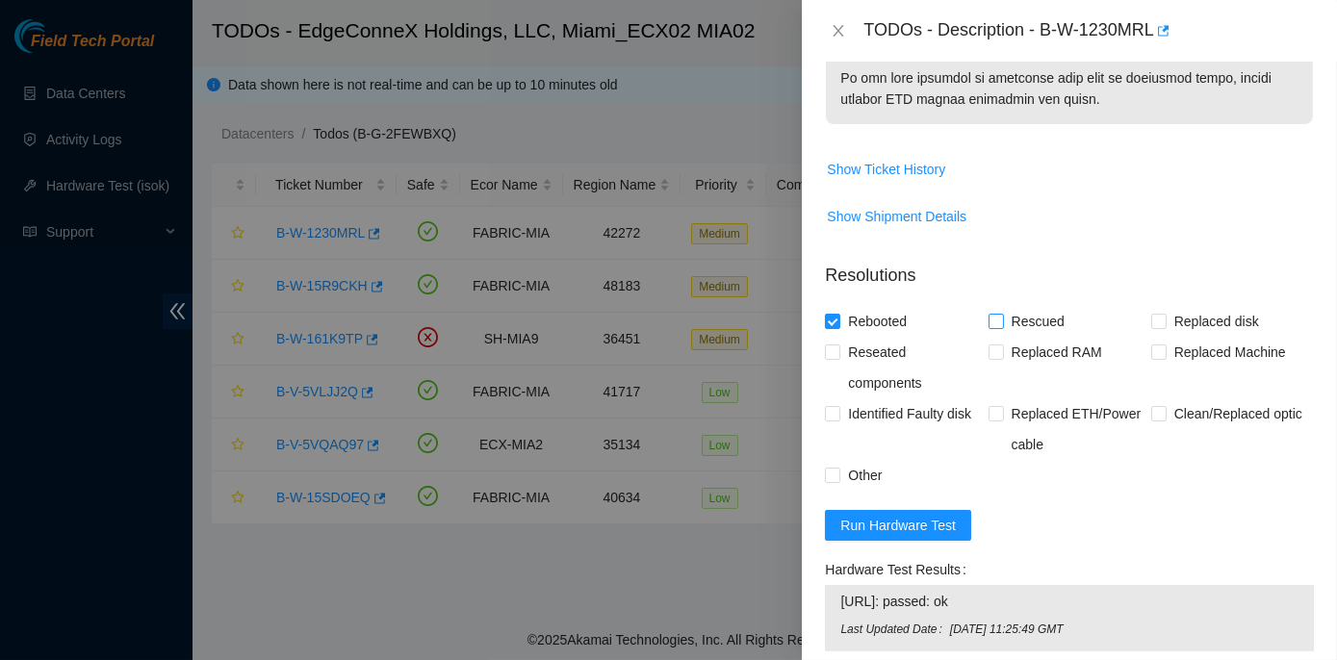
click at [994, 327] on input "Rescued" at bounding box center [995, 320] width 13 height 13
checkbox input "true"
click at [1151, 327] on input "Replaced disk" at bounding box center [1157, 320] width 13 height 13
checkbox input "true"
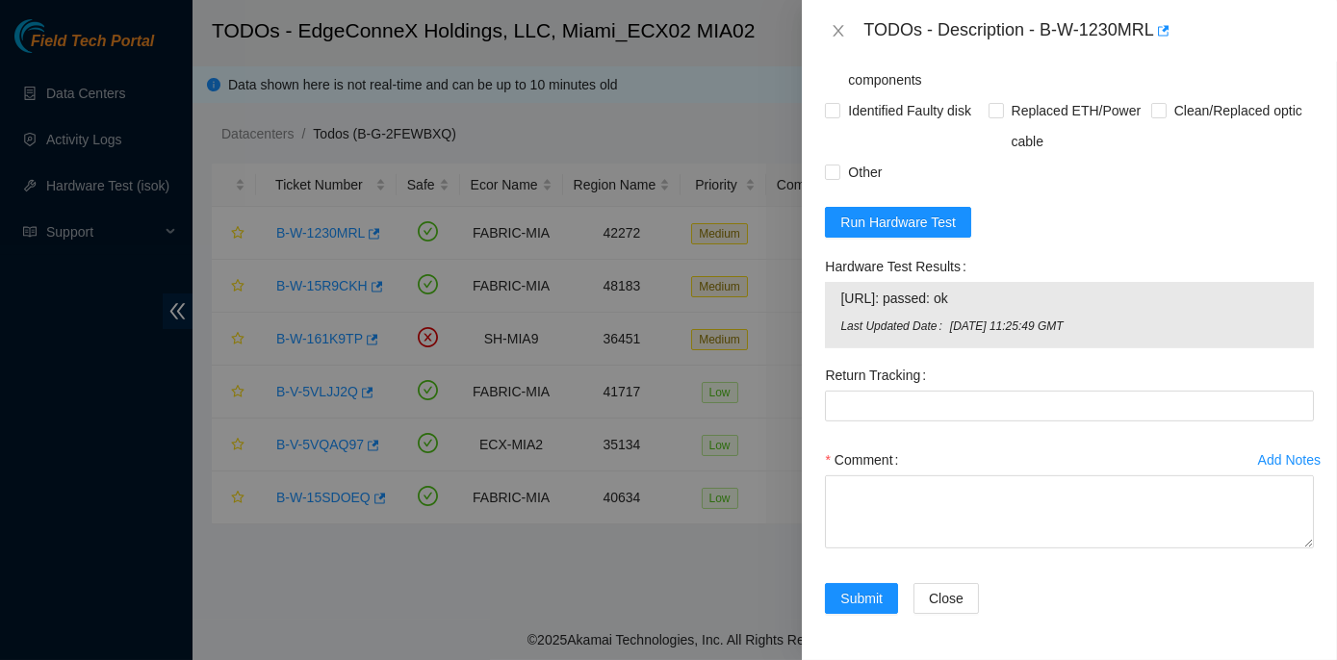
scroll to position [1633, 0]
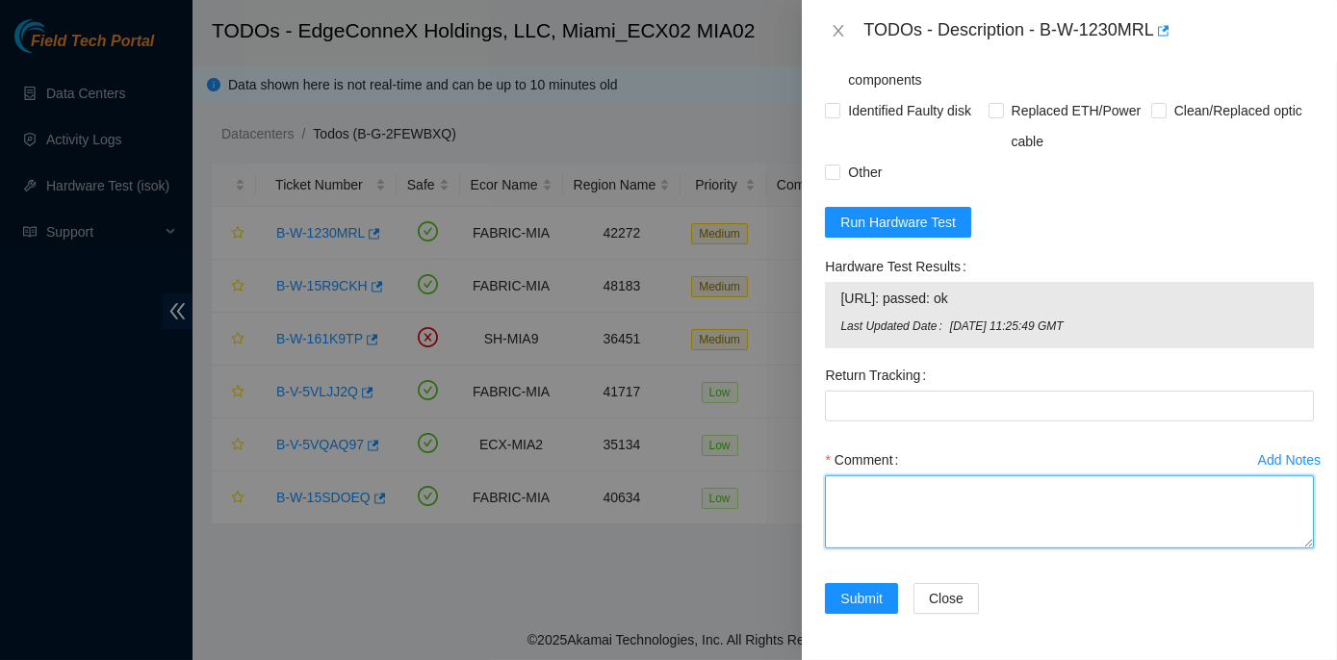
paste textarea "Rack No: ECX2.700.03.03 Machine No: 08 IP: 23.193.107.75 Serial No: CT-4190716-…"
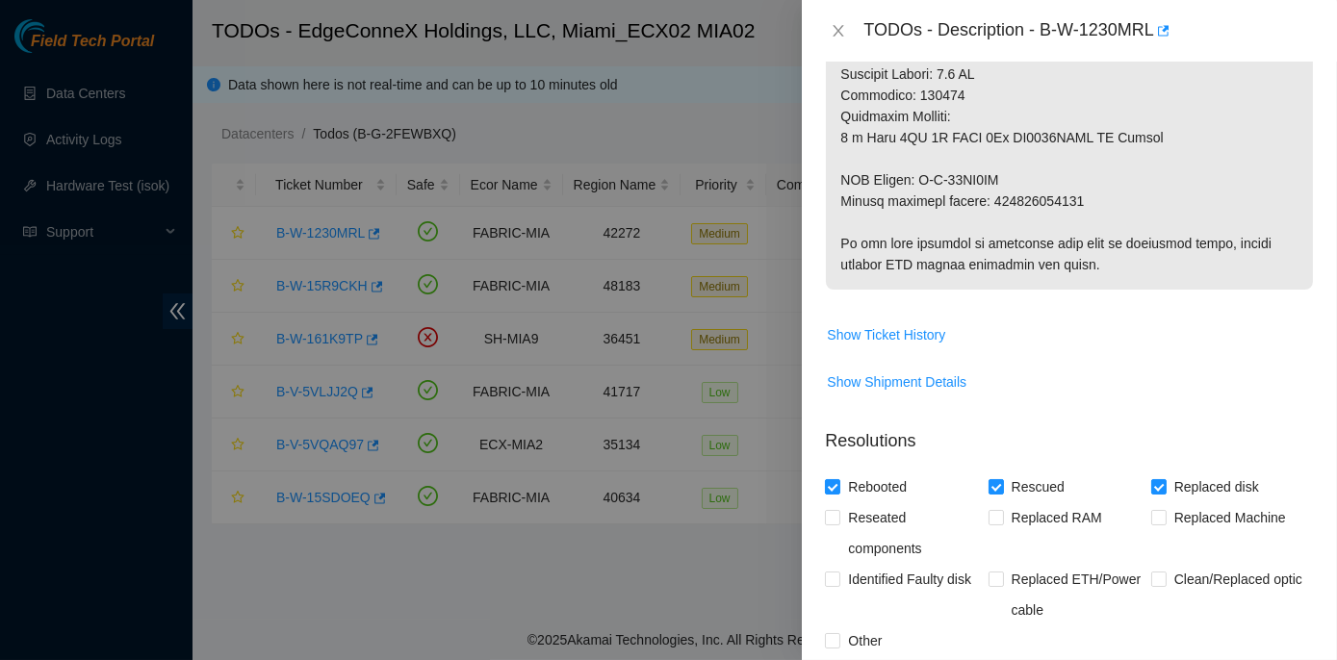
scroll to position [1108, 0]
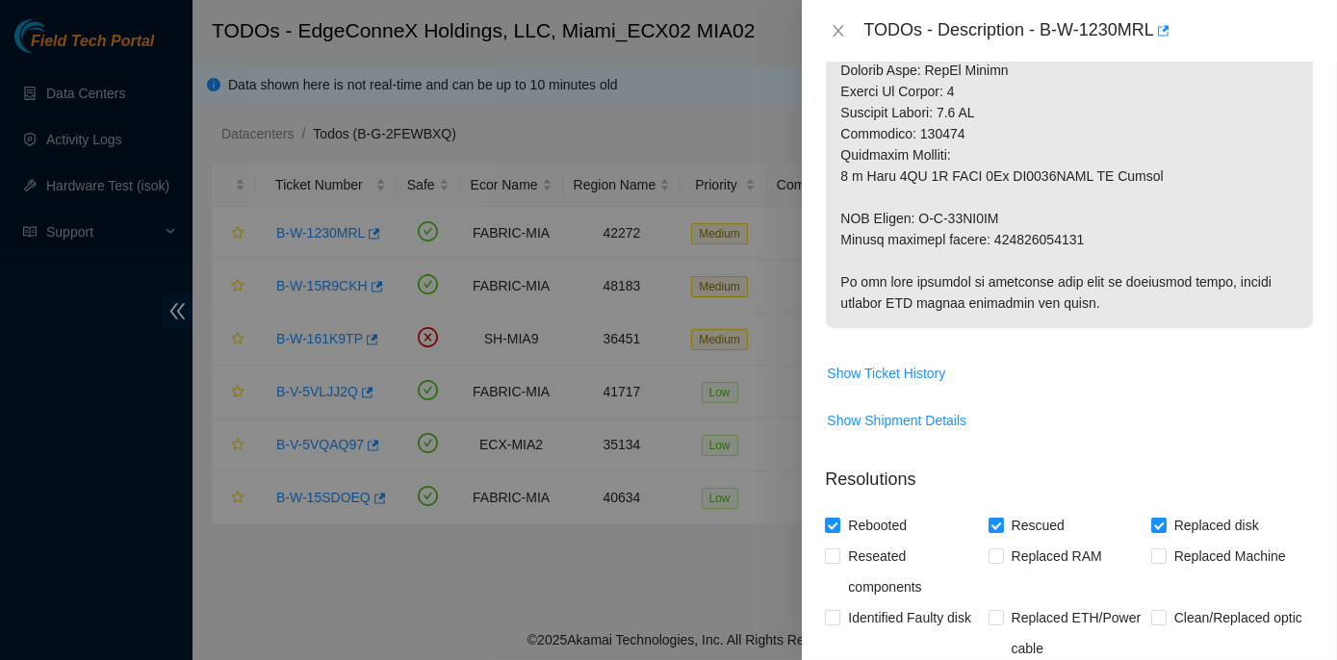
type textarea "Rack No: ECX2.700.03.03 Machine No: 08 IP: 23.193.107.75 Serial No: CT-4190716-…"
drag, startPoint x: 991, startPoint y: 256, endPoint x: 1087, endPoint y: 251, distance: 96.4
copy p "463470055293"
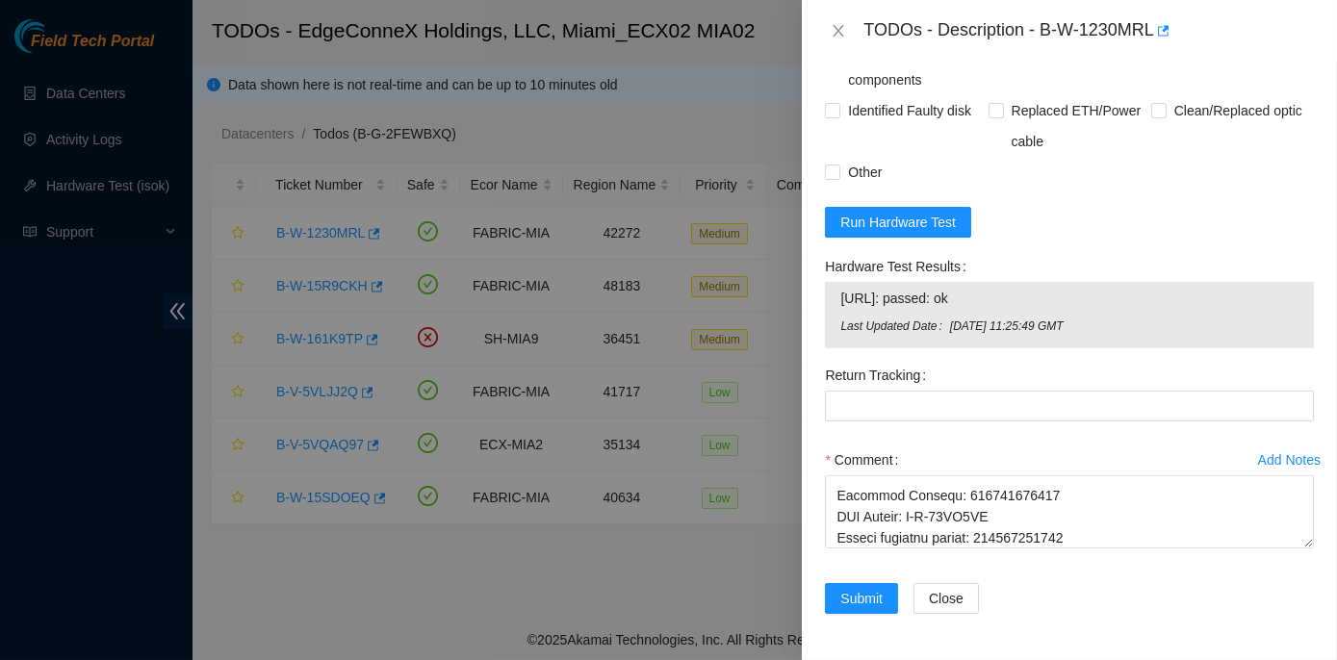
scroll to position [1633, 0]
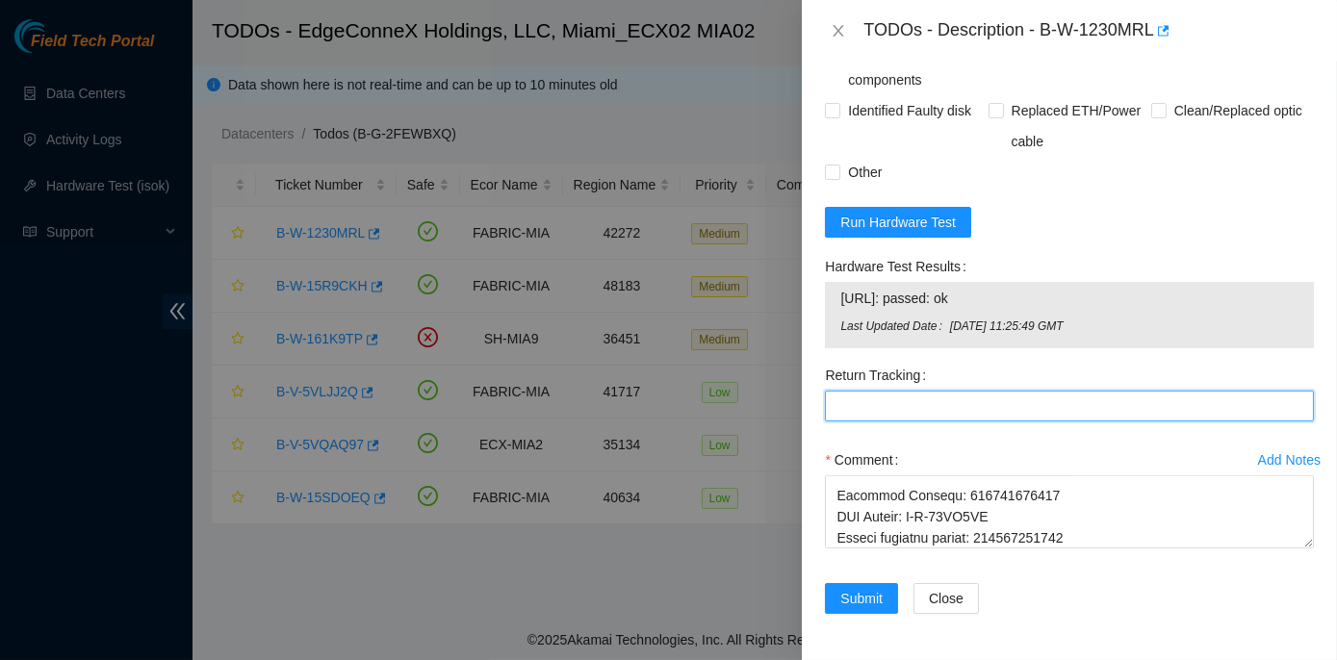
click at [846, 405] on Tracking "Return Tracking" at bounding box center [1069, 406] width 489 height 31
paste Tracking "463470055293"
type Tracking "463470055293"
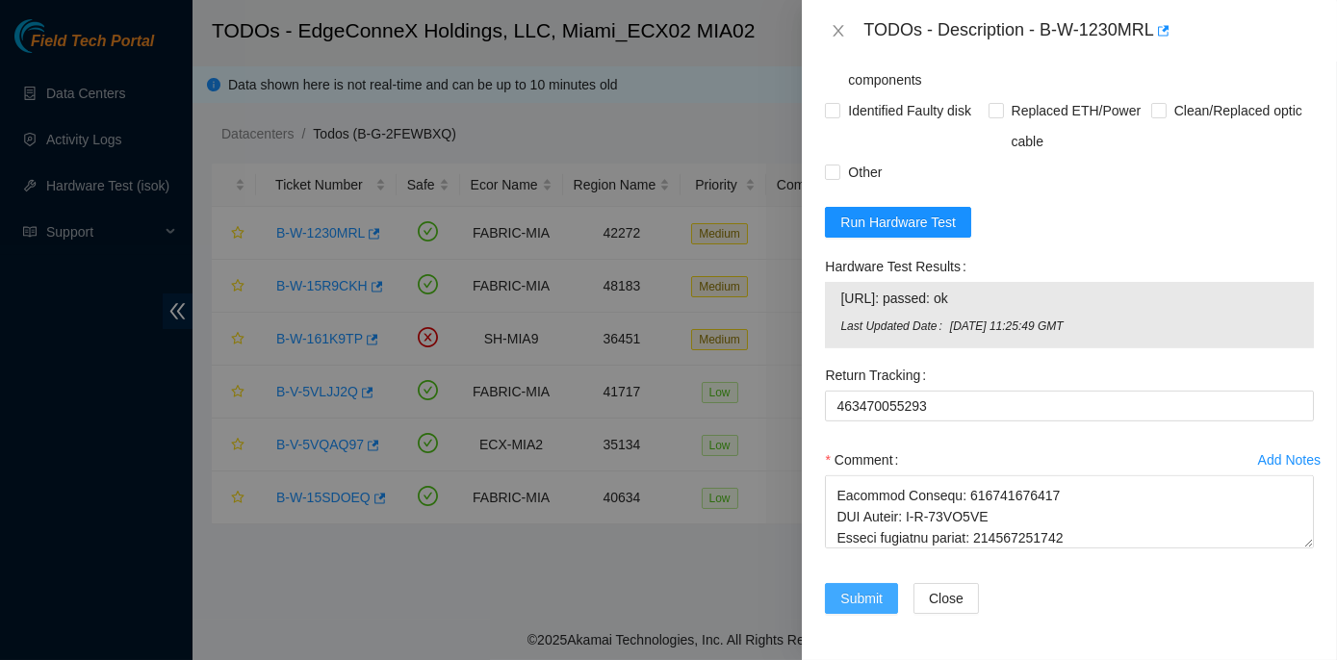
click at [861, 596] on span "Submit" at bounding box center [861, 598] width 42 height 21
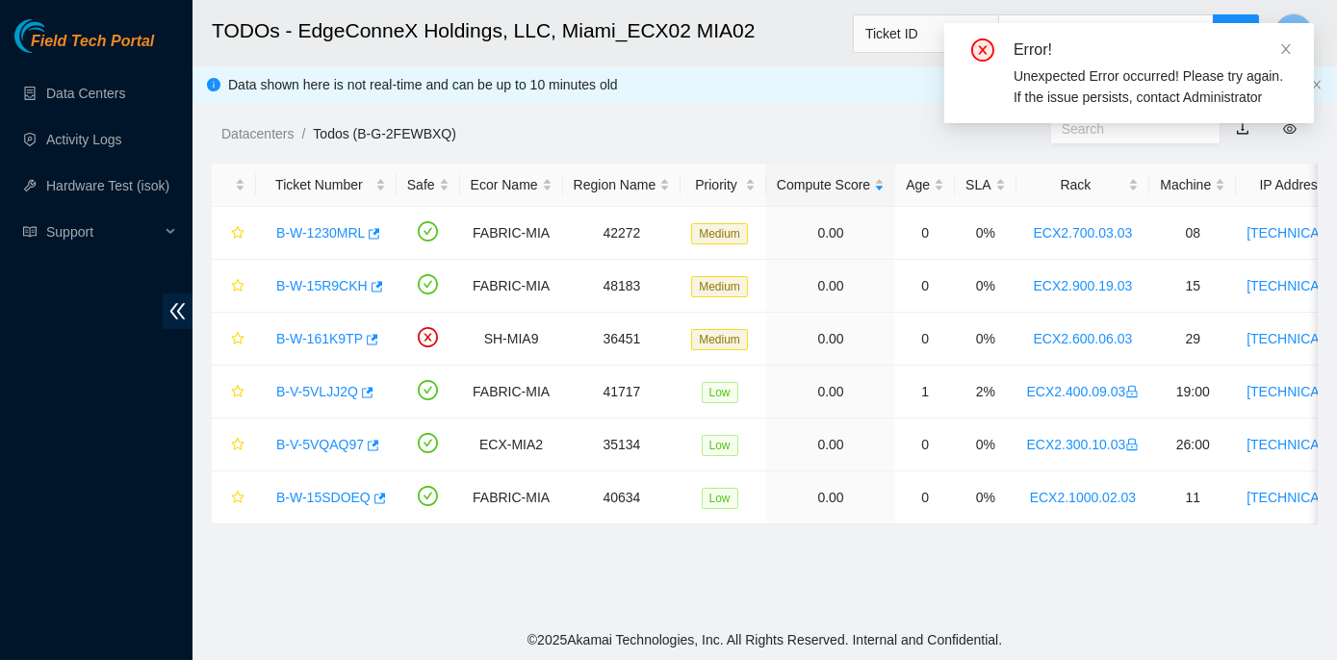
scroll to position [536, 0]
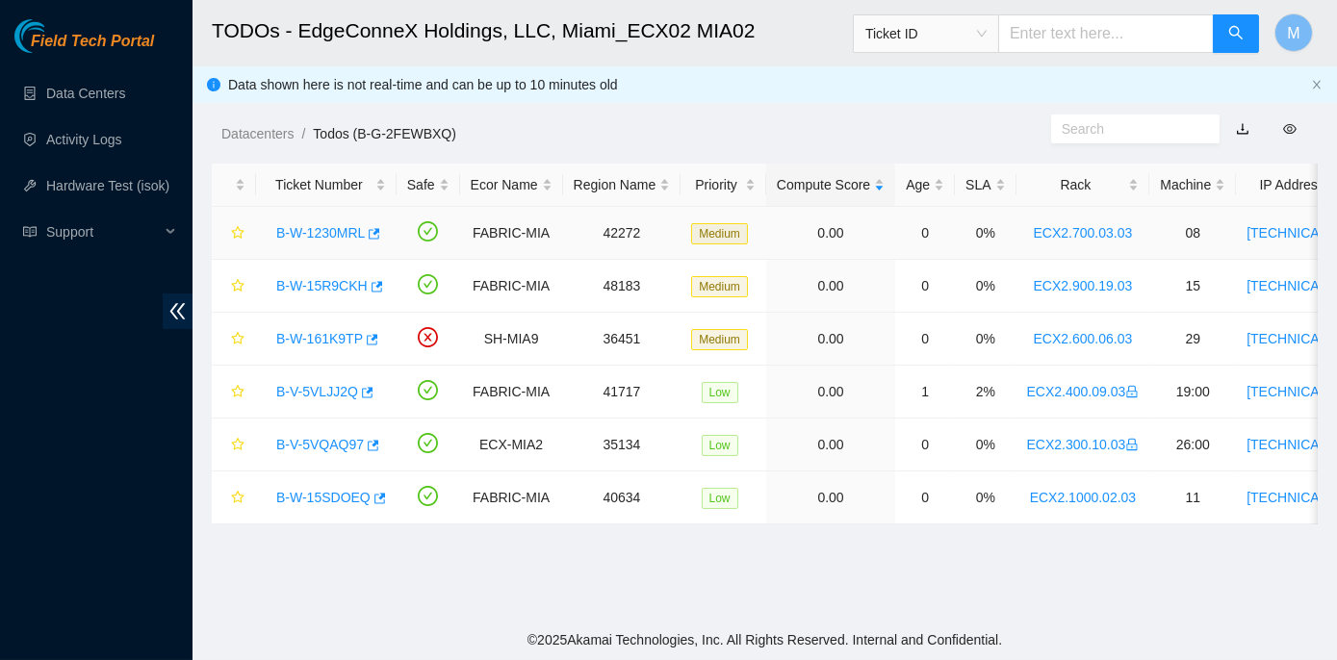
click at [346, 233] on link "B-W-1230MRL" at bounding box center [320, 232] width 89 height 15
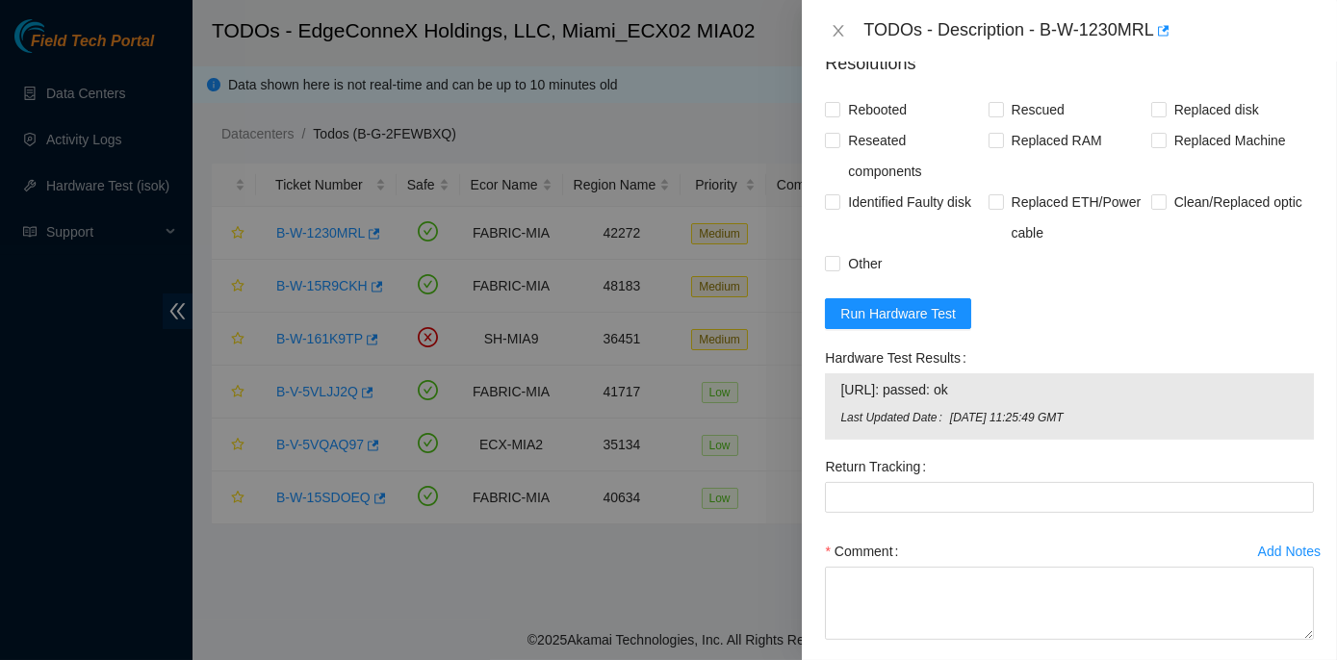
scroll to position [1633, 0]
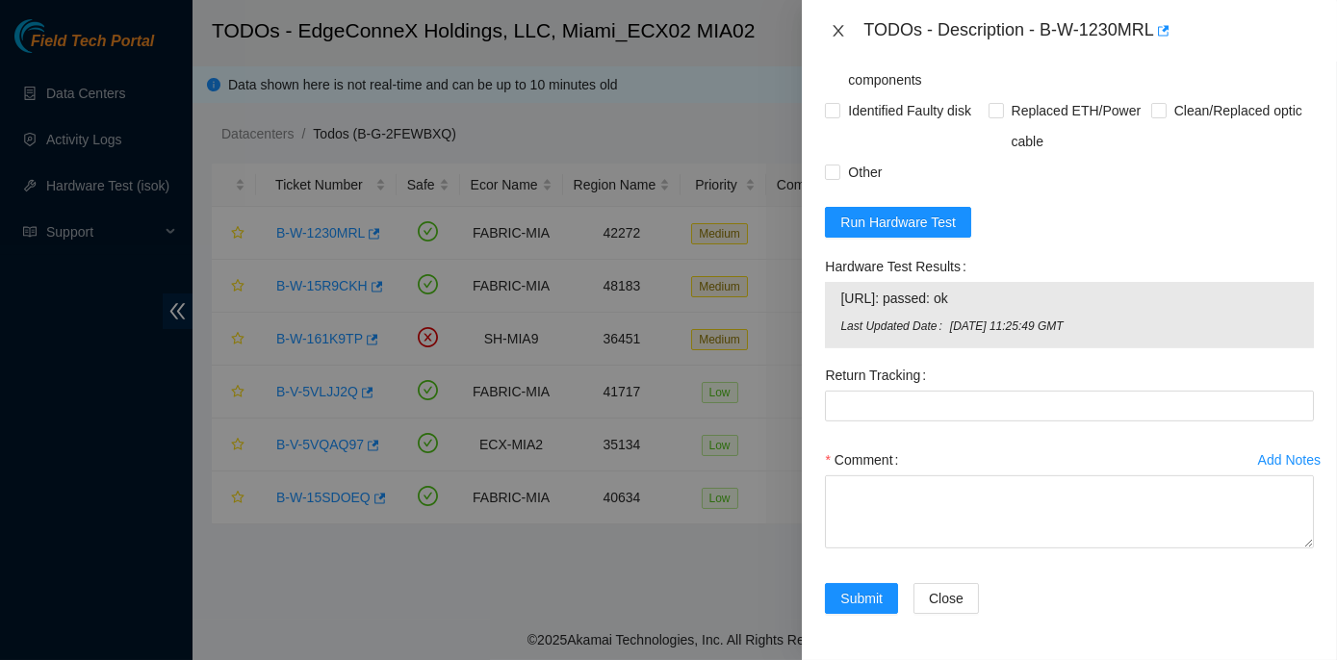
click at [836, 30] on icon "close" at bounding box center [838, 30] width 15 height 15
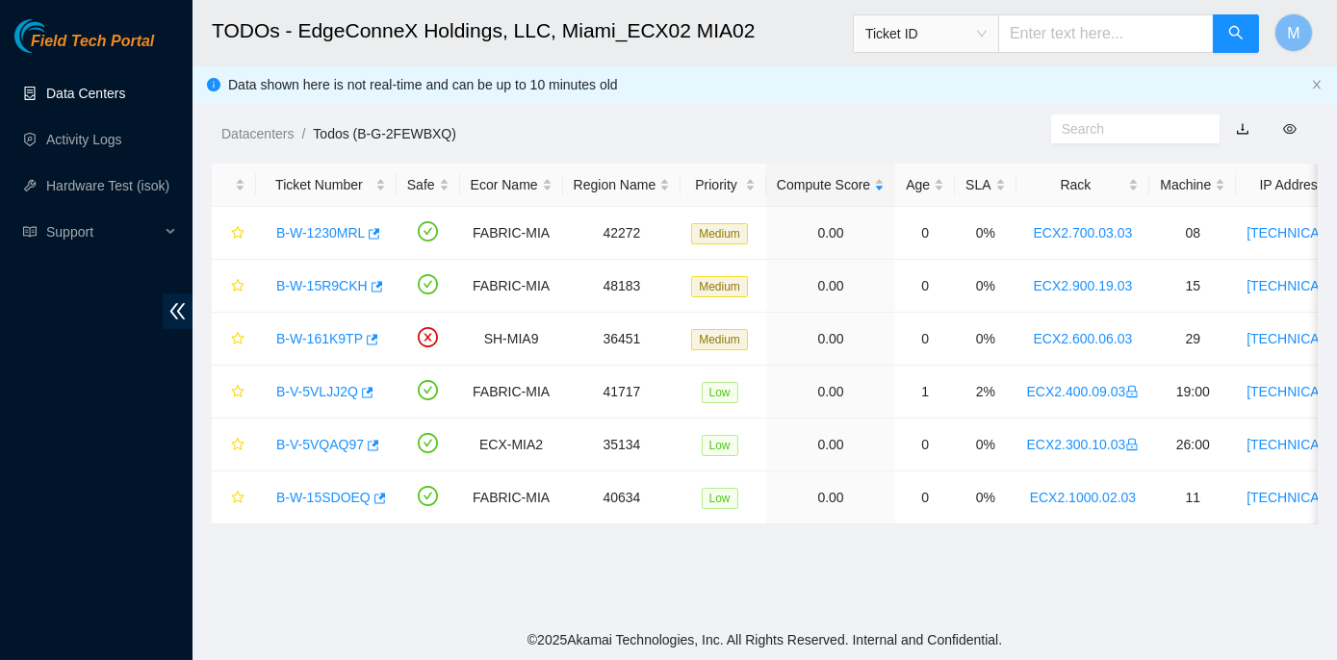
scroll to position [536, 0]
click at [285, 230] on link "B-W-1230MRL" at bounding box center [320, 232] width 89 height 15
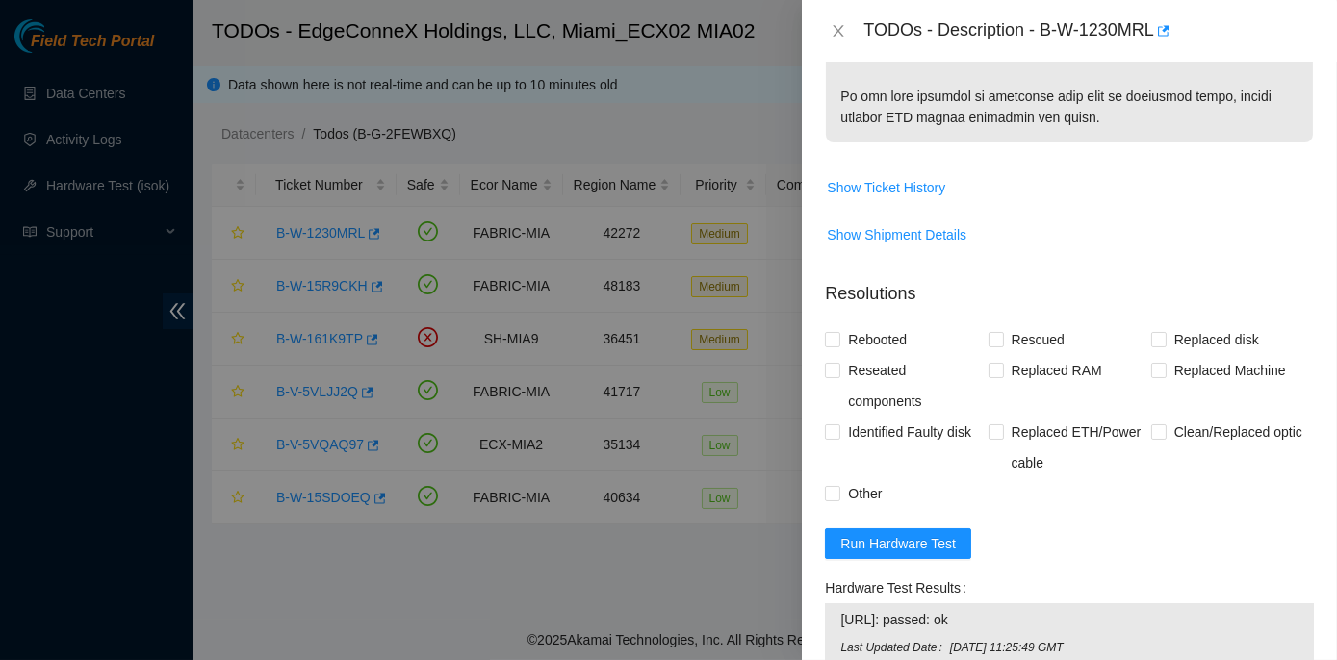
scroll to position [1312, 0]
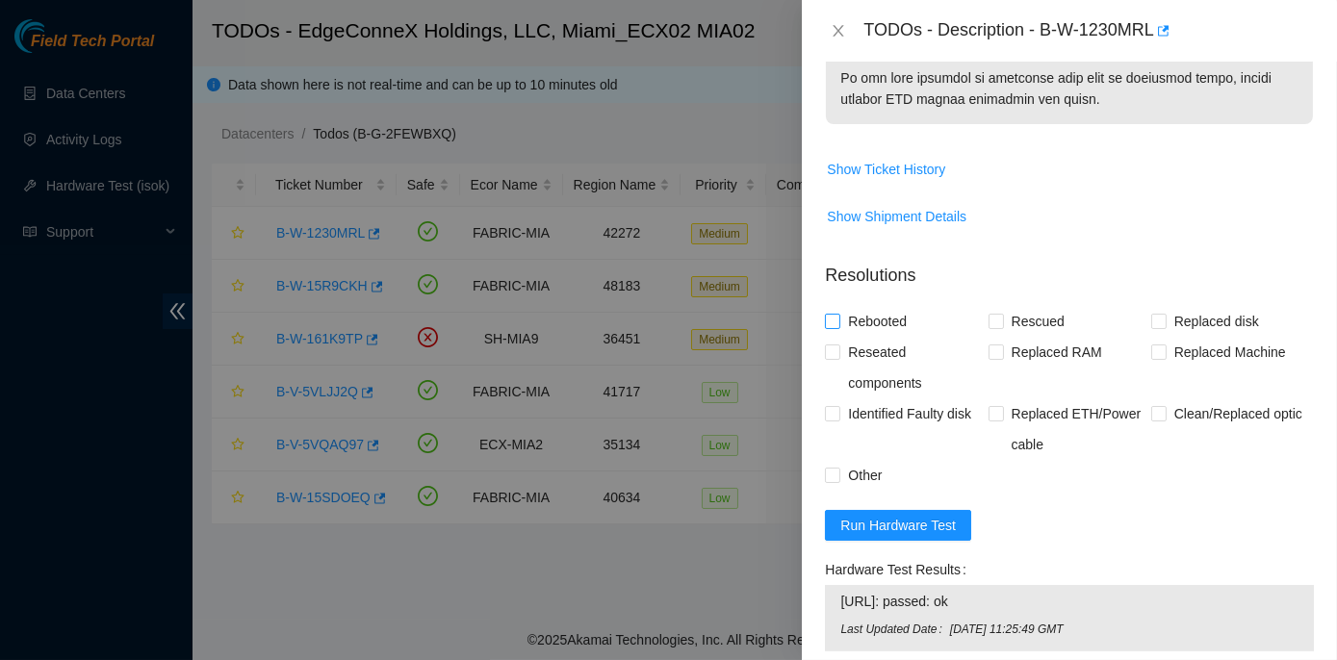
drag, startPoint x: 834, startPoint y: 336, endPoint x: 897, endPoint y: 351, distance: 65.4
click at [834, 327] on input "Rebooted" at bounding box center [831, 320] width 13 height 13
checkbox input "true"
click at [992, 329] on span at bounding box center [996, 321] width 15 height 15
click at [992, 327] on input "Rescued" at bounding box center [995, 320] width 13 height 13
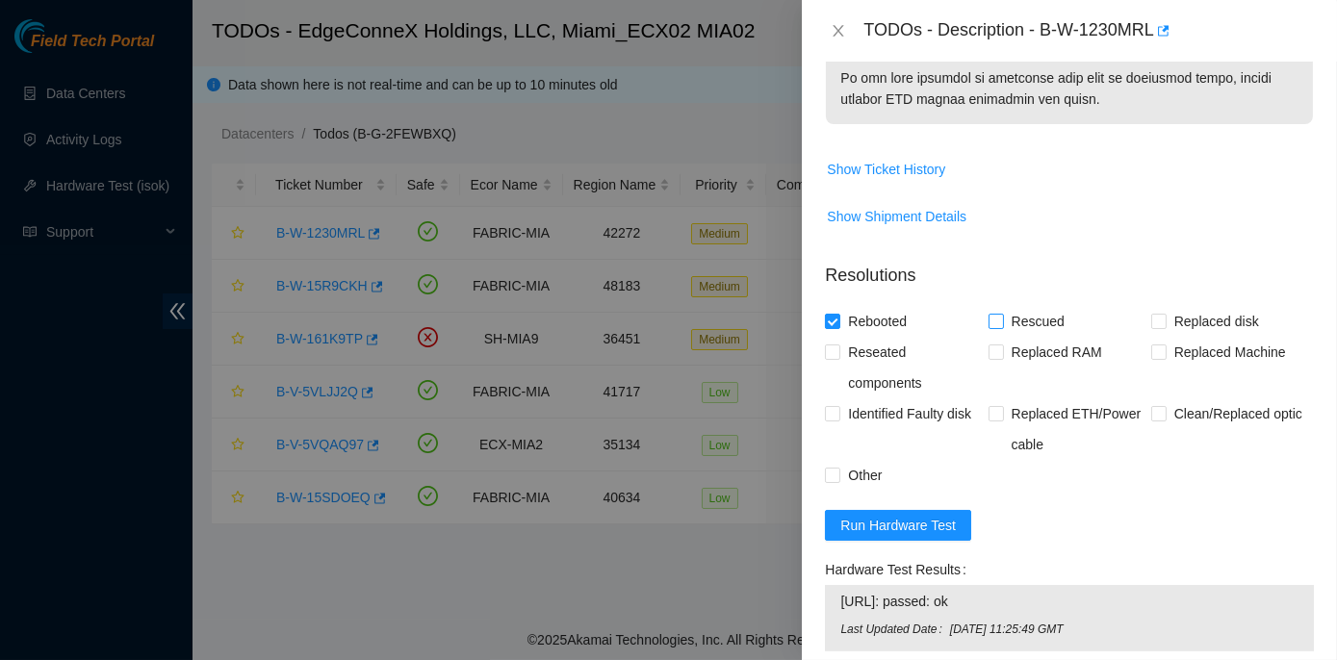
checkbox input "true"
click at [1141, 337] on div "Rescued" at bounding box center [1070, 321] width 163 height 31
click at [1152, 327] on input "Replaced disk" at bounding box center [1157, 320] width 13 height 13
checkbox input "true"
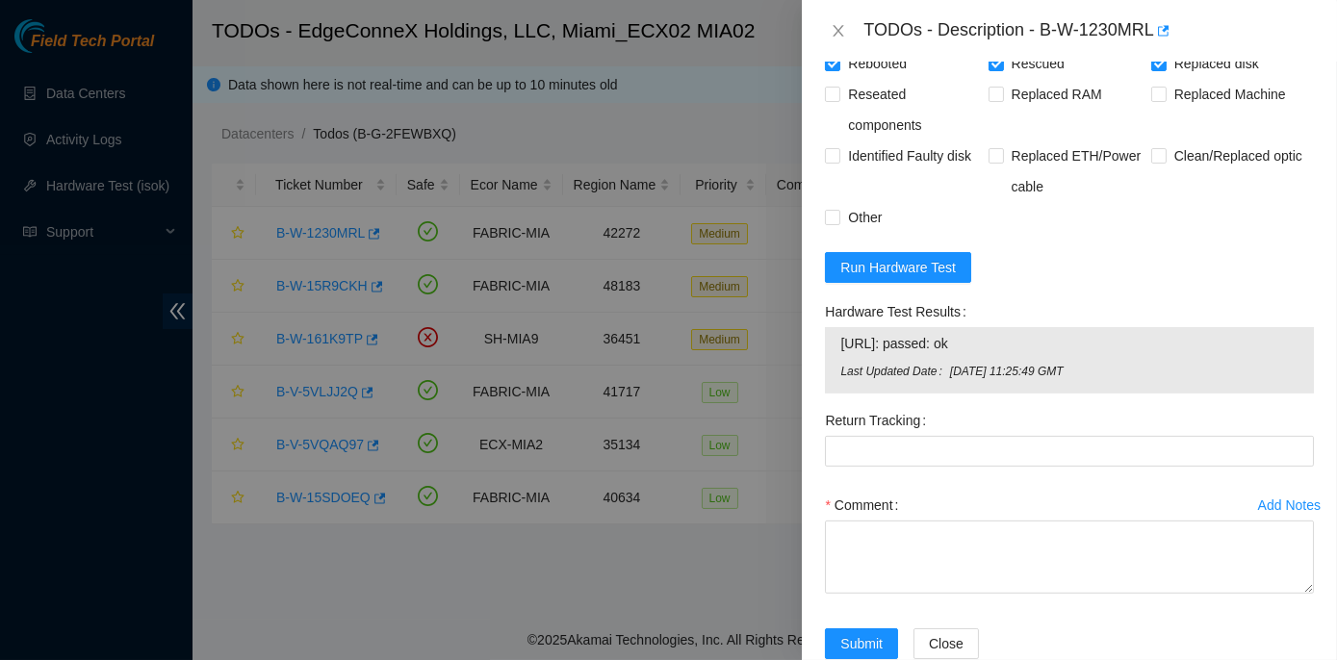
scroll to position [1633, 0]
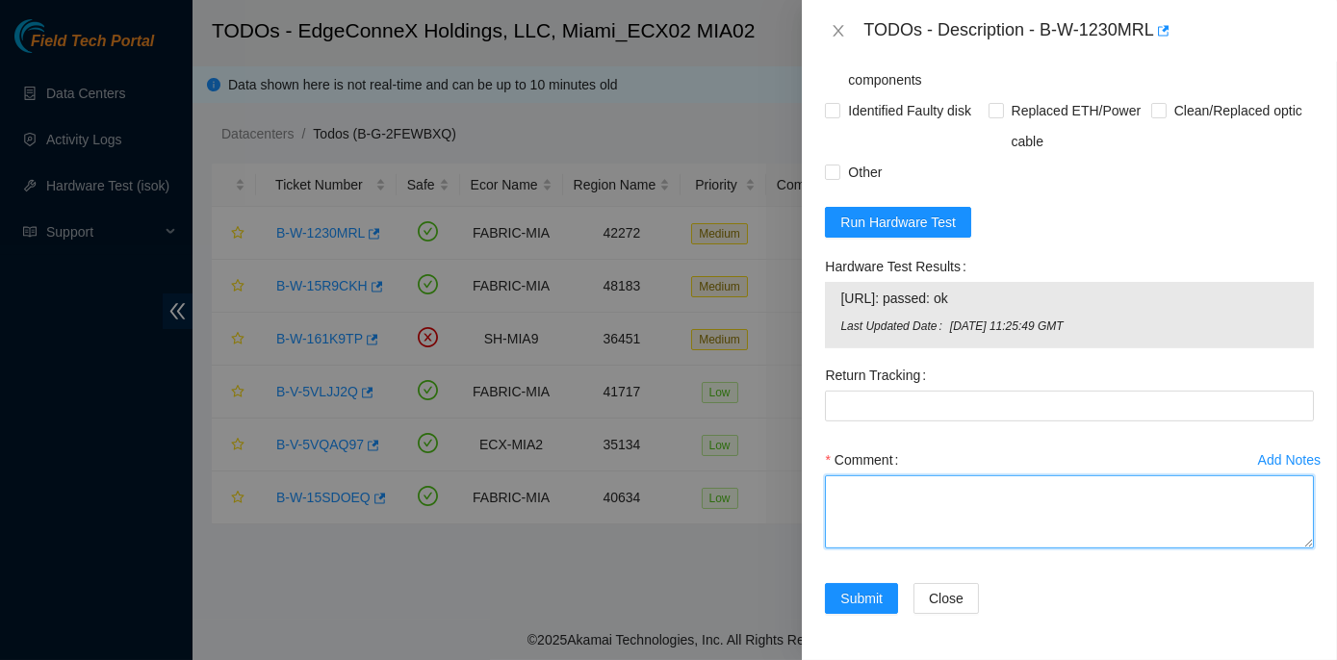
click at [858, 495] on textarea "Comment" at bounding box center [1069, 512] width 489 height 73
paste textarea "Rack No: ECX2.700.03.03 Machine No: 08 IP: 23.193.107.75 Serial No: CT-4190716-…"
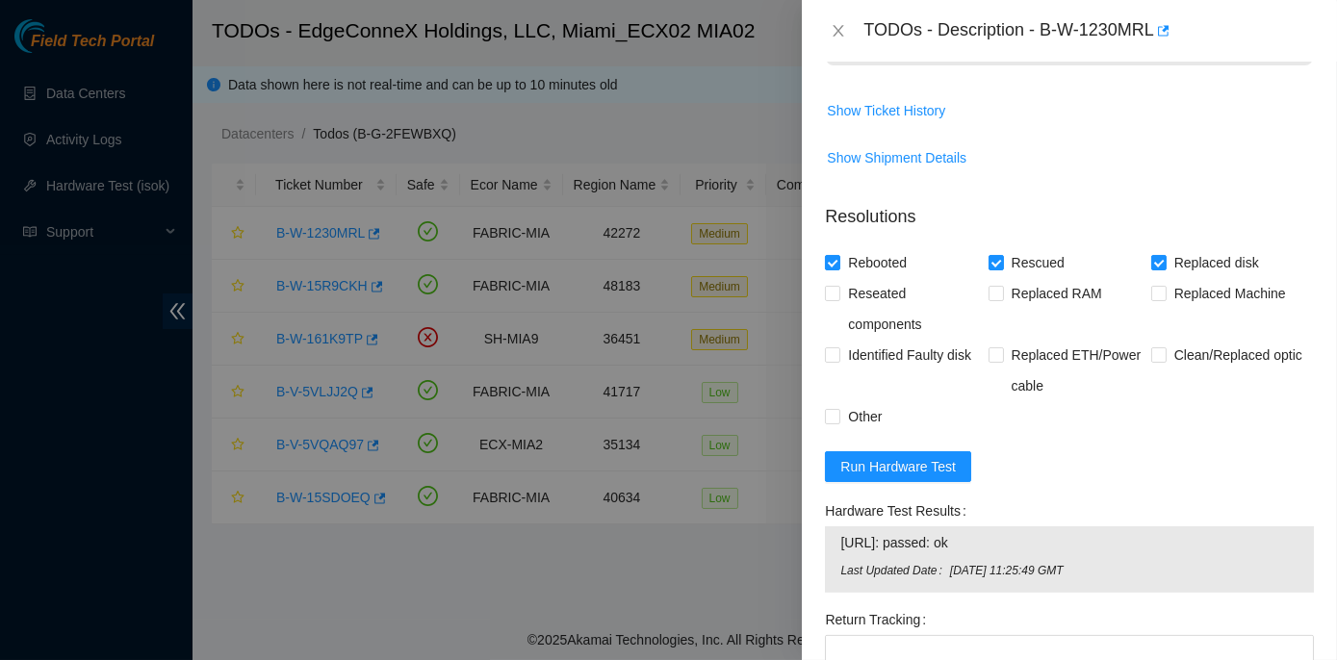
scroll to position [1196, 0]
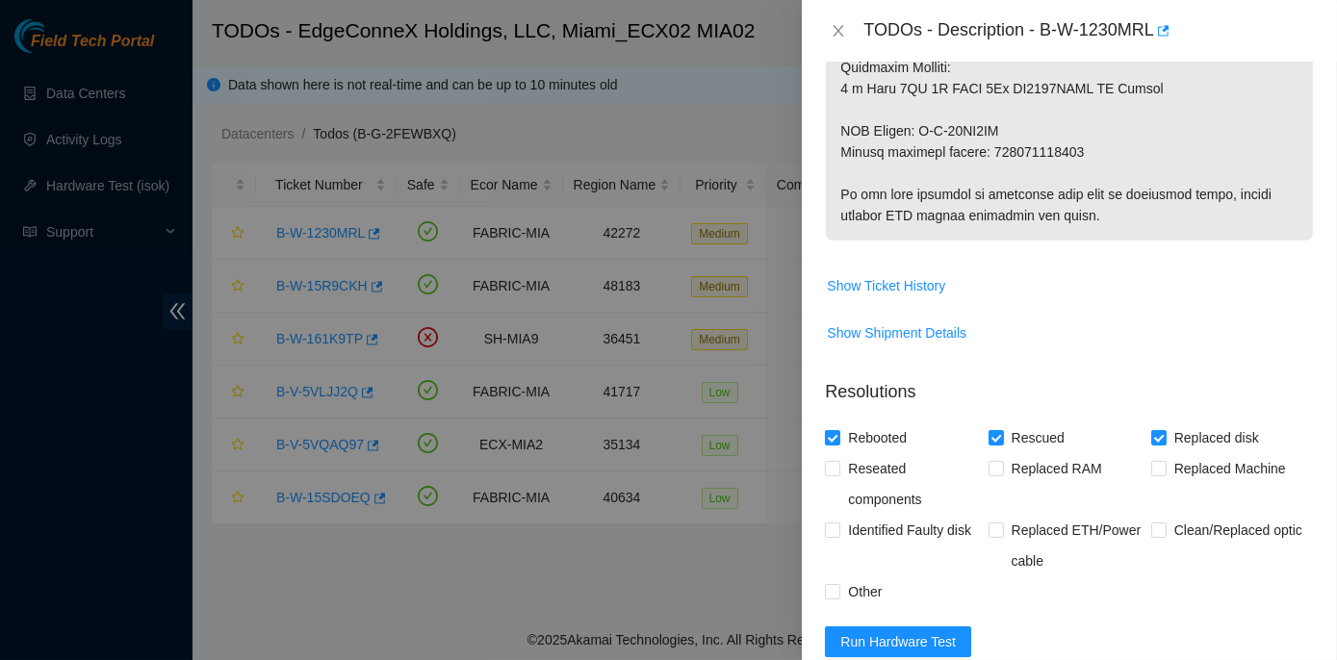
type textarea "Rack No: ECX2.700.03.03 Machine No: 08 IP: 23.193.107.75 Serial No: CT-4190716-…"
drag, startPoint x: 991, startPoint y: 169, endPoint x: 1075, endPoint y: 174, distance: 84.9
copy p "463470055293"
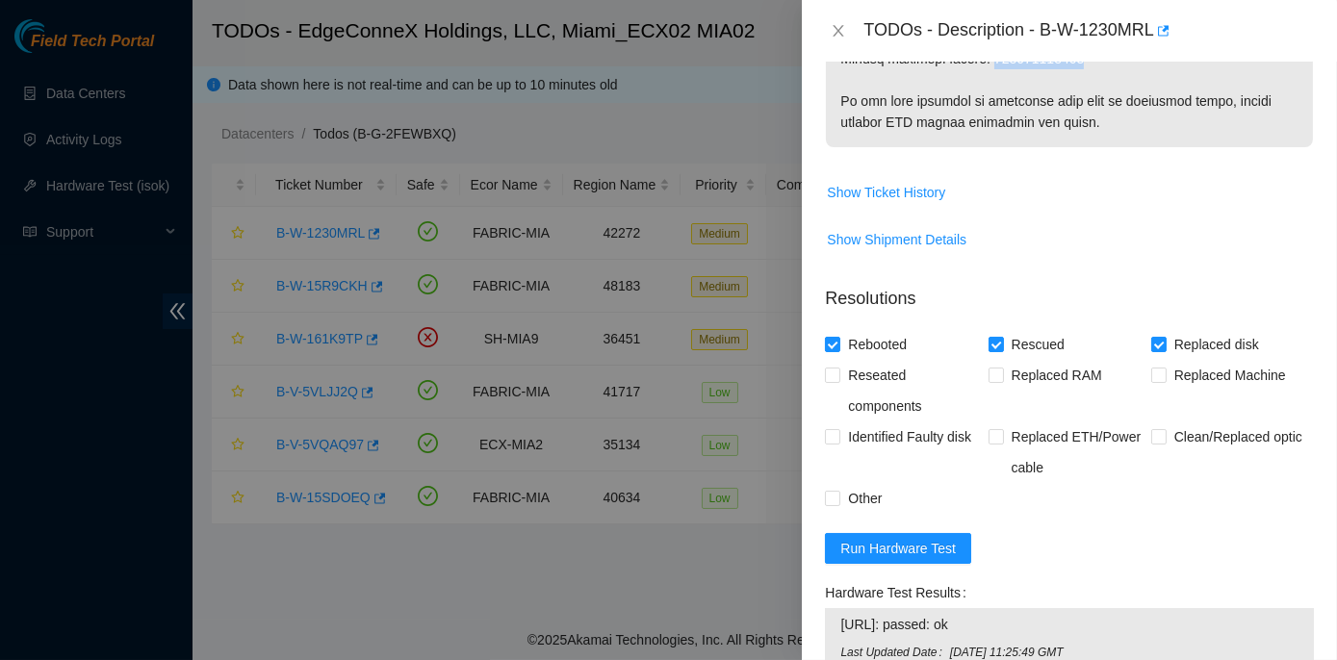
scroll to position [1633, 0]
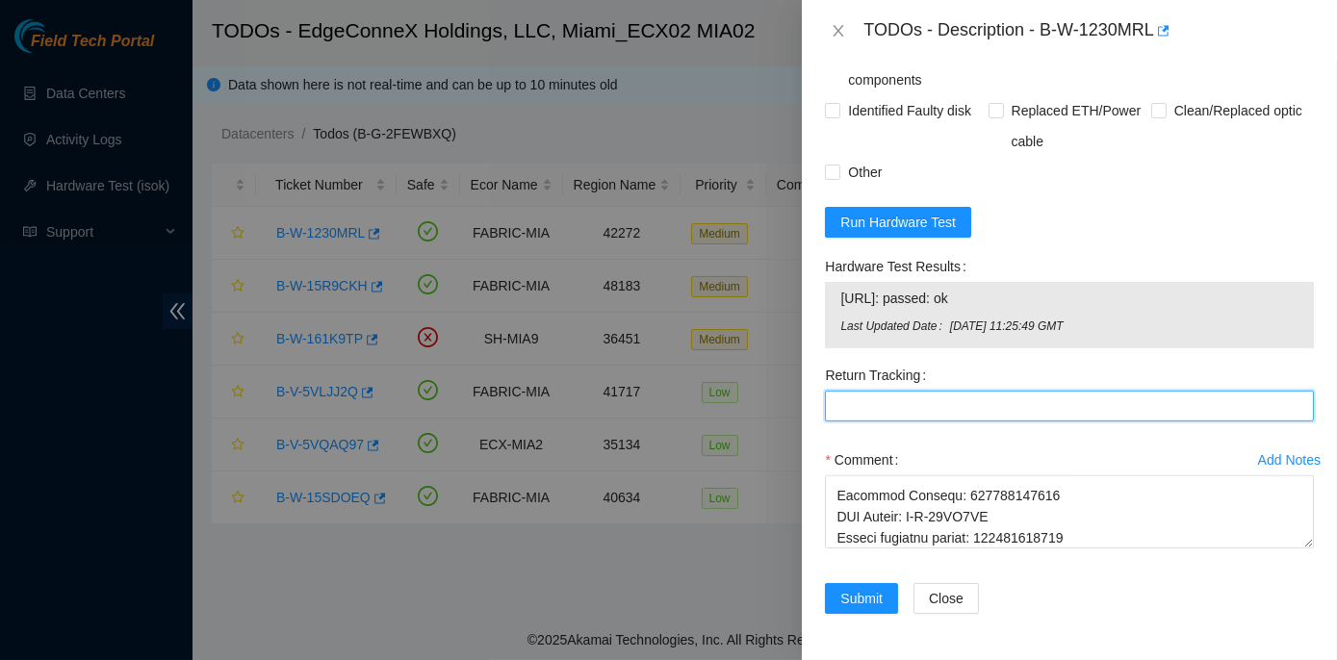
click at [838, 407] on Tracking "Return Tracking" at bounding box center [1069, 406] width 489 height 31
paste Tracking "463470055293"
type Tracking "463470055293"
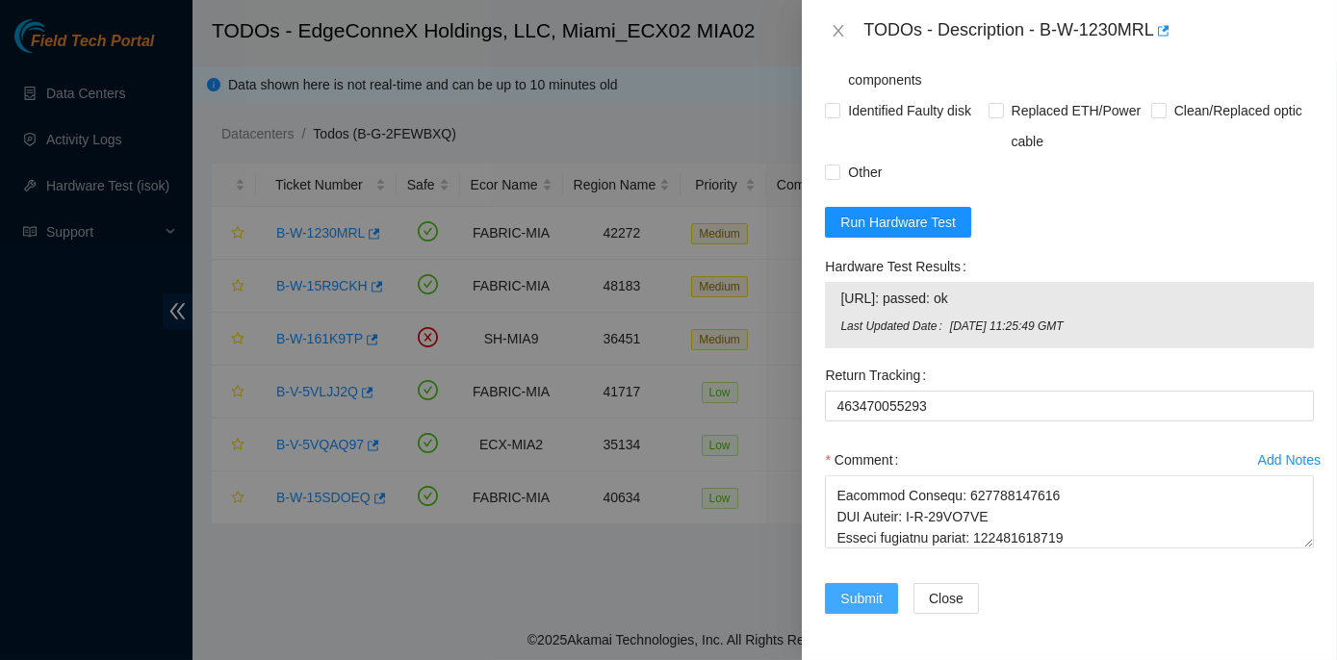
click at [860, 598] on span "Submit" at bounding box center [861, 598] width 42 height 21
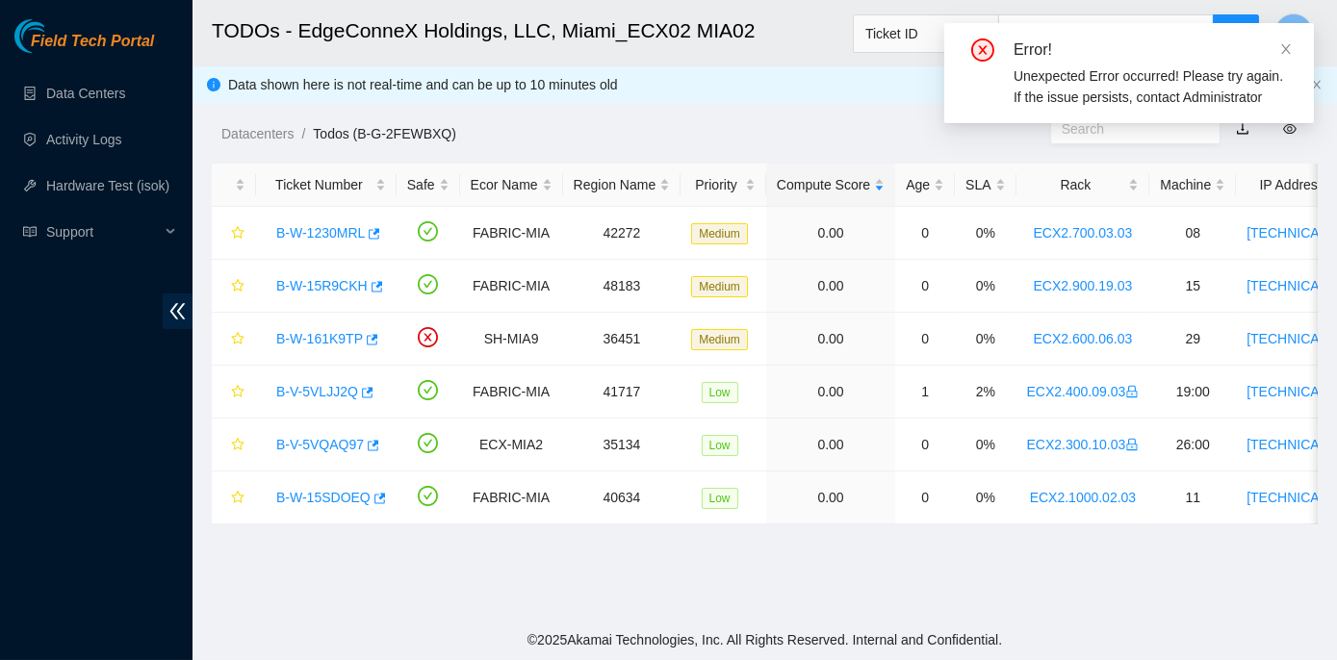
scroll to position [536, 0]
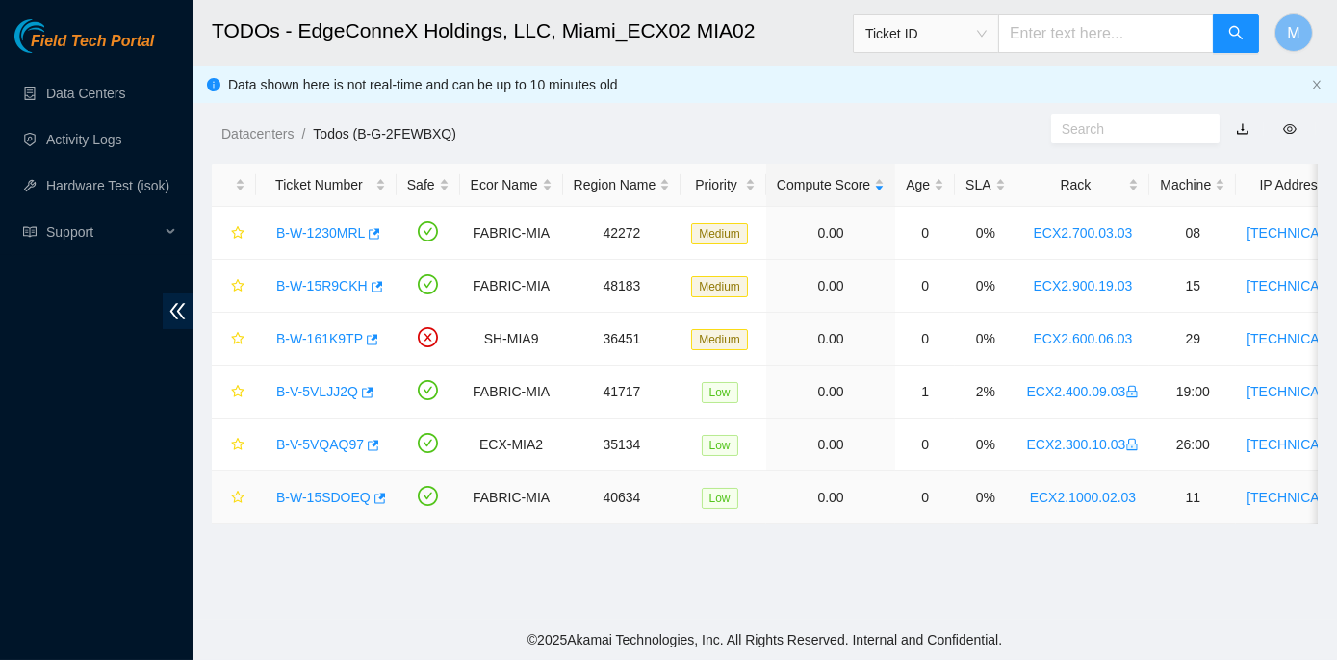
click at [357, 493] on link "B-W-15SDOEQ" at bounding box center [323, 497] width 94 height 15
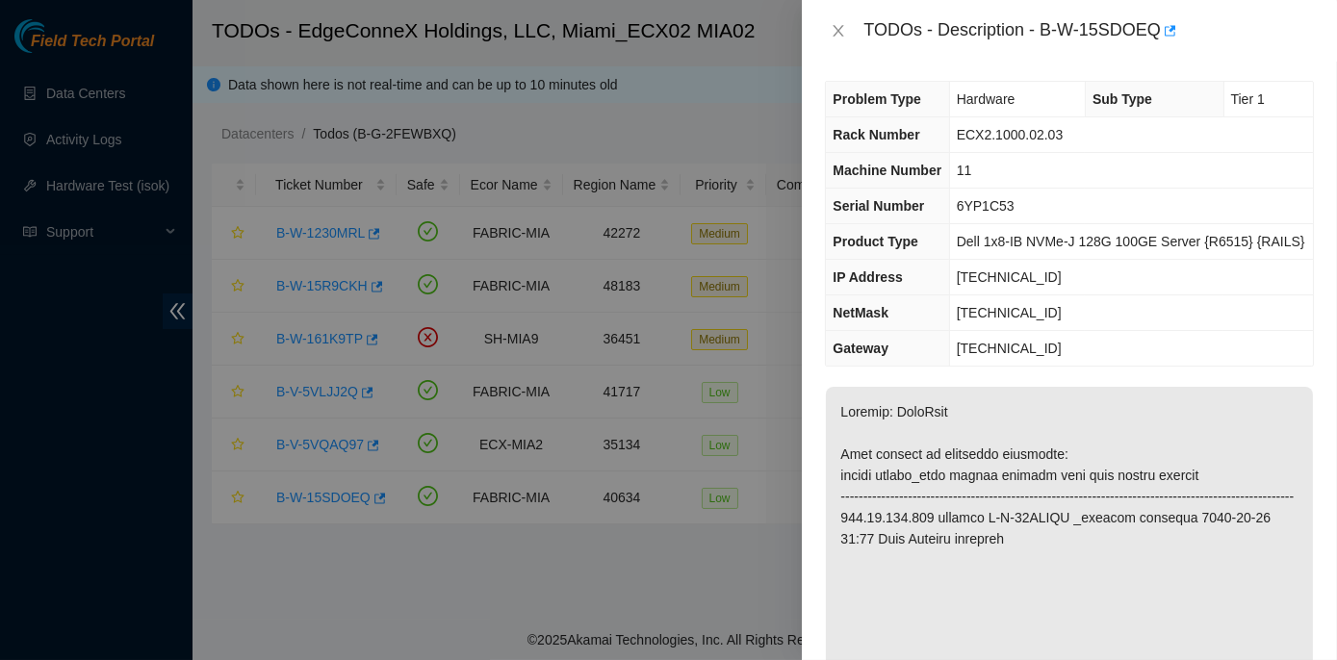
scroll to position [0, 0]
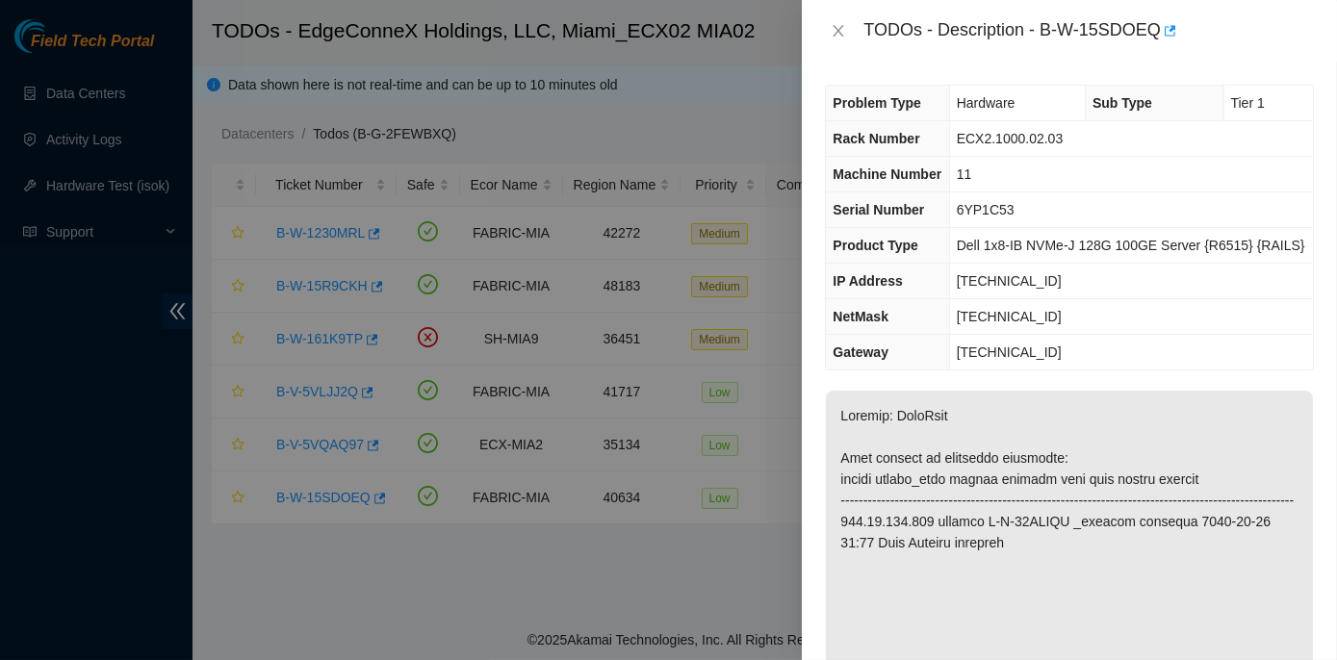
drag, startPoint x: 1291, startPoint y: 430, endPoint x: 813, endPoint y: 409, distance: 478.0
click at [813, 409] on div "Problem Type Hardware Sub Type Tier 1 Rack Number ECX2.1000.02.03 Machine Numbe…" at bounding box center [1069, 361] width 535 height 599
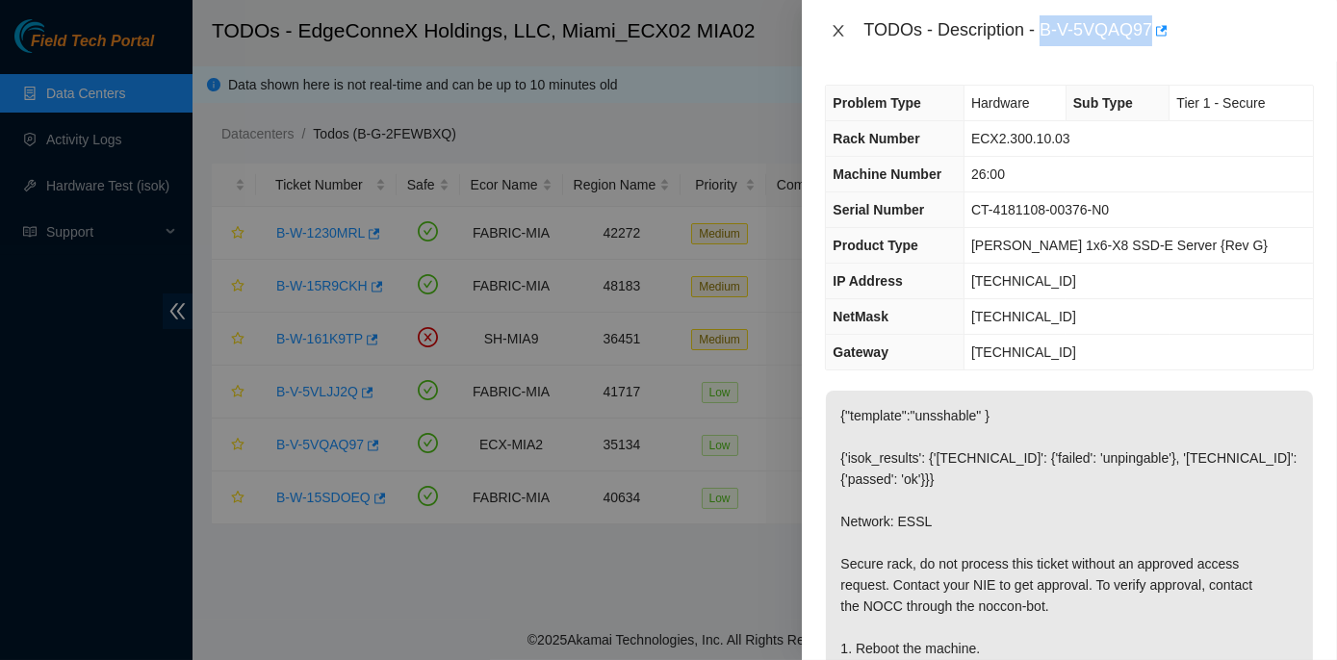
click at [839, 25] on icon "close" at bounding box center [838, 30] width 15 height 15
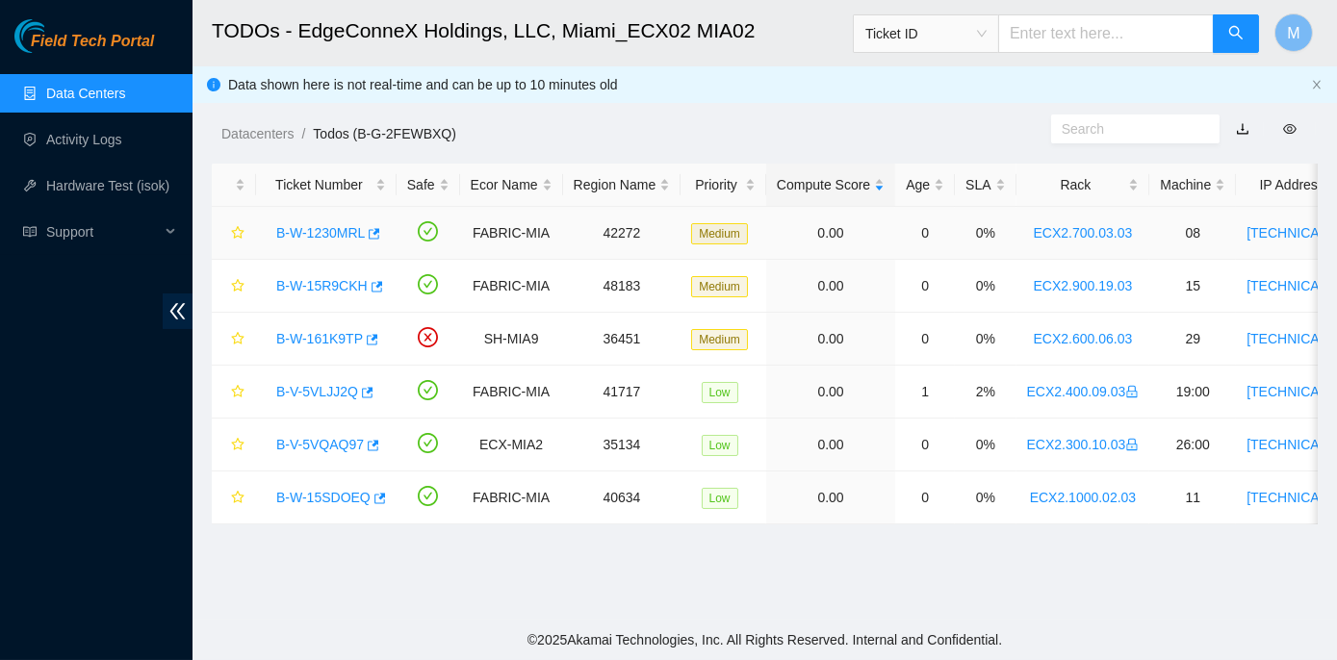
click at [325, 228] on link "B-W-1230MRL" at bounding box center [320, 232] width 89 height 15
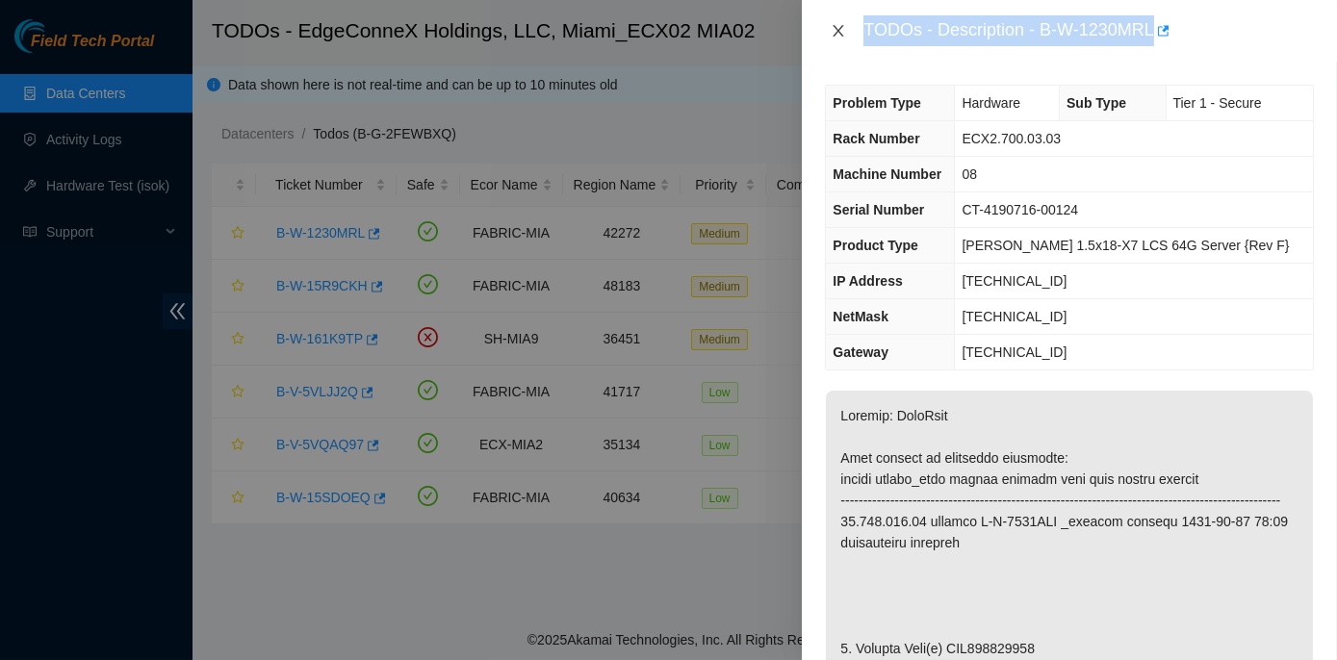
click at [836, 25] on icon "close" at bounding box center [838, 30] width 15 height 15
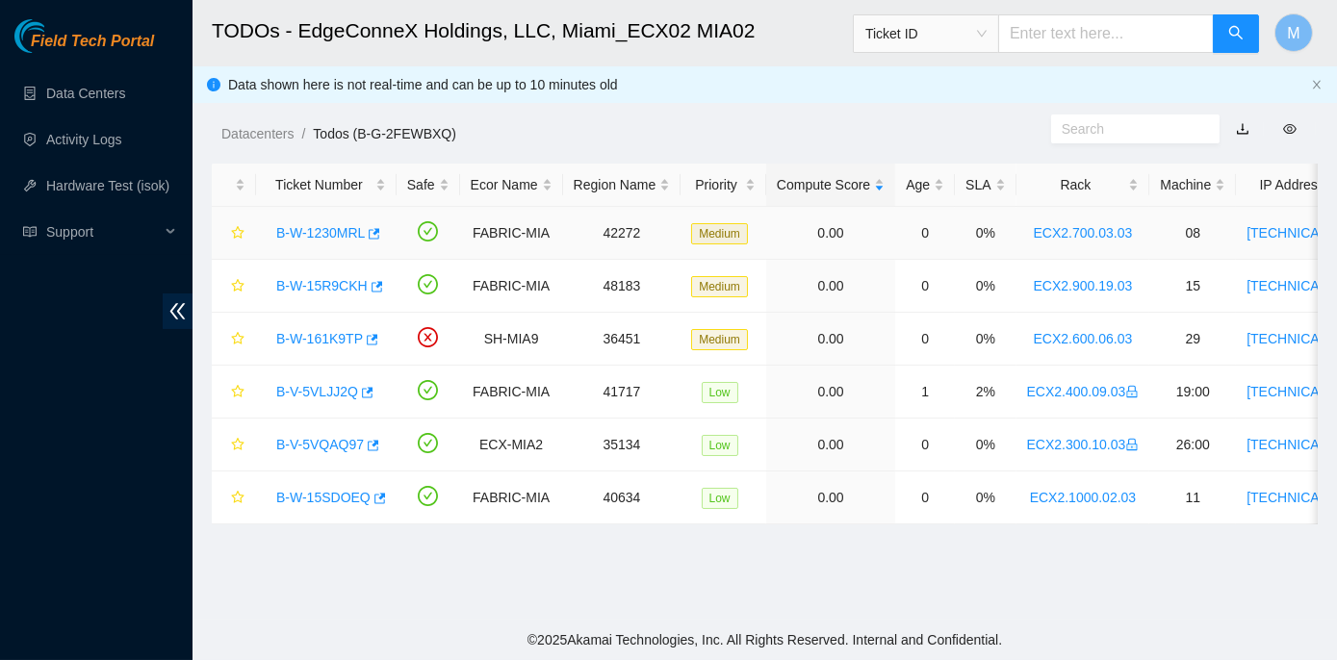
click at [313, 225] on link "B-W-1230MRL" at bounding box center [320, 232] width 89 height 15
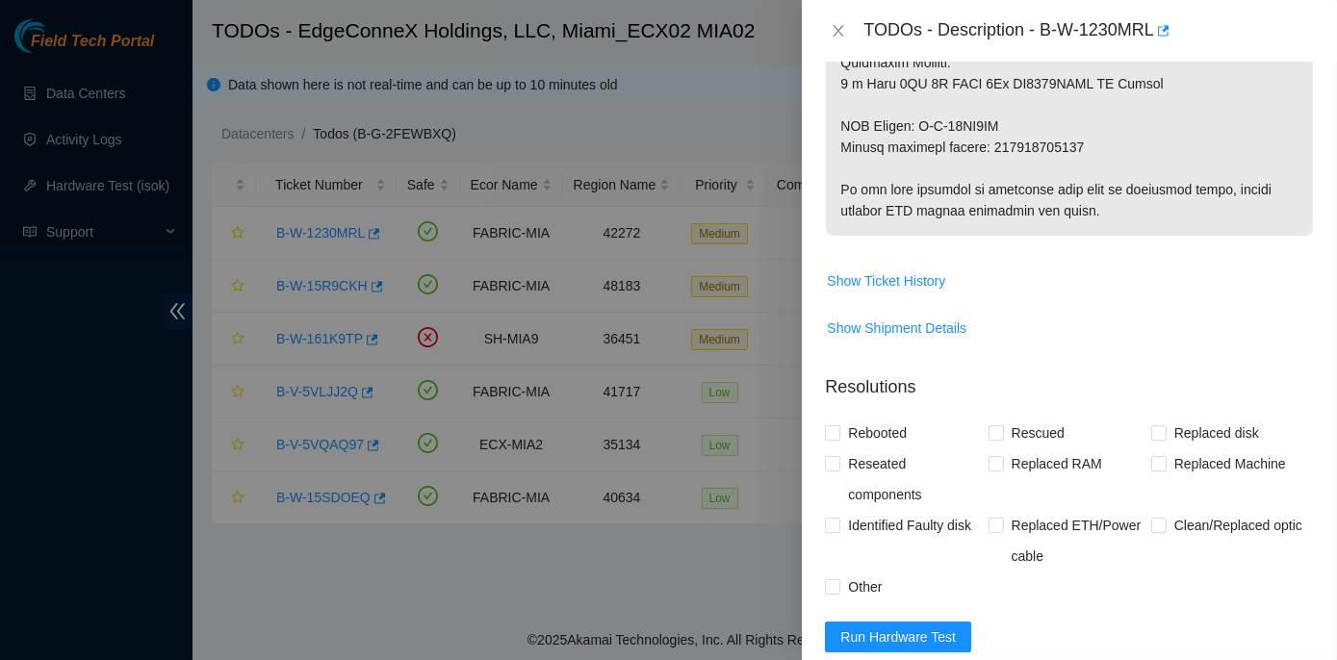
scroll to position [1225, 0]
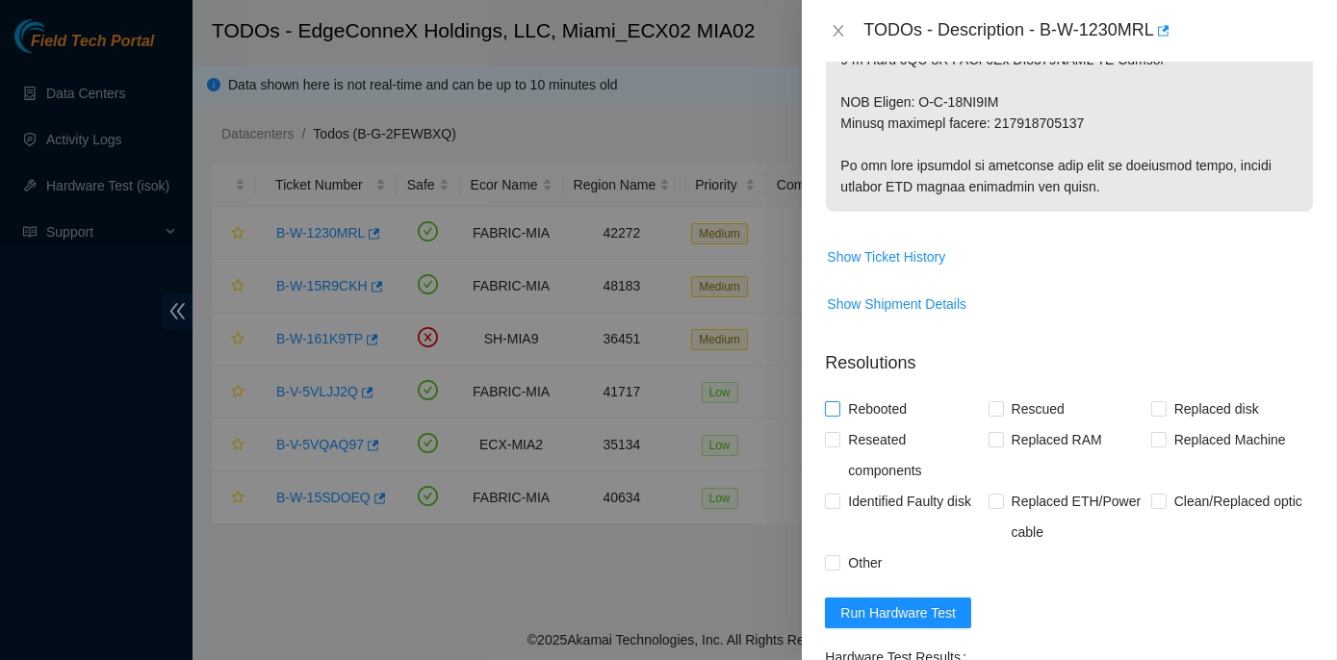
click at [828, 415] on input "Rebooted" at bounding box center [831, 407] width 13 height 13
checkbox input "true"
click at [989, 417] on span at bounding box center [996, 408] width 15 height 15
click at [989, 415] on input "Rescued" at bounding box center [995, 407] width 13 height 13
checkbox input "true"
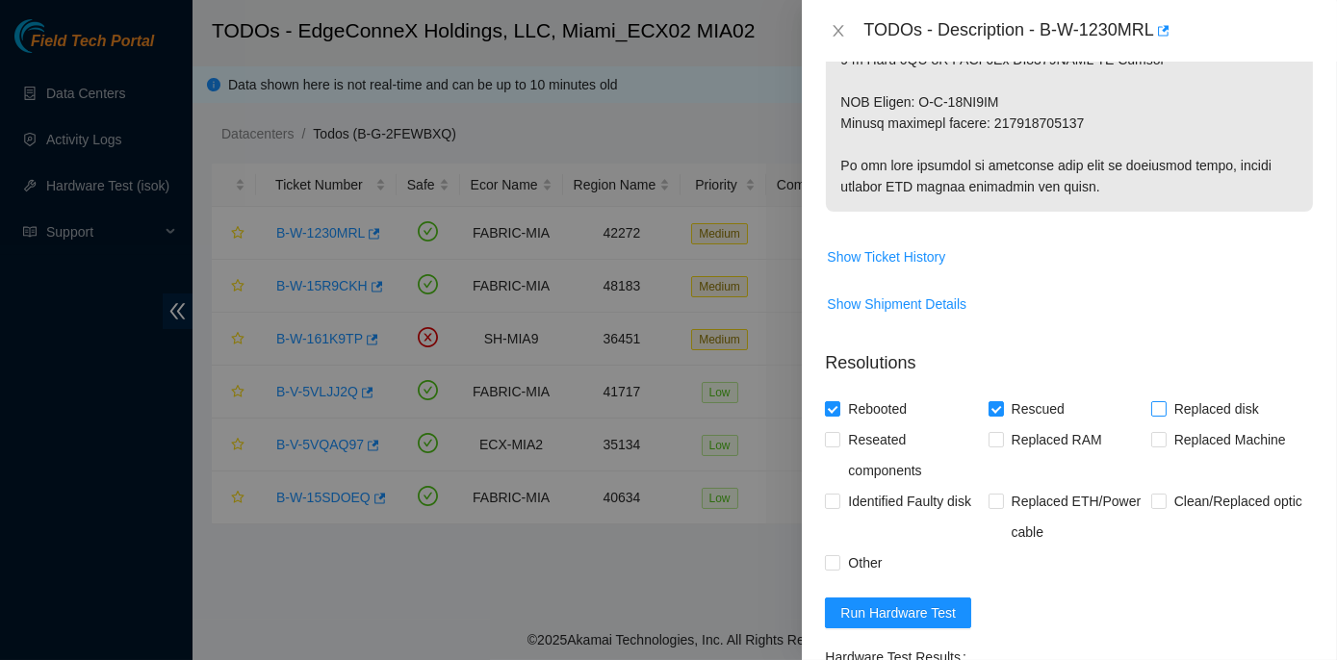
click at [1151, 415] on input "Replaced disk" at bounding box center [1157, 407] width 13 height 13
checkbox input "true"
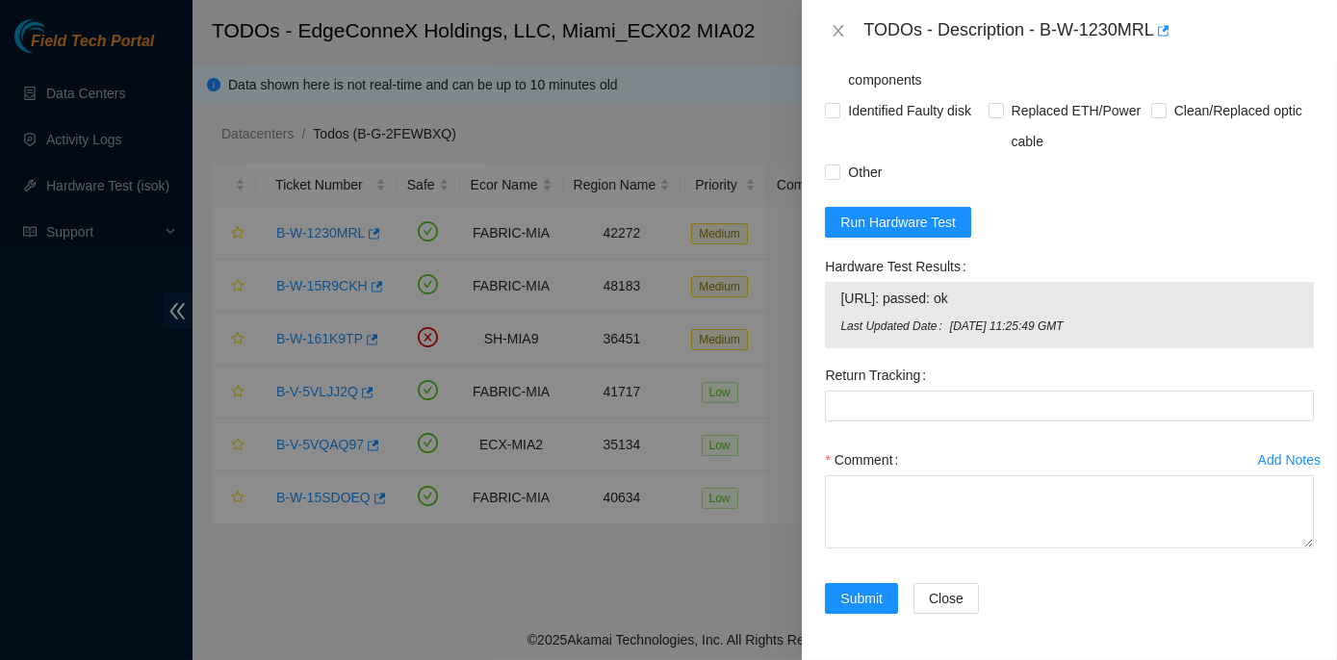
scroll to position [1633, 0]
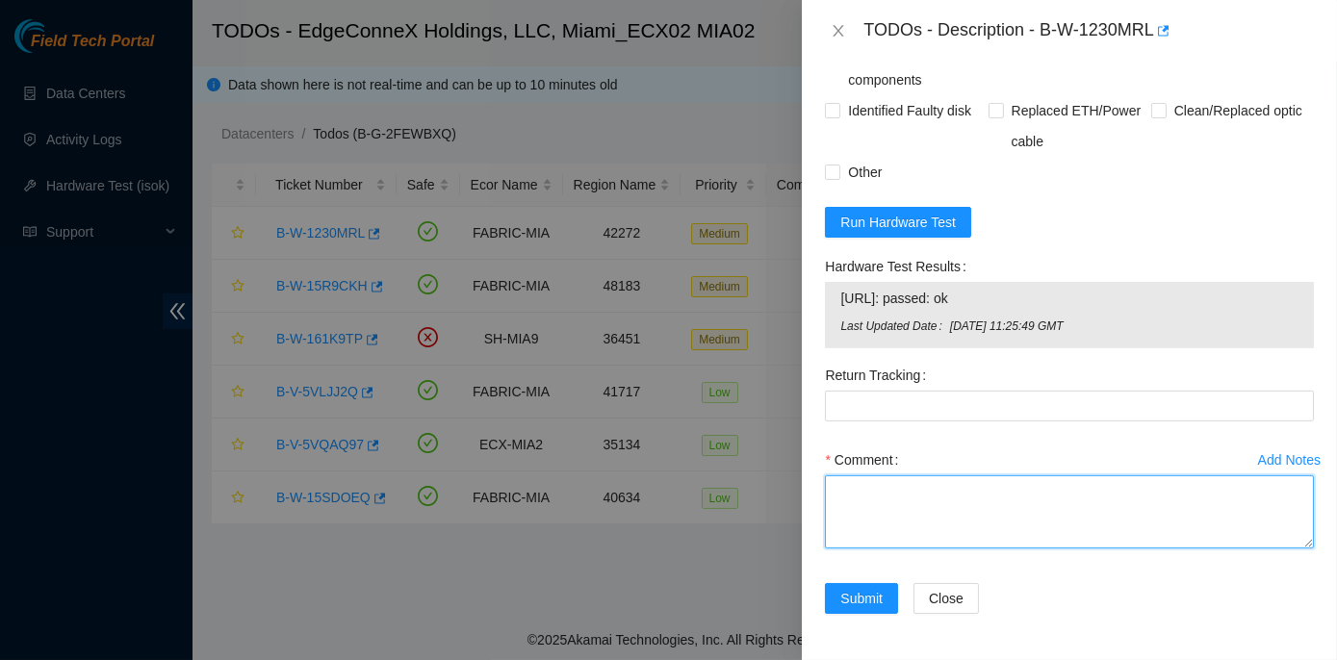
click at [869, 487] on textarea "Comment" at bounding box center [1069, 512] width 489 height 73
paste textarea "Rack No: ECX2.700.03.03 Machine No: 08 IP: 23.193.107.75 Serial No: CT-4190716-…"
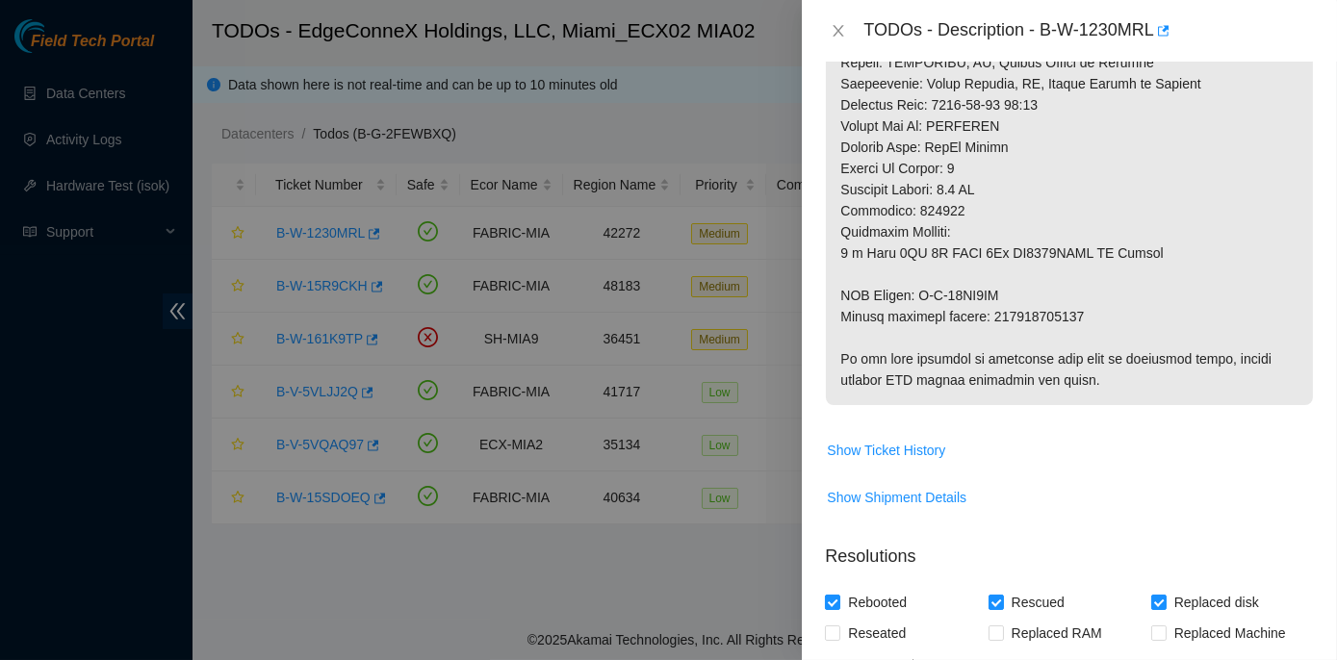
scroll to position [1020, 0]
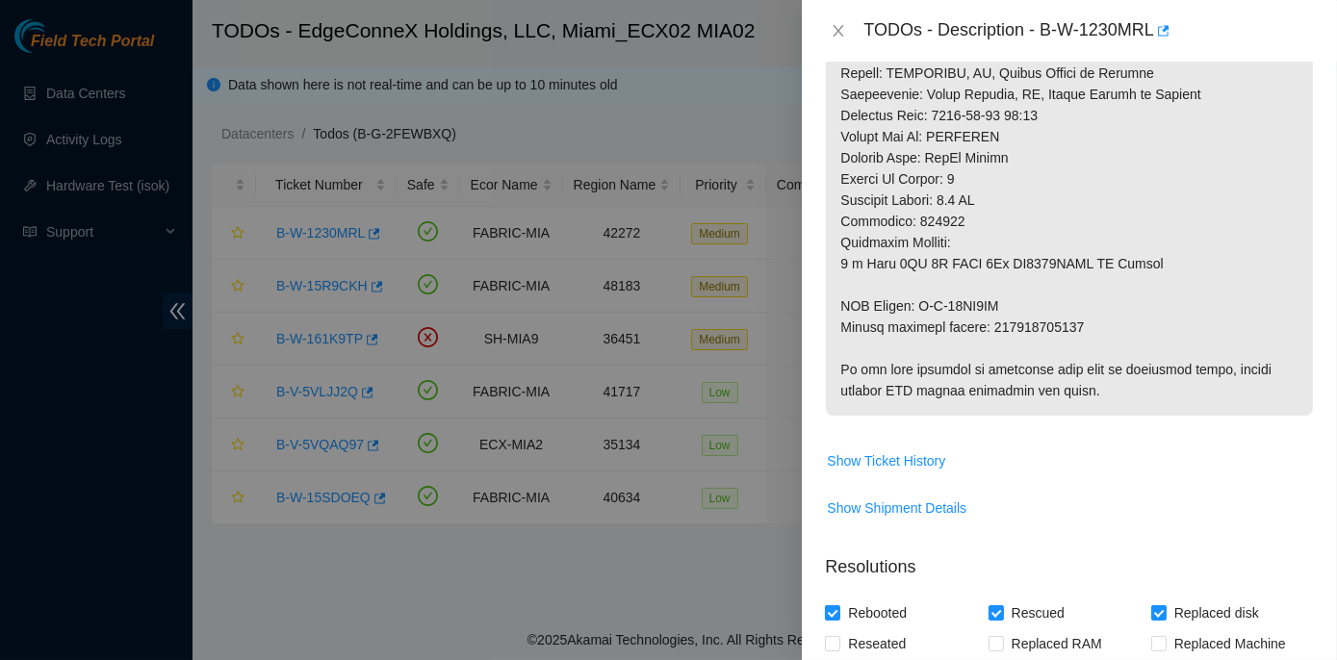
type textarea "Rack No: ECX2.700.03.03 Machine No: 08 IP: 23.193.107.75 Serial No: CT-4190716-…"
drag, startPoint x: 991, startPoint y: 343, endPoint x: 1078, endPoint y: 349, distance: 87.9
copy p "463470055293"
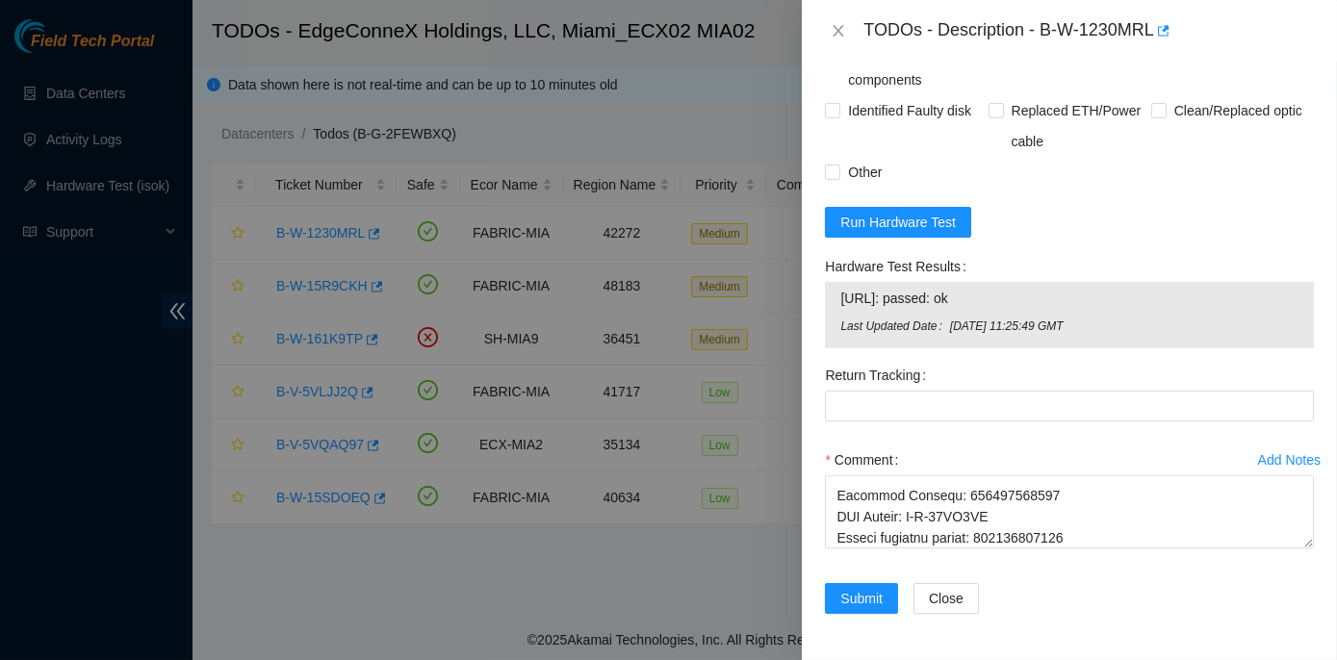
scroll to position [1633, 0]
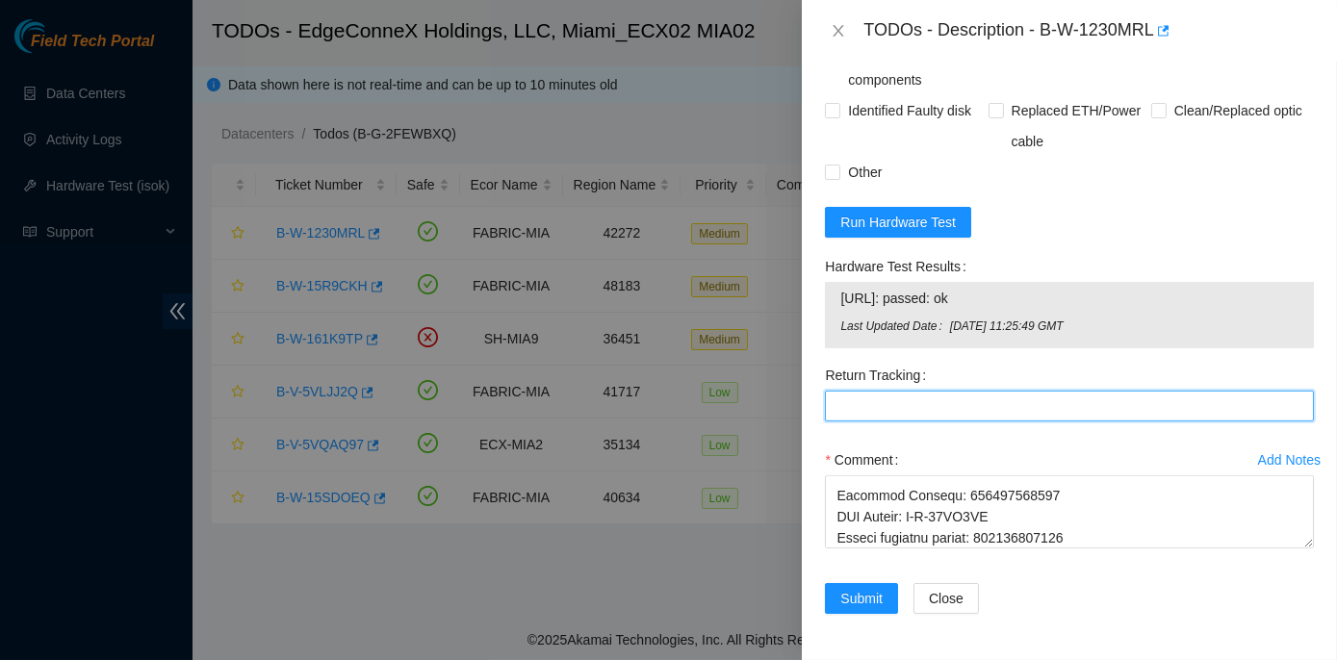
click at [846, 405] on Tracking "Return Tracking" at bounding box center [1069, 406] width 489 height 31
paste Tracking "463470055293"
type Tracking "463470055293"
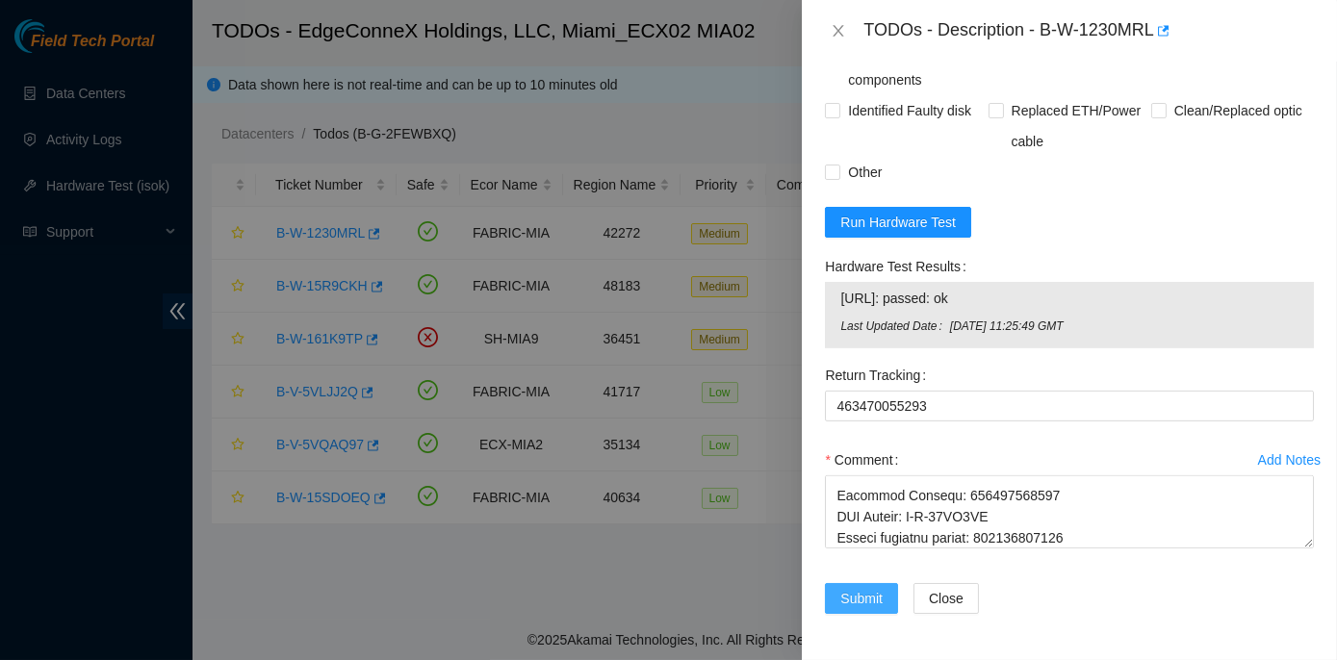
click at [863, 597] on span "Submit" at bounding box center [861, 598] width 42 height 21
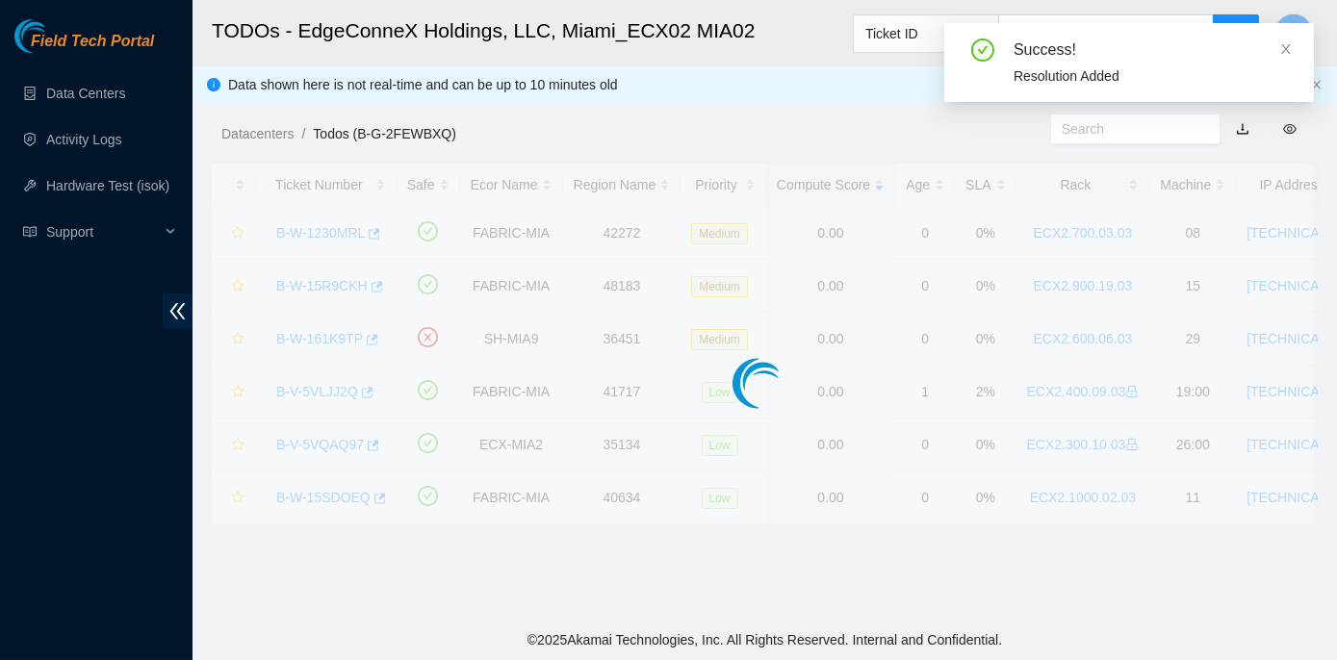
scroll to position [536, 0]
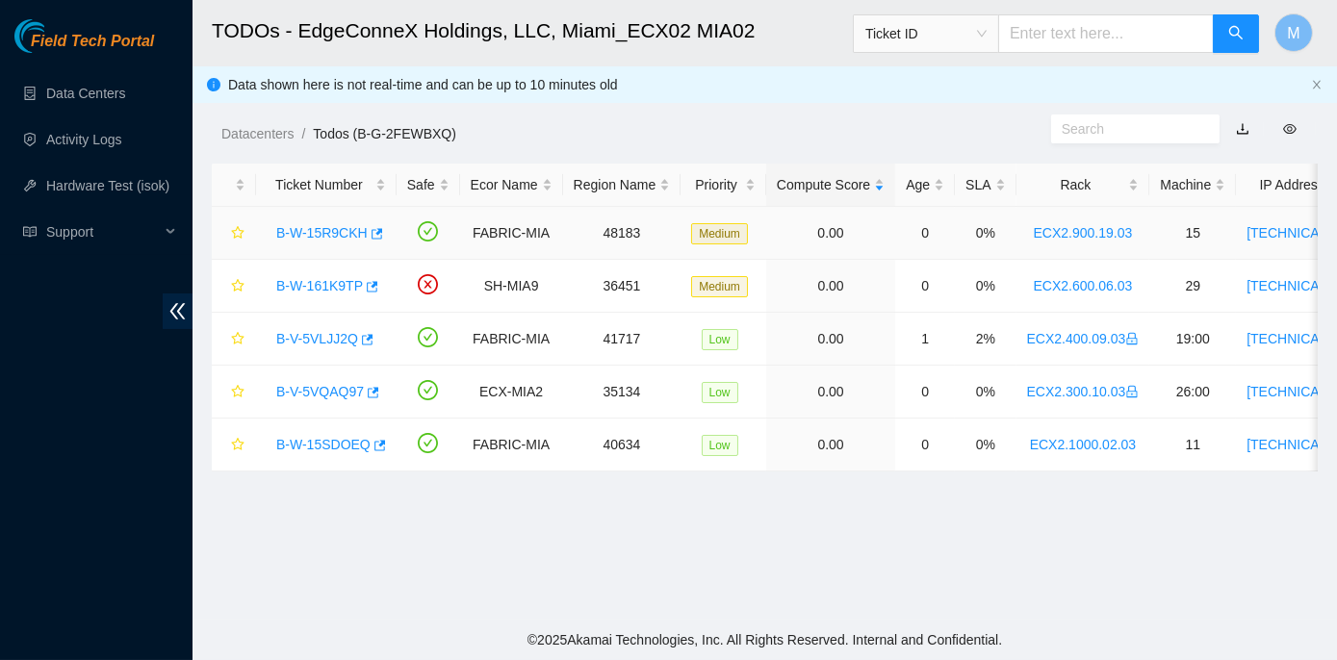
click at [323, 233] on link "B-W-15R9CKH" at bounding box center [321, 232] width 91 height 15
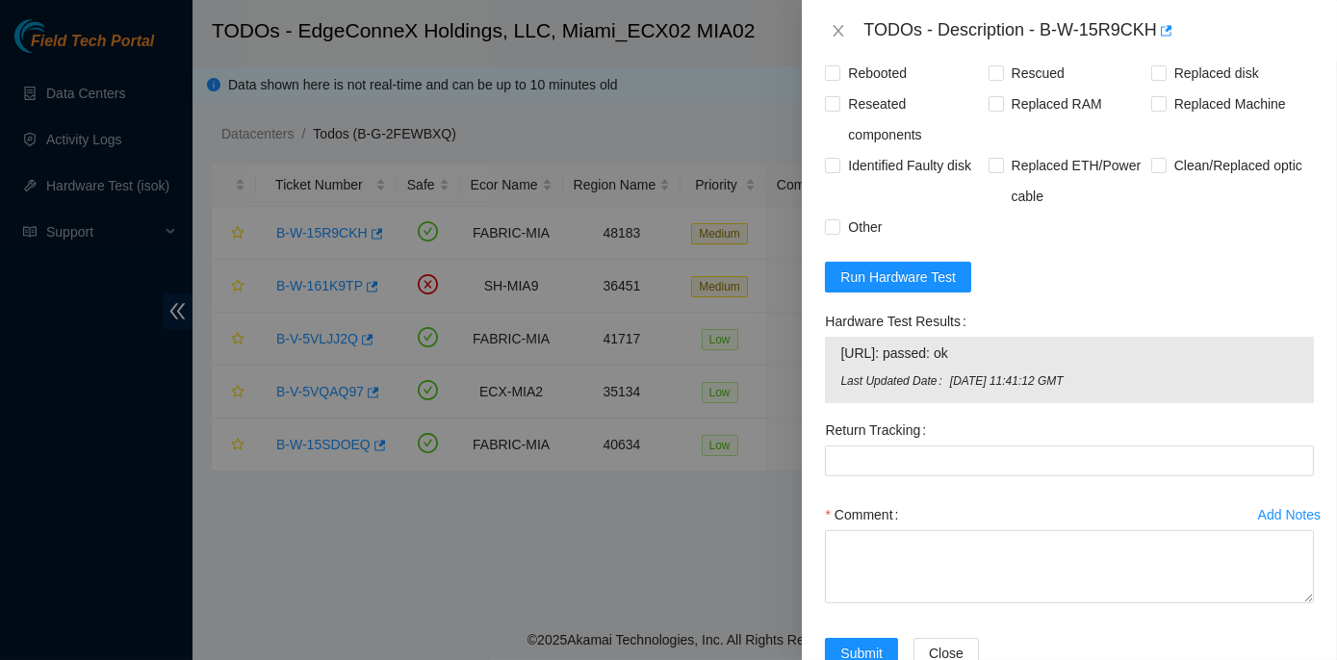
scroll to position [1302, 0]
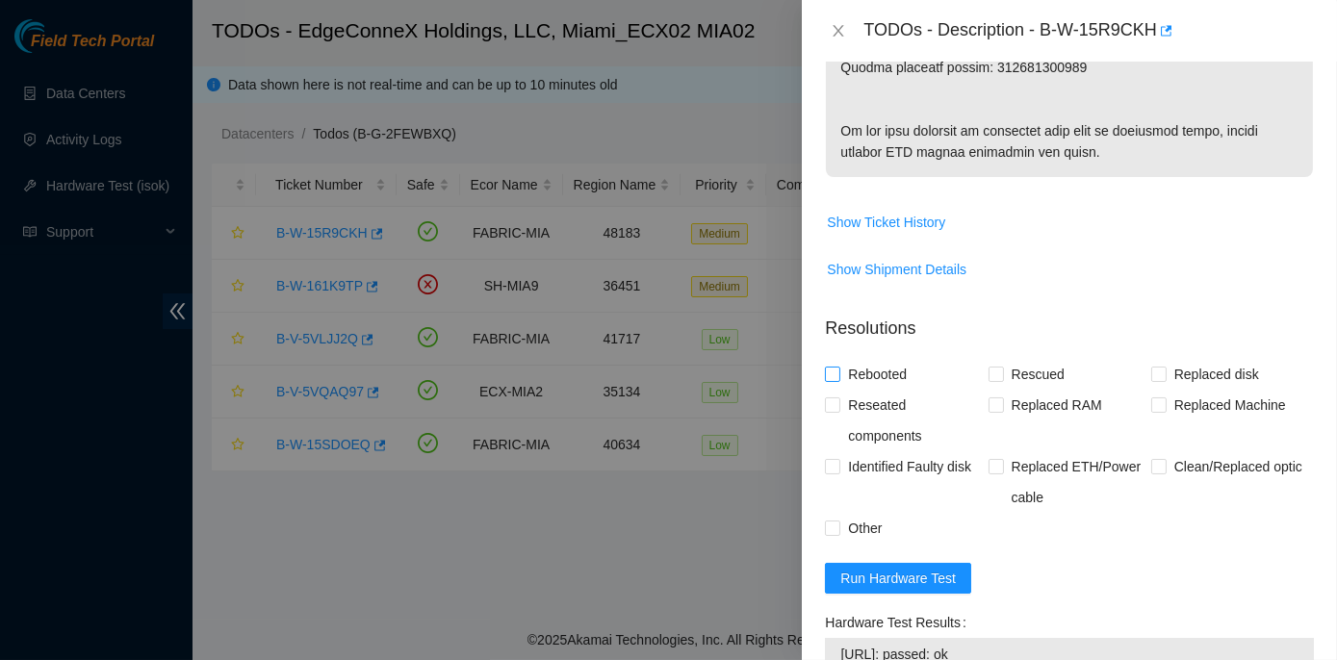
click at [832, 382] on span at bounding box center [832, 374] width 15 height 15
click at [832, 380] on input "Rebooted" at bounding box center [831, 373] width 13 height 13
checkbox input "true"
click at [989, 380] on input "Rescued" at bounding box center [995, 373] width 13 height 13
checkbox input "true"
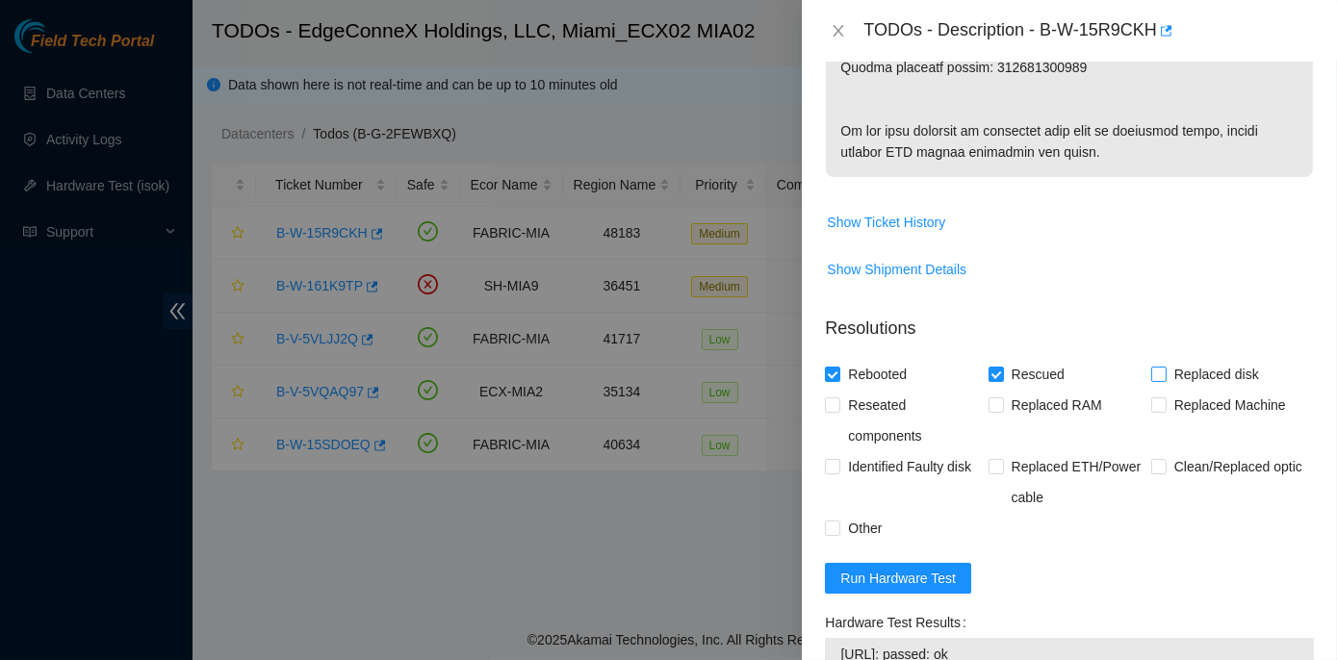
drag, startPoint x: 1153, startPoint y: 456, endPoint x: 1144, endPoint y: 447, distance: 13.6
click at [1153, 380] on input "Replaced disk" at bounding box center [1157, 373] width 13 height 13
checkbox input "true"
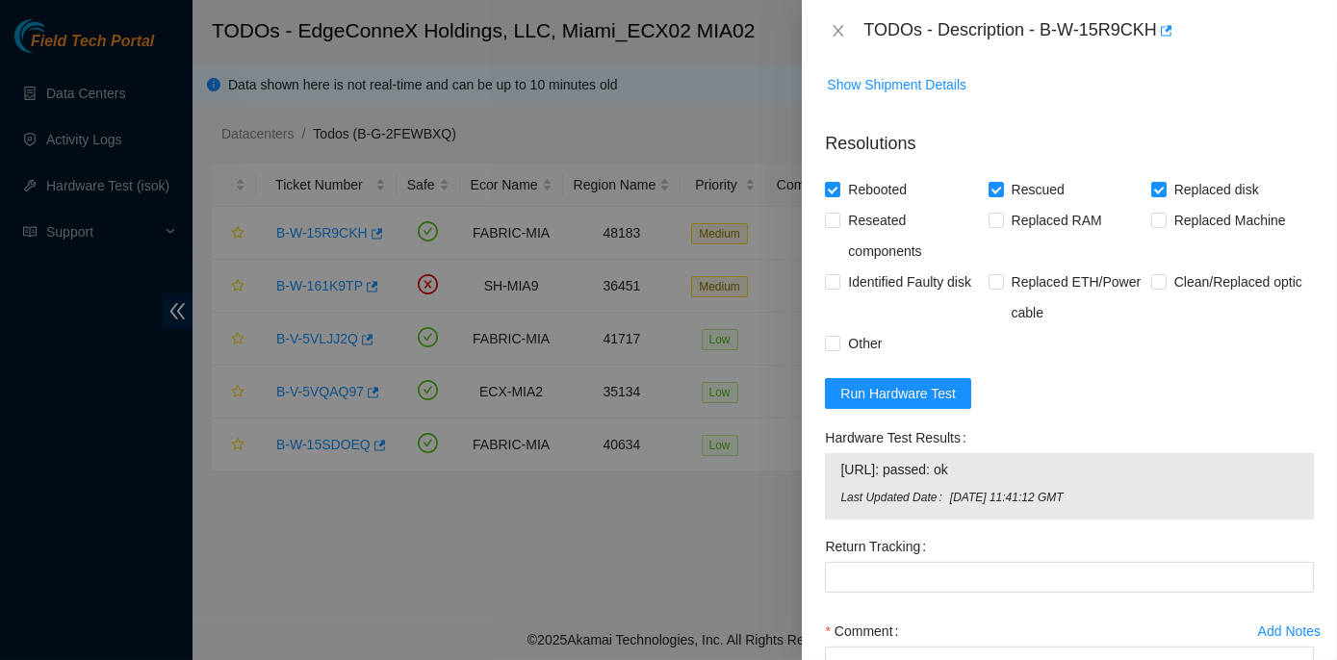
scroll to position [1739, 0]
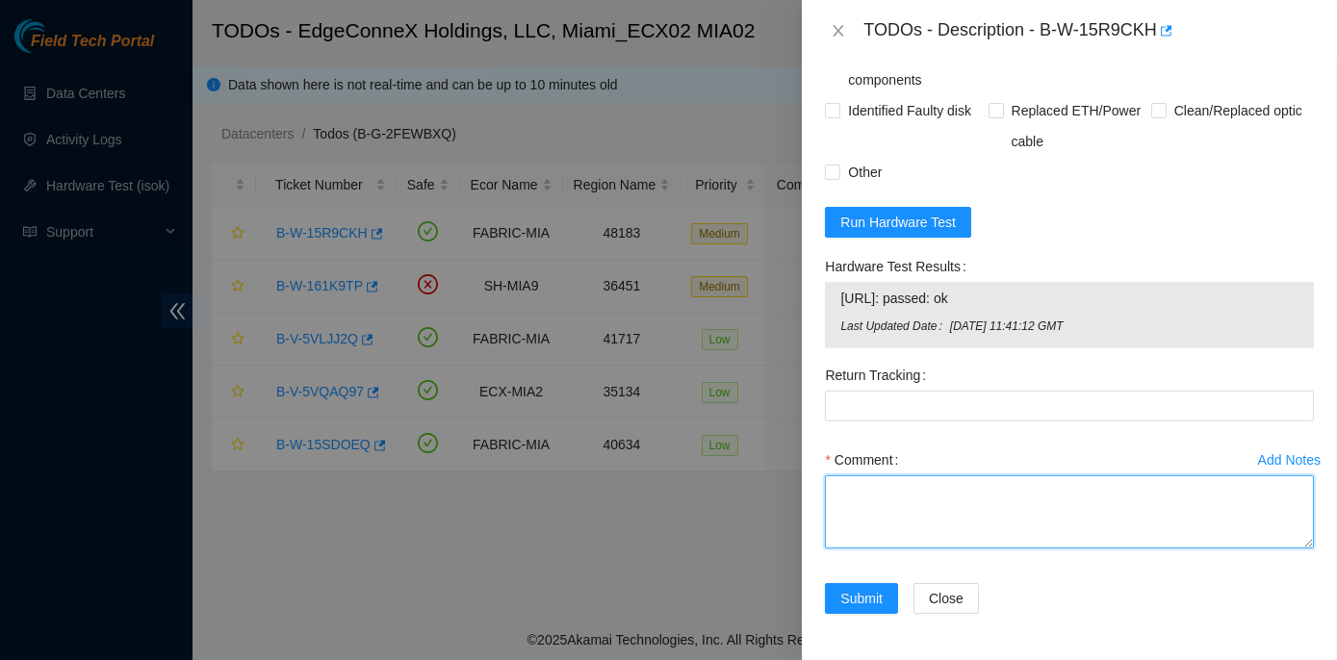
click at [885, 487] on textarea "Comment" at bounding box center [1069, 512] width 489 height 73
paste textarea "Rack No: ECX2.900.19.03 Machine No: 15 IP: 23.41.5.45 Serial No: CT-4200128-001…"
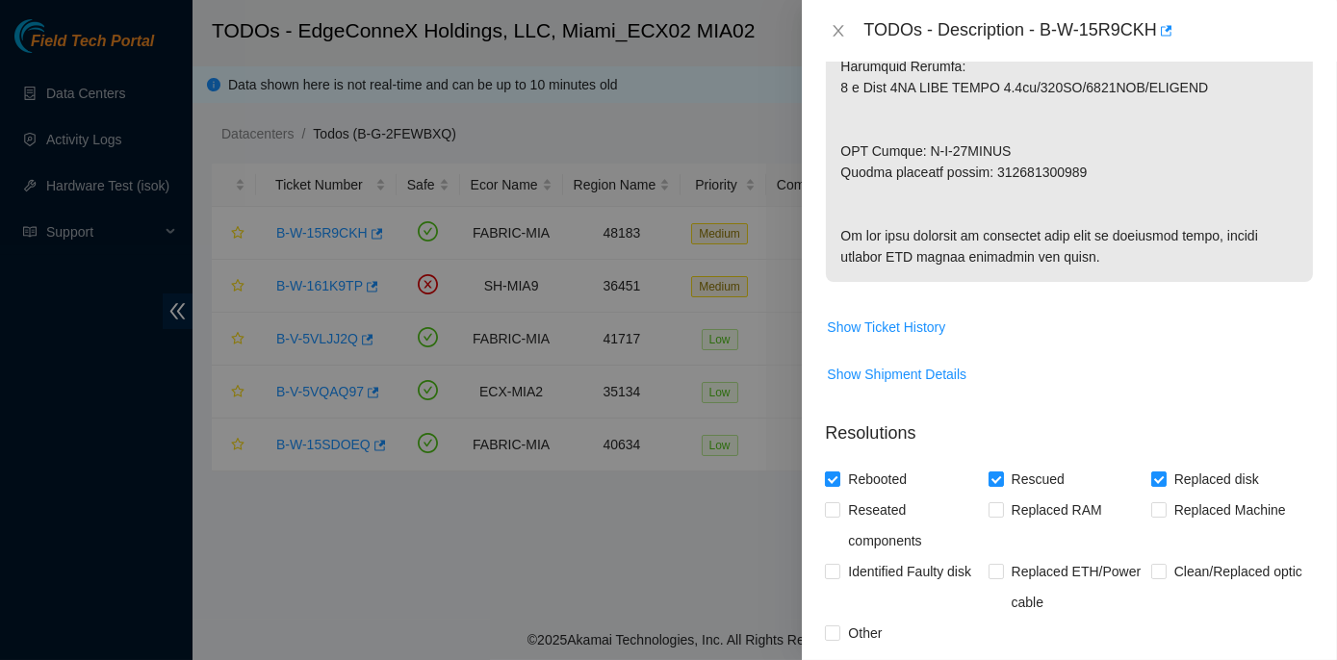
scroll to position [951, 0]
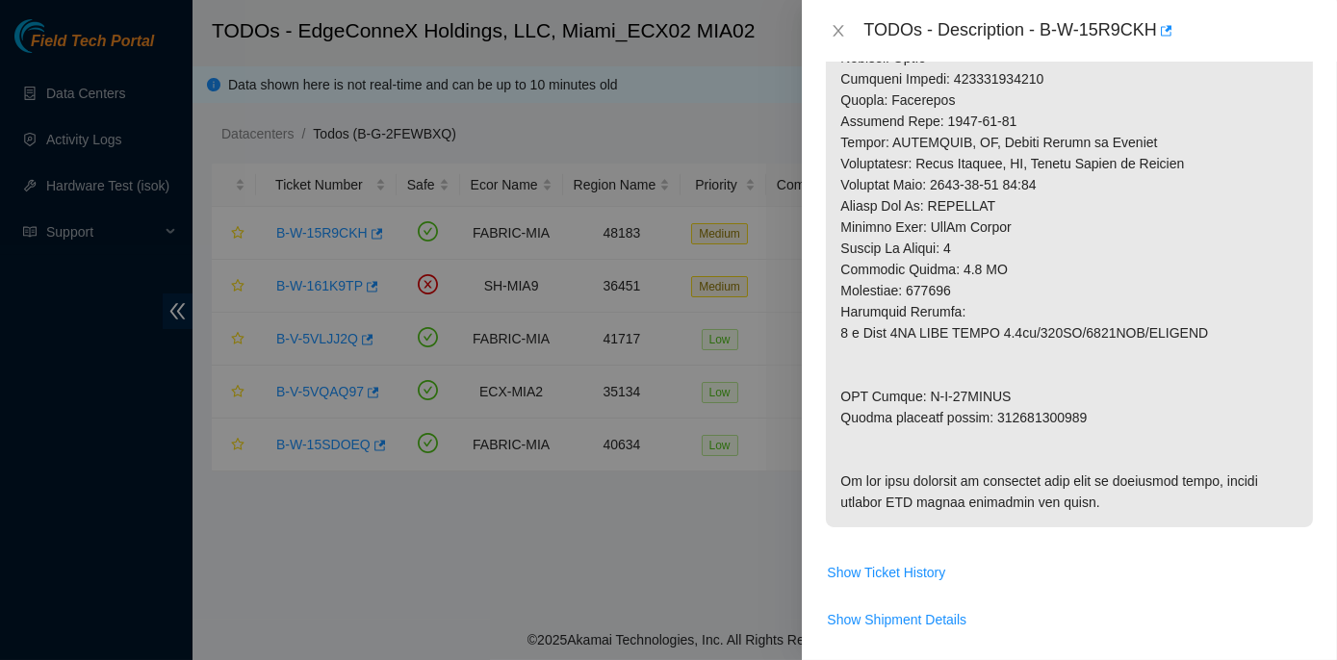
type textarea "Rack No: ECX2.900.19.03 Machine No: 15 IP: 23.41.5.45 Serial No: CT-4200128-001…"
drag, startPoint x: 989, startPoint y: 416, endPoint x: 1077, endPoint y: 426, distance: 89.1
copy p "463470055032"
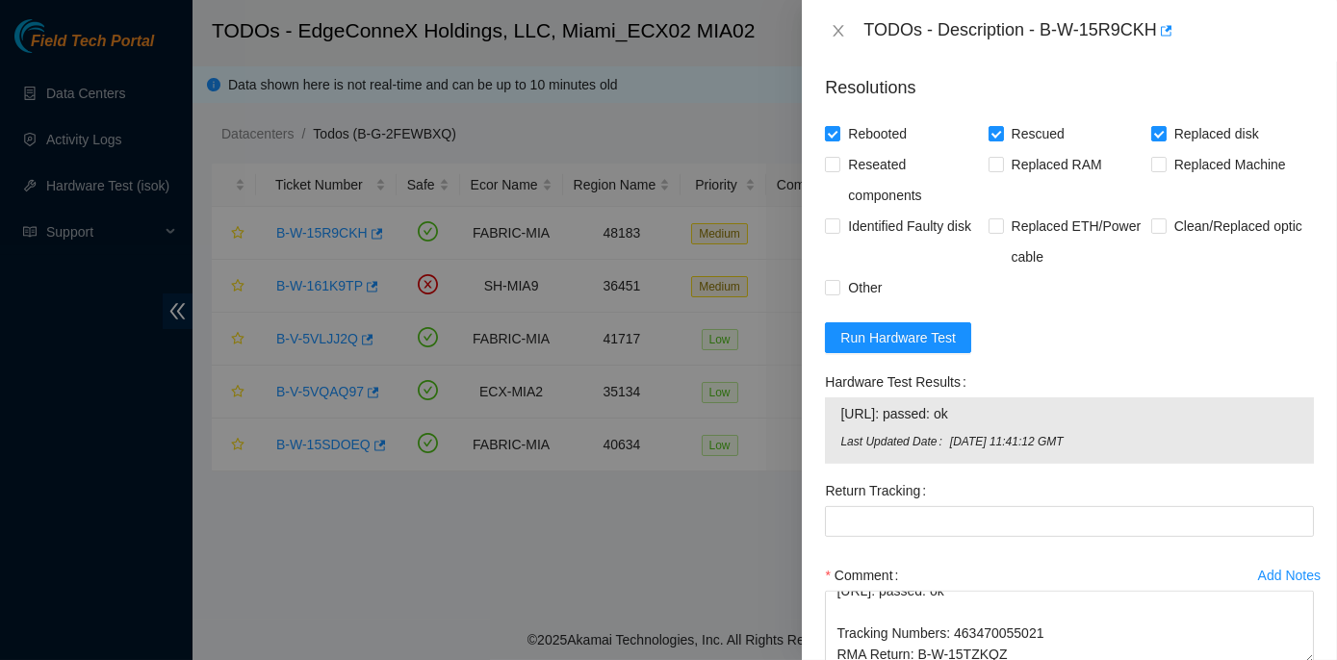
scroll to position [1739, 0]
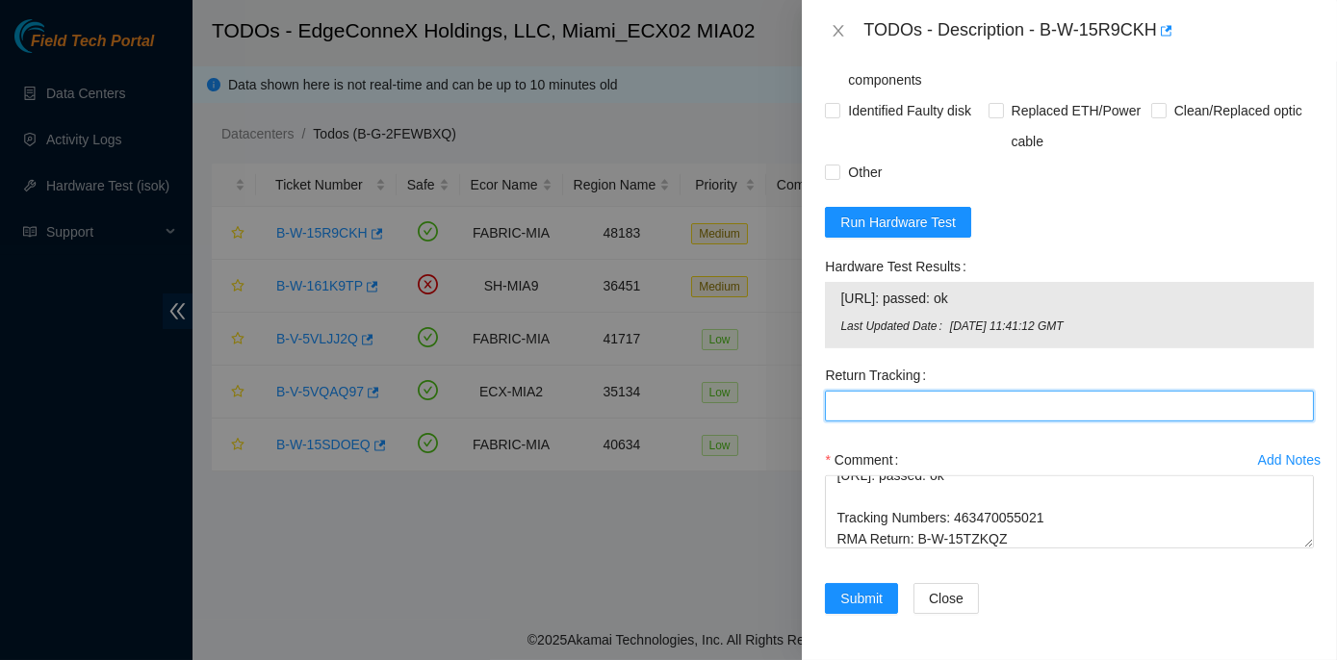
click at [852, 408] on Tracking "Return Tracking" at bounding box center [1069, 406] width 489 height 31
paste Tracking "463470055032"
type Tracking "463470055032"
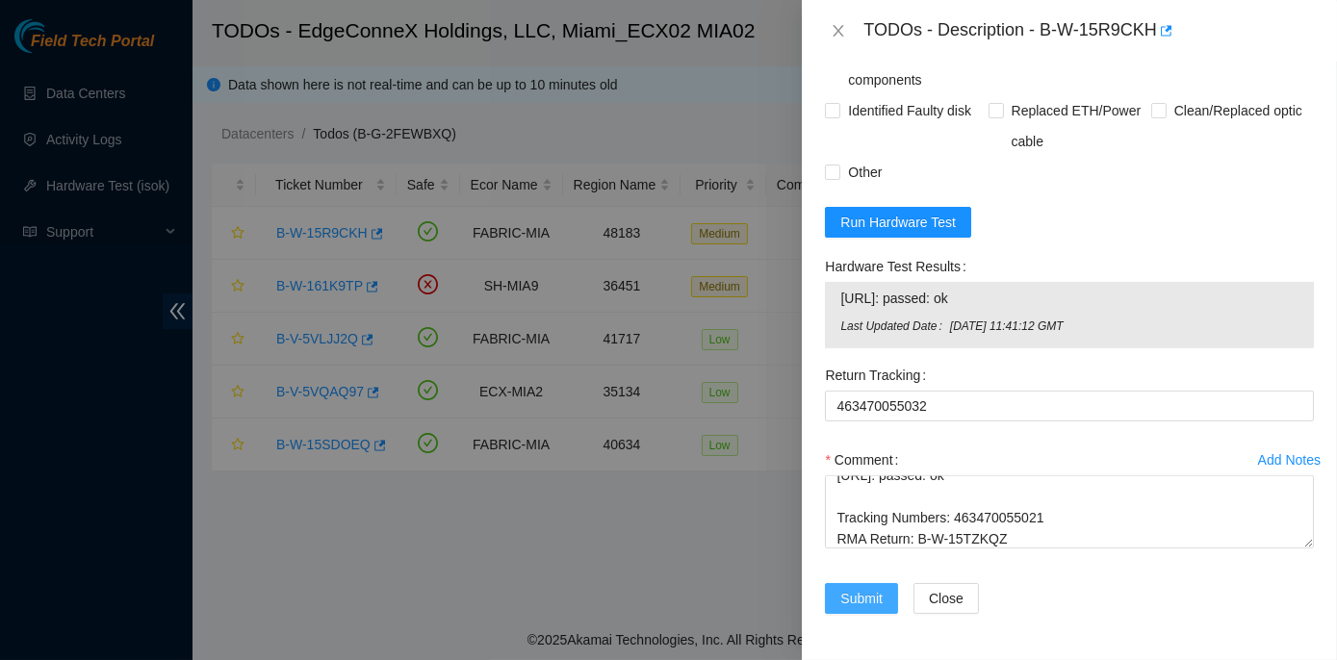
click at [868, 598] on span "Submit" at bounding box center [861, 598] width 42 height 21
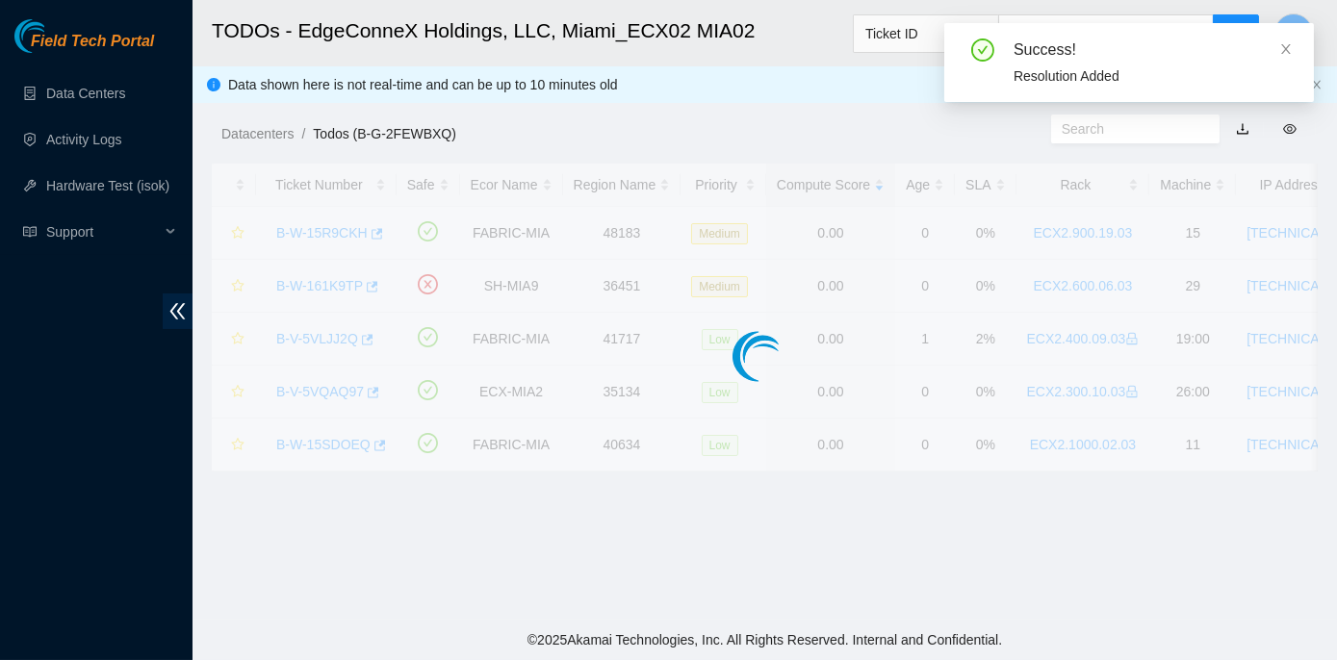
scroll to position [536, 0]
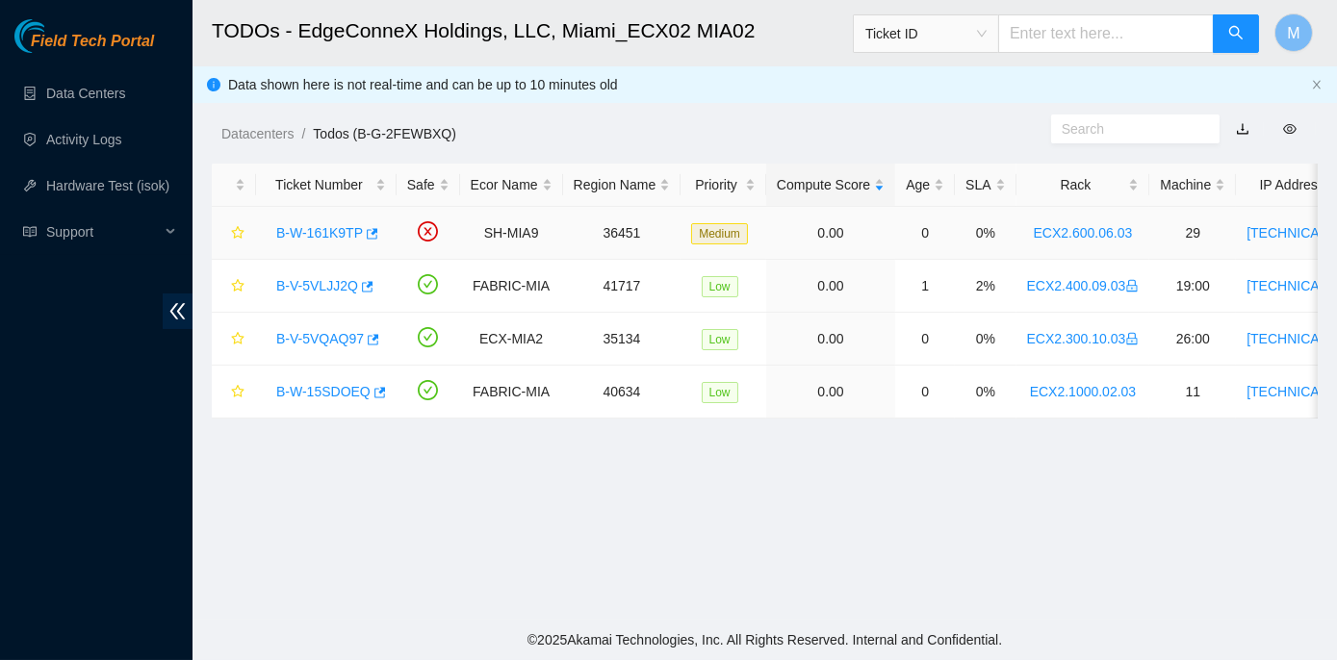
click at [332, 229] on link "B-W-161K9TP" at bounding box center [319, 232] width 87 height 15
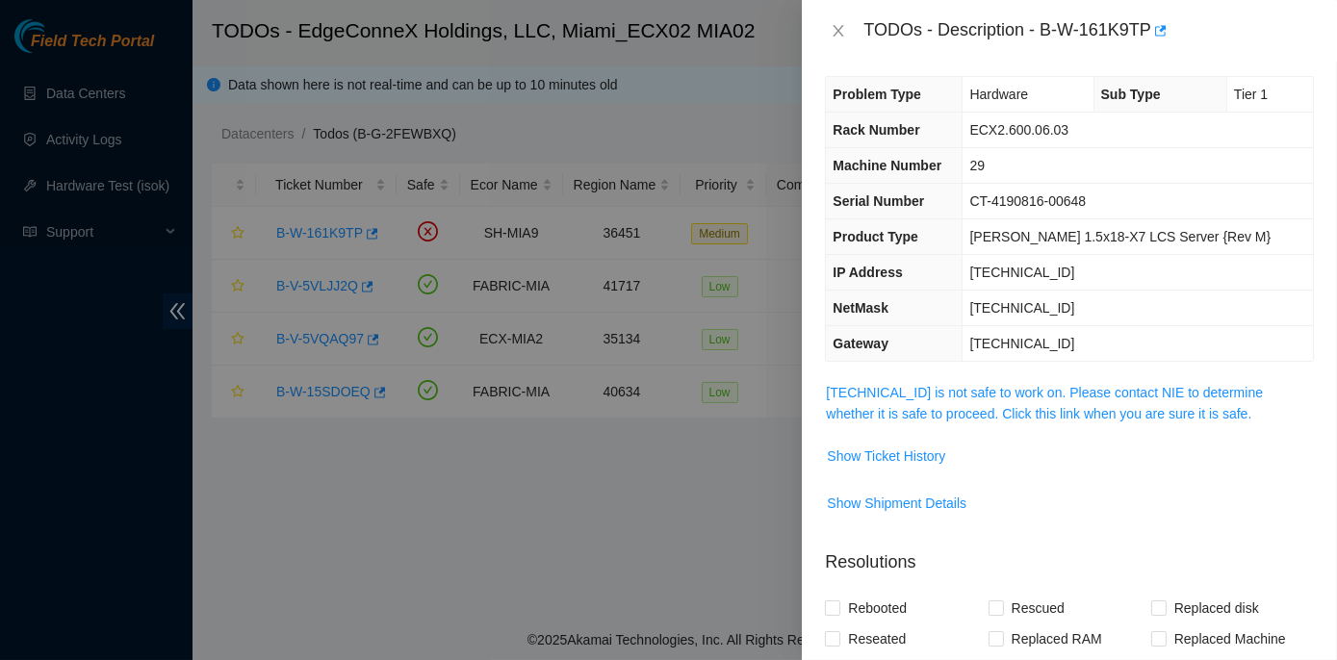
scroll to position [0, 0]
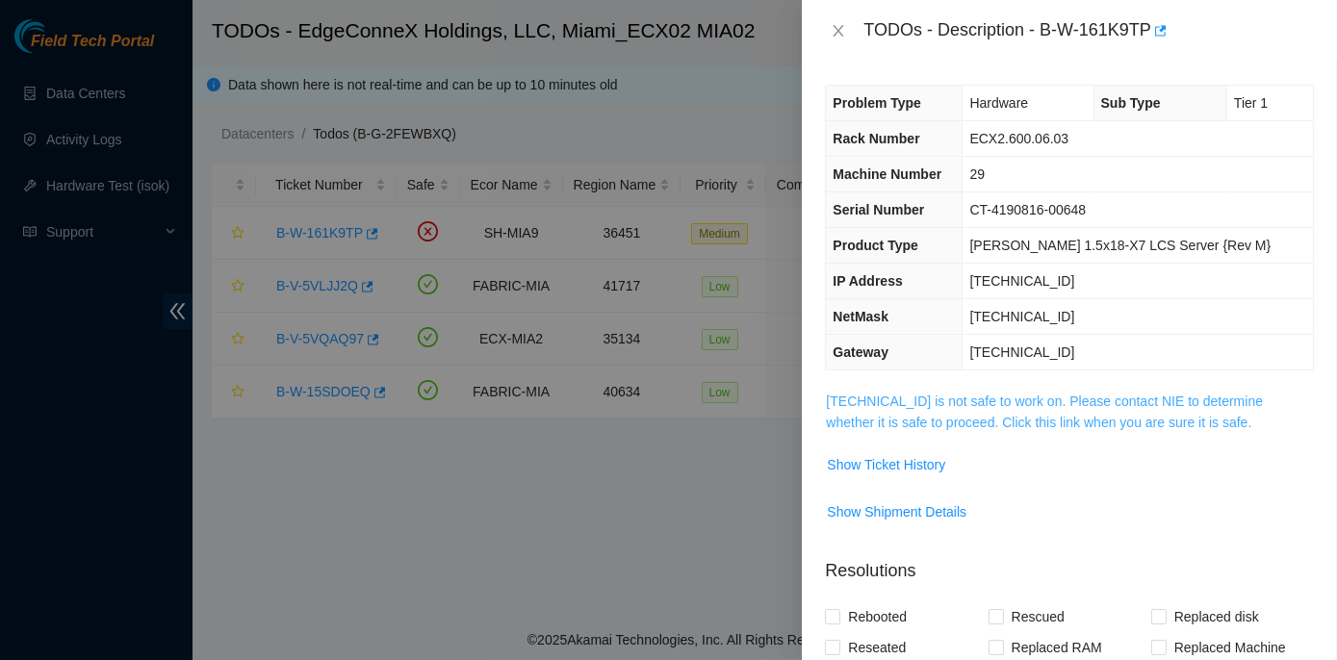
click at [968, 400] on link "23.205.45.194 is not safe to work on. Please contact NIE to determine whether i…" at bounding box center [1044, 412] width 437 height 37
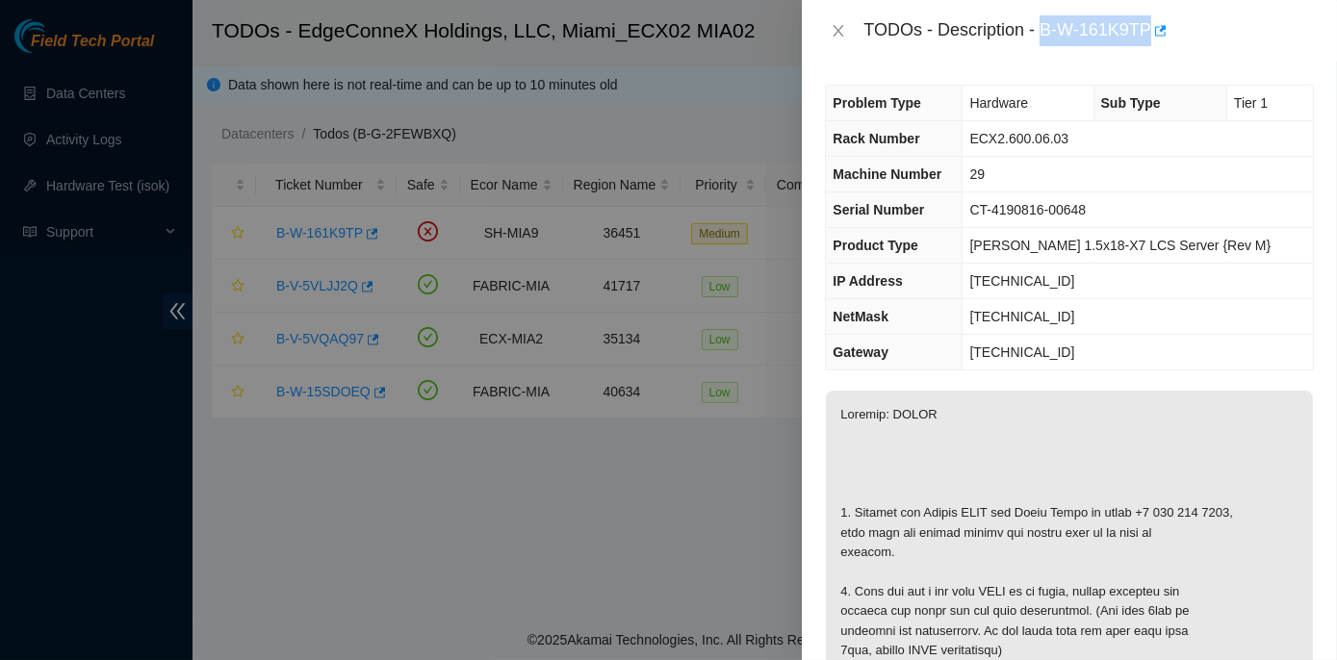
drag, startPoint x: 1044, startPoint y: 25, endPoint x: 1149, endPoint y: 17, distance: 106.2
click at [1149, 17] on div "TODOs - Description - B-W-161K9TP" at bounding box center [1089, 30] width 451 height 31
copy div "B-W-161K9TP"
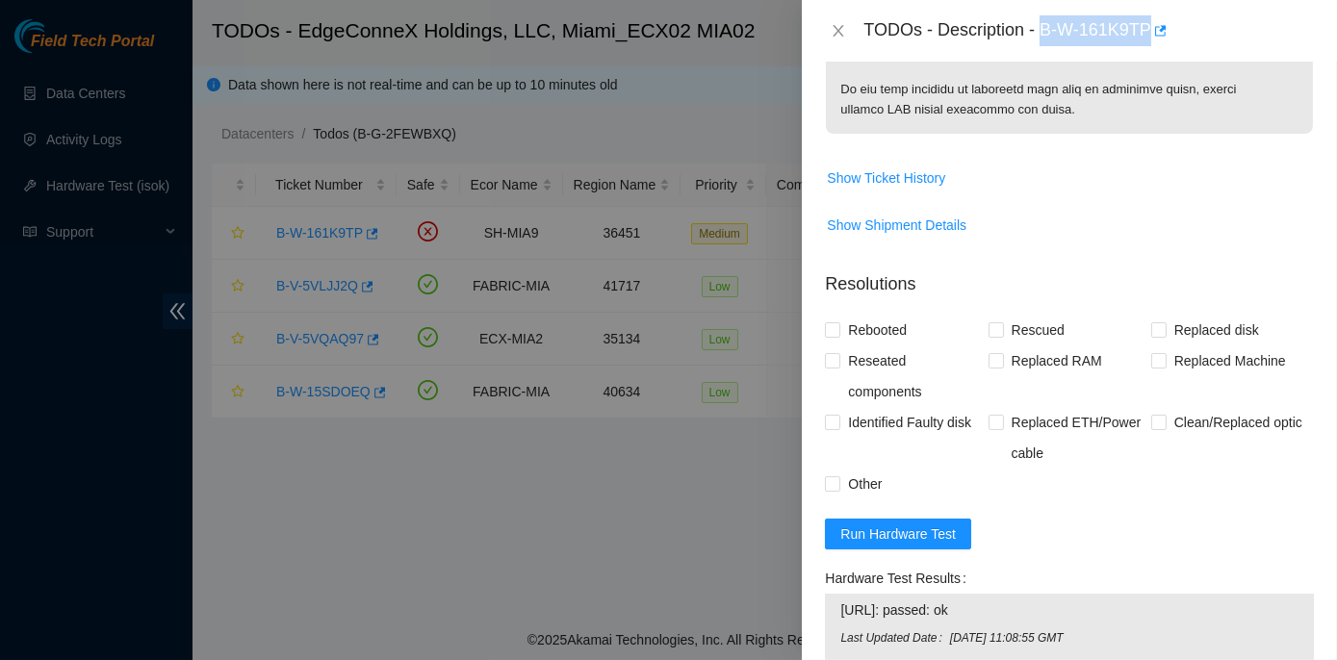
scroll to position [1400, 0]
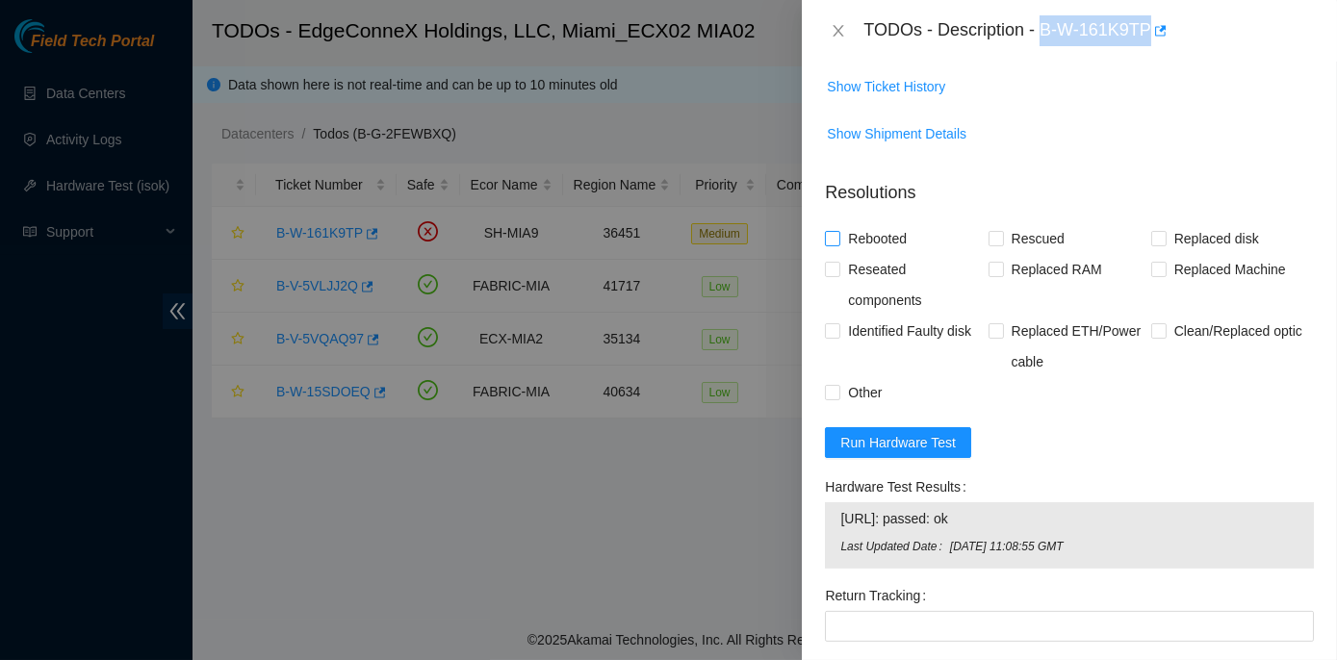
click at [833, 245] on input "Rebooted" at bounding box center [831, 237] width 13 height 13
checkbox input "true"
click at [1151, 245] on input "Replaced disk" at bounding box center [1157, 237] width 13 height 13
checkbox input "true"
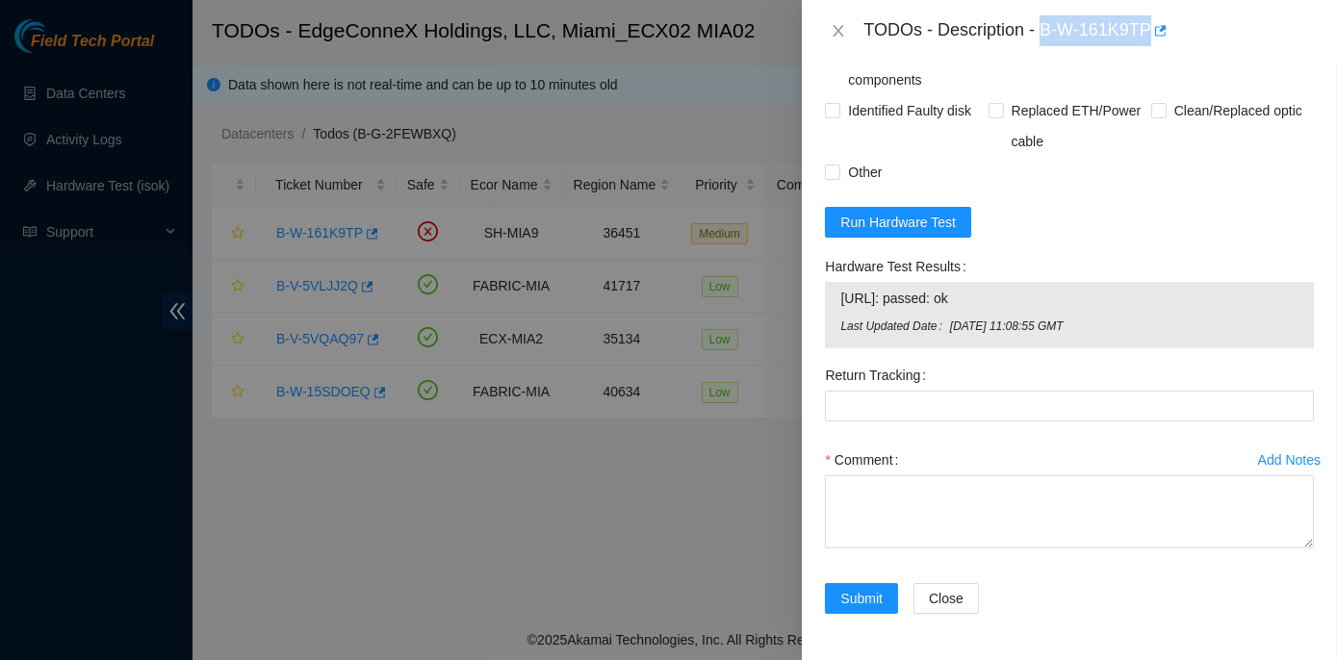
scroll to position [1715, 0]
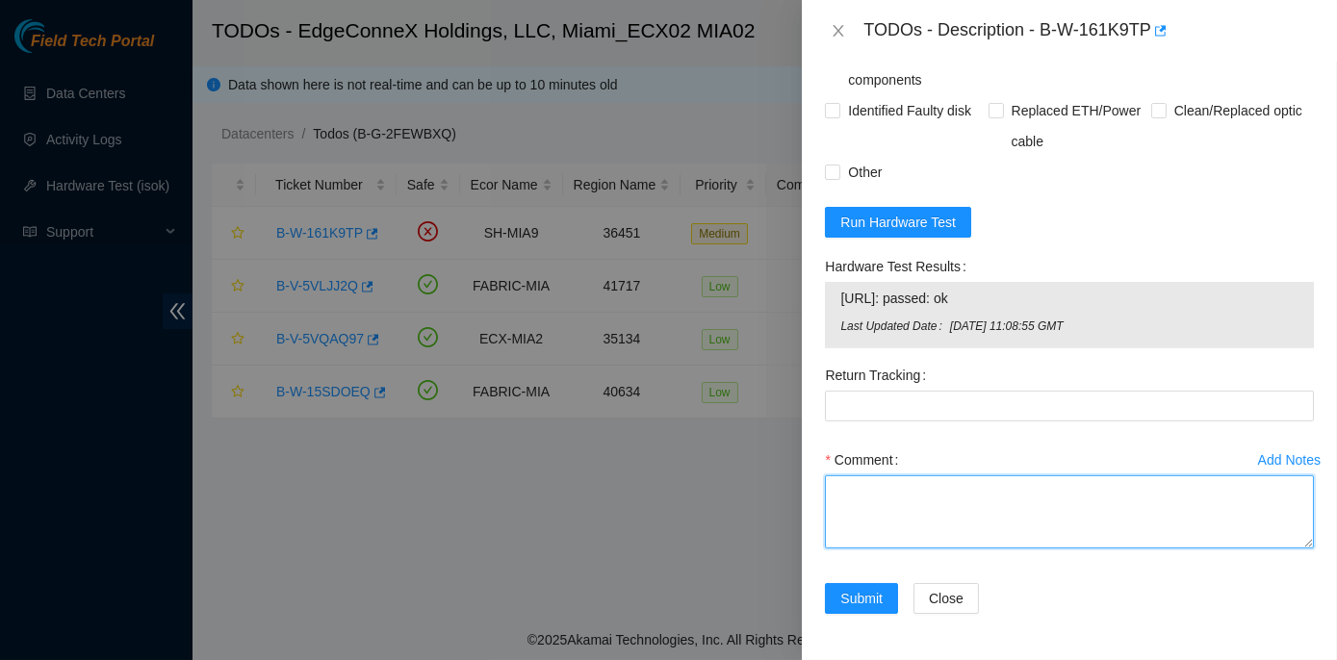
click at [839, 484] on textarea "Comment" at bounding box center [1069, 512] width 489 height 73
paste textarea "Rack No: ECX2.600.06.03 Machine No: 29 IP: 23.205.45.194 Serial No: CT-4190816-…"
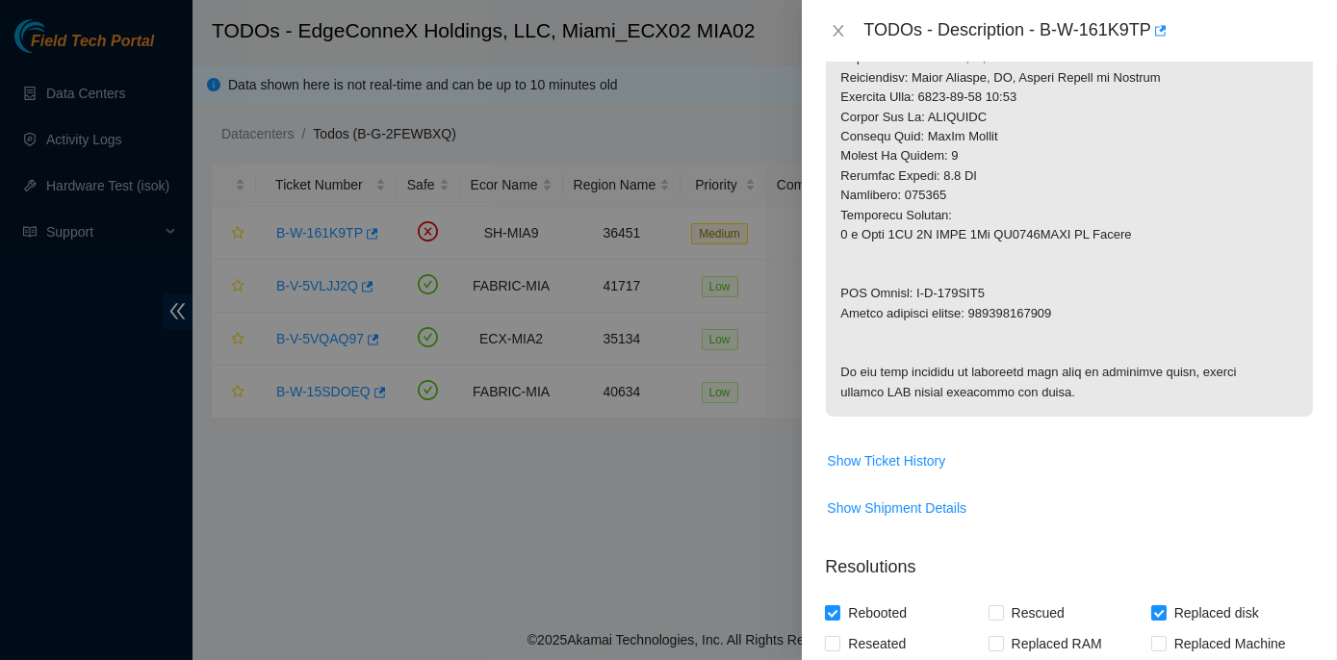
scroll to position [1015, 0]
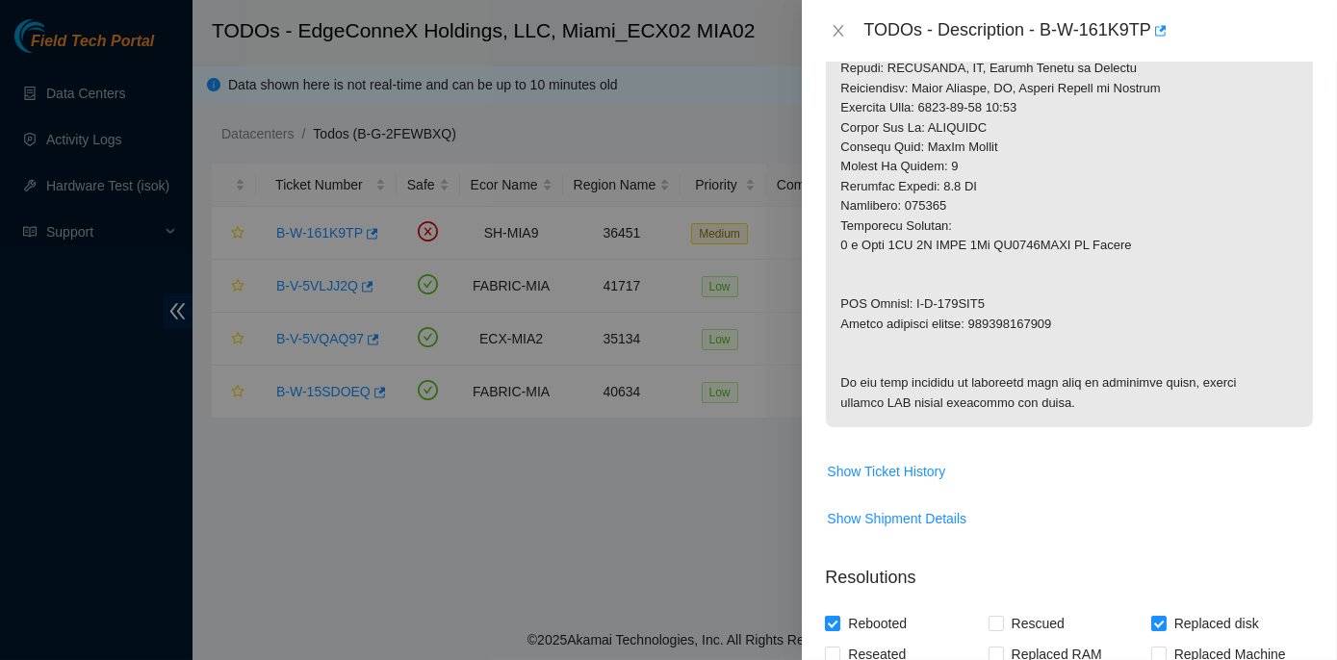
type textarea "Rack No: ECX2.600.06.03 Machine No: 29 IP: 23.205.45.194 Serial No: CT-4190816-…"
drag, startPoint x: 977, startPoint y: 322, endPoint x: 1059, endPoint y: 320, distance: 81.9
copy p "463470055672"
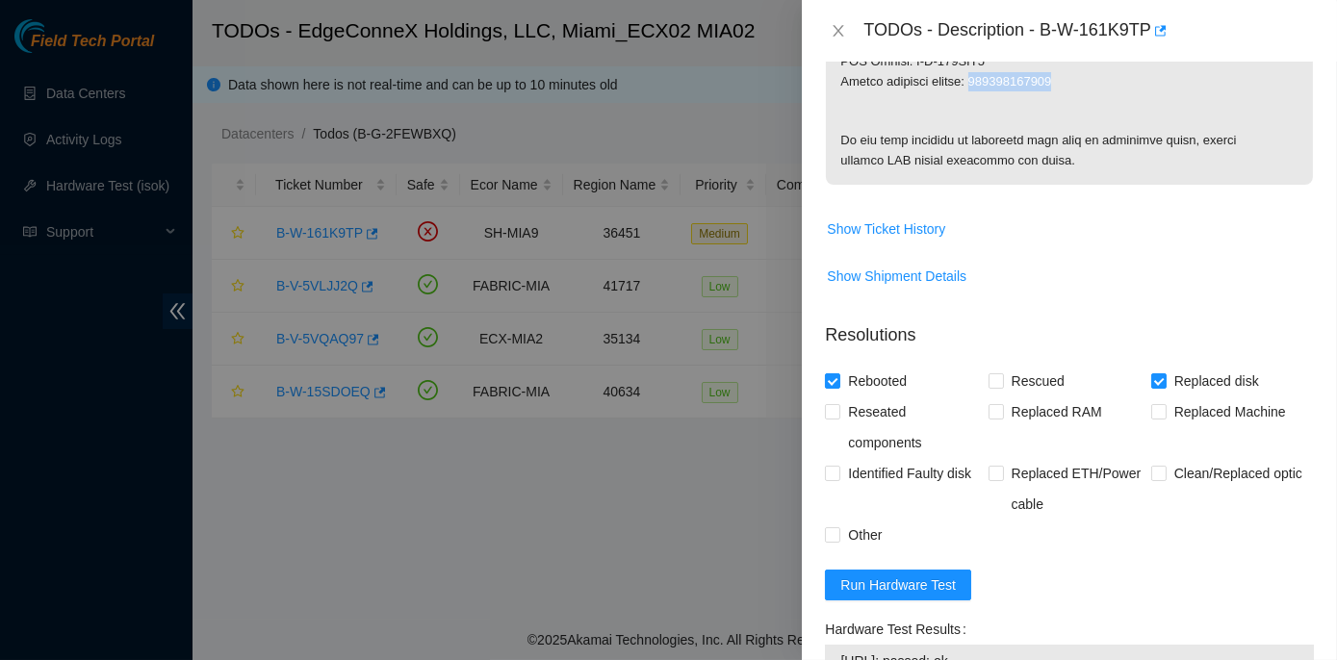
scroll to position [1715, 0]
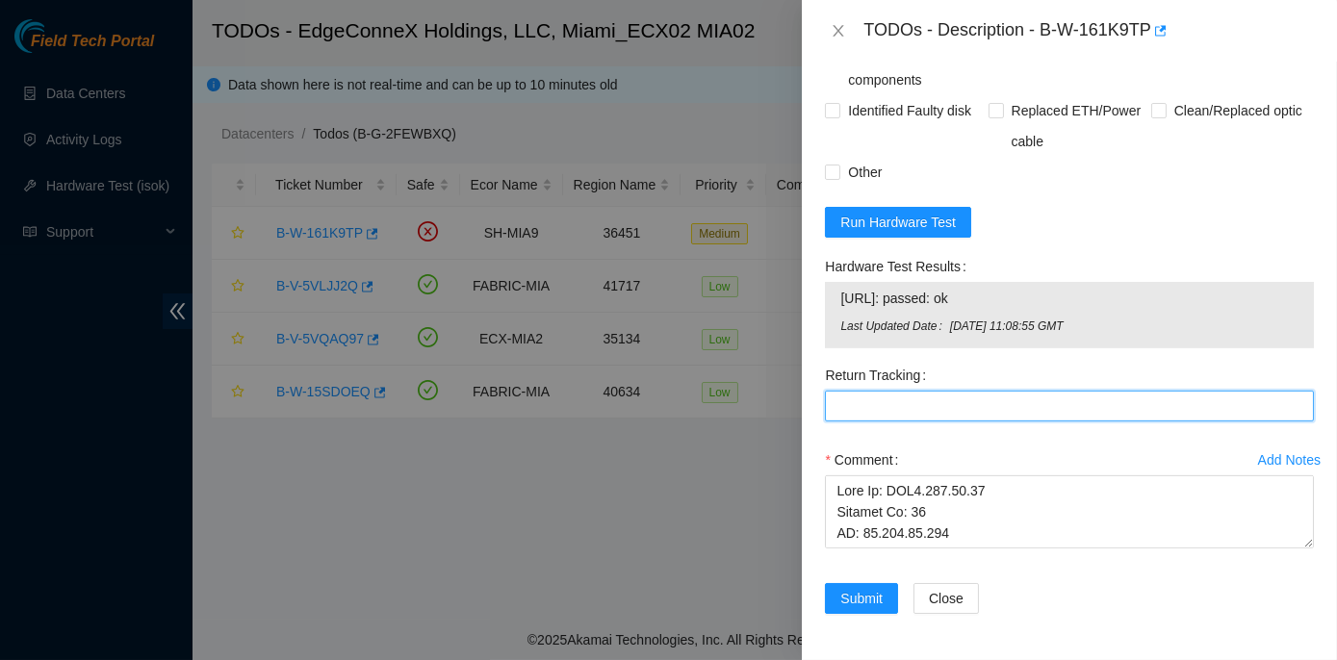
click at [842, 401] on Tracking "Return Tracking" at bounding box center [1069, 406] width 489 height 31
paste Tracking "463470055672"
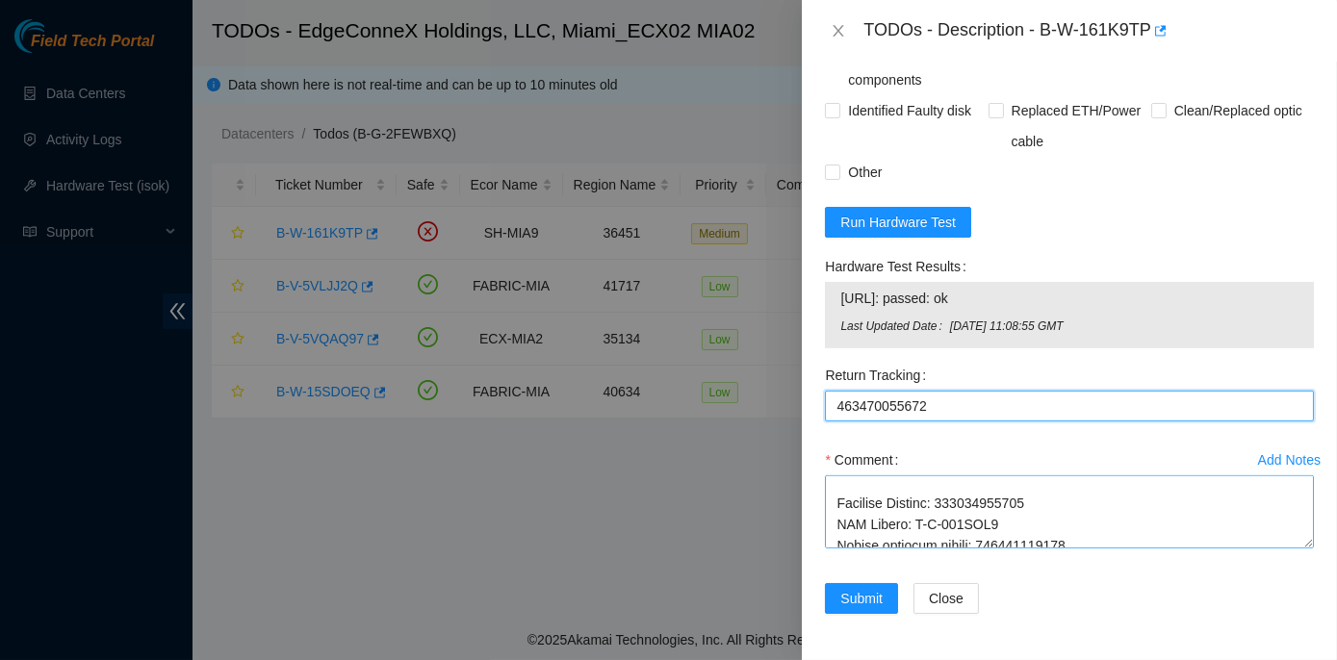
scroll to position [698, 0]
type Tracking "463470055672"
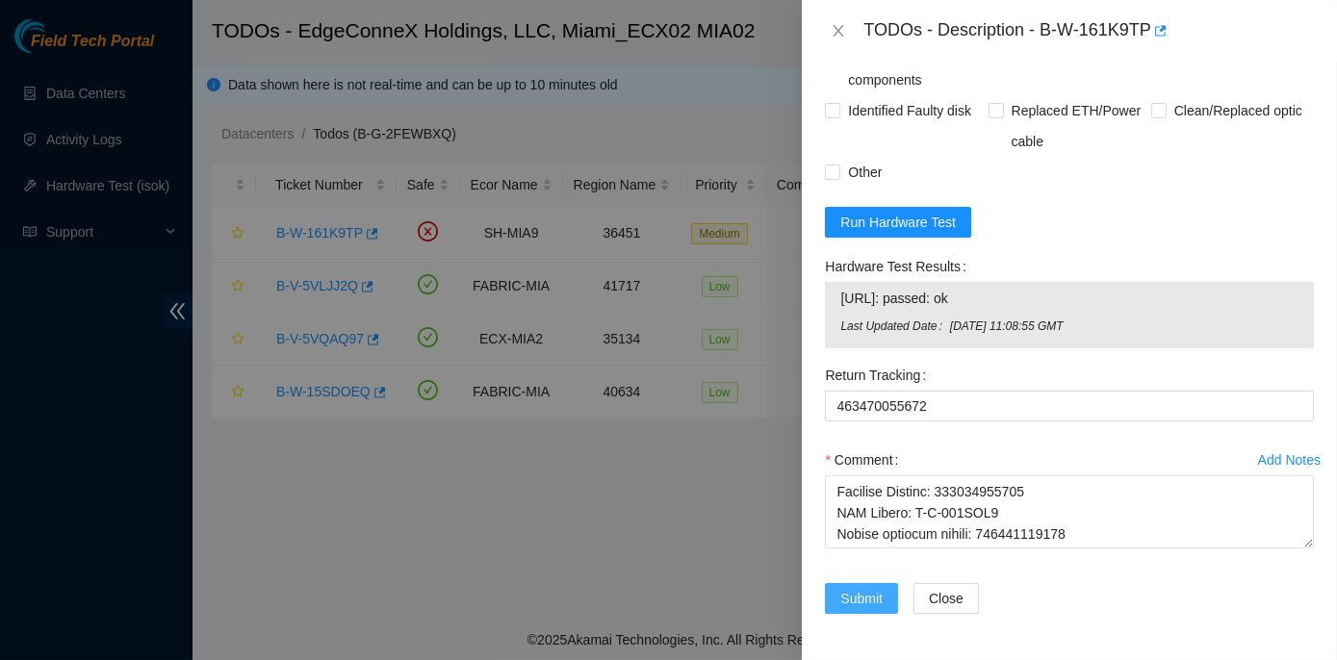
click at [863, 601] on span "Submit" at bounding box center [861, 598] width 42 height 21
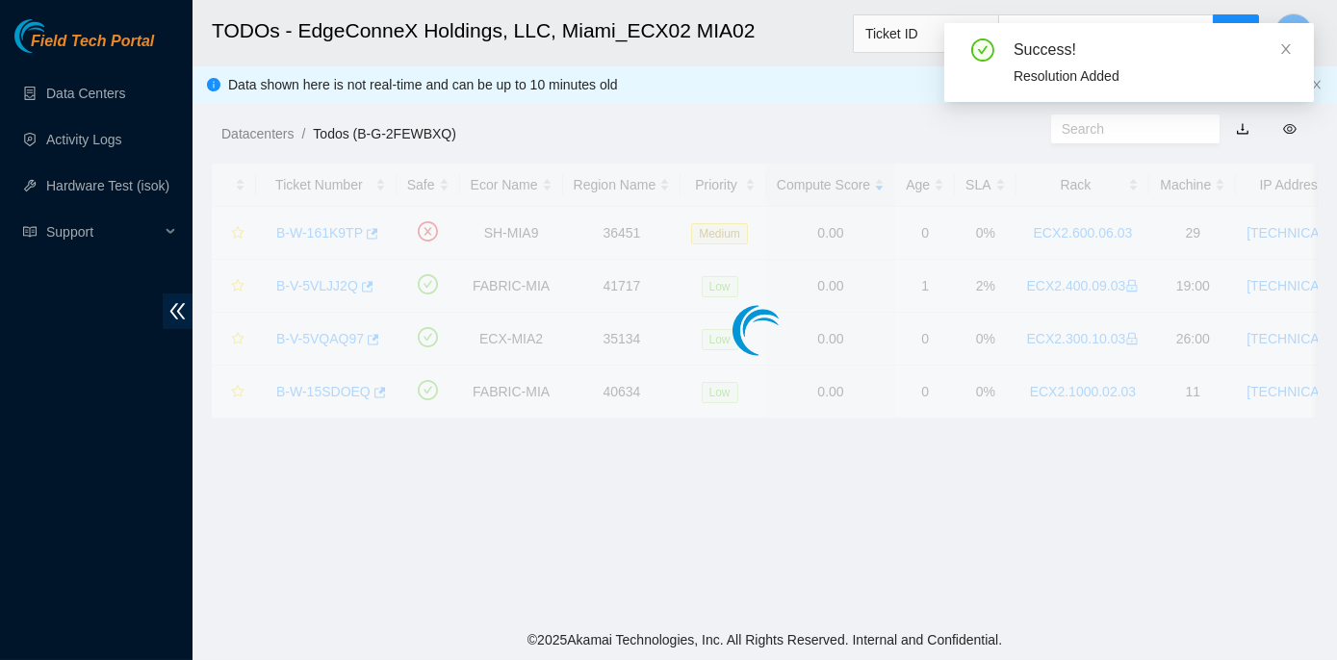
scroll to position [536, 0]
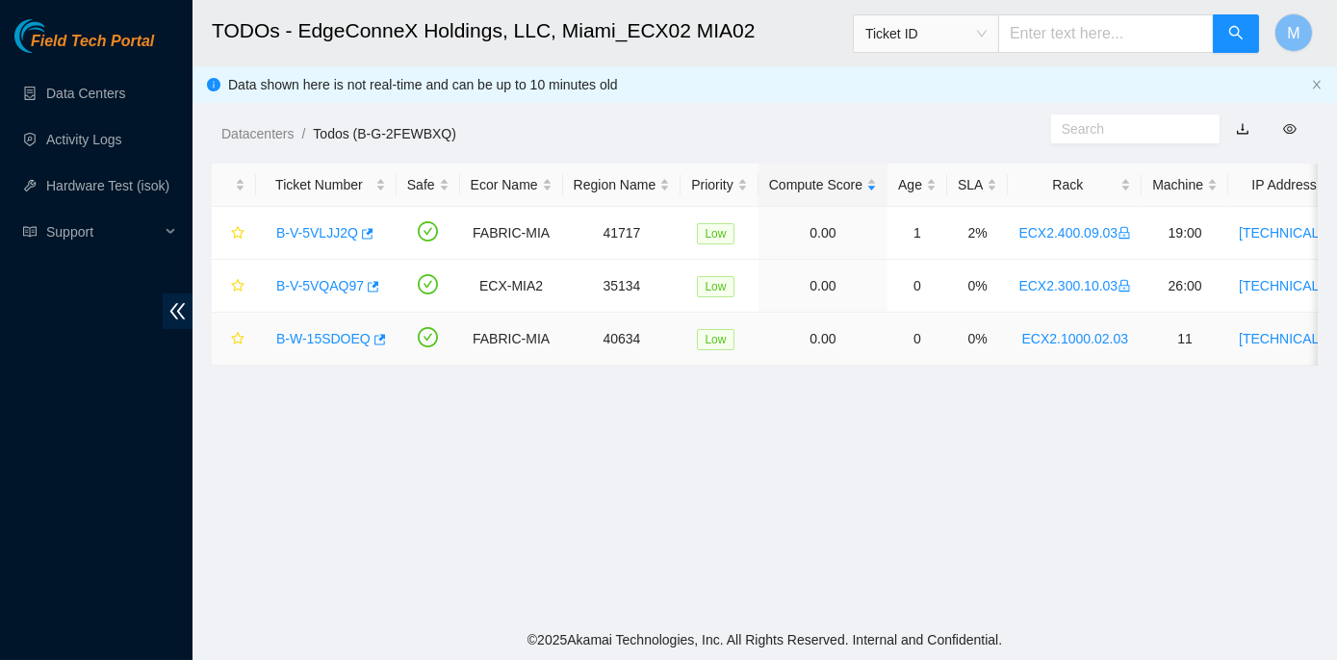
click at [323, 335] on link "B-W-15SDOEQ" at bounding box center [323, 338] width 94 height 15
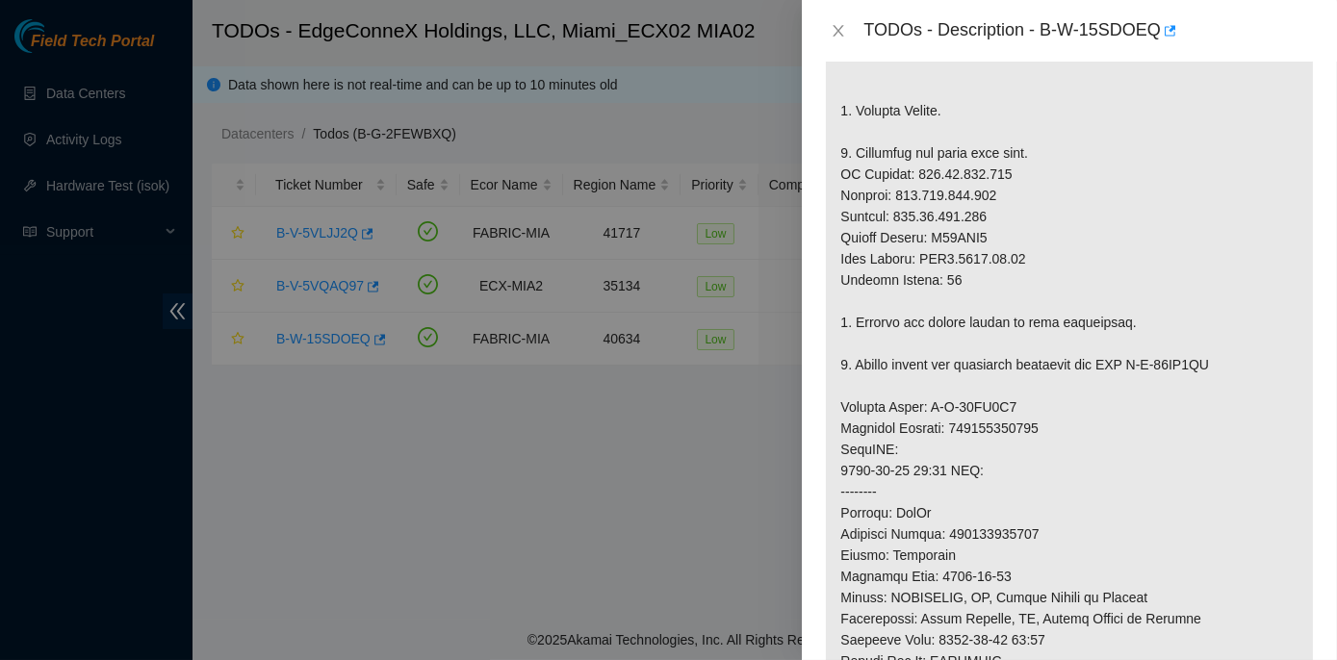
scroll to position [0, 0]
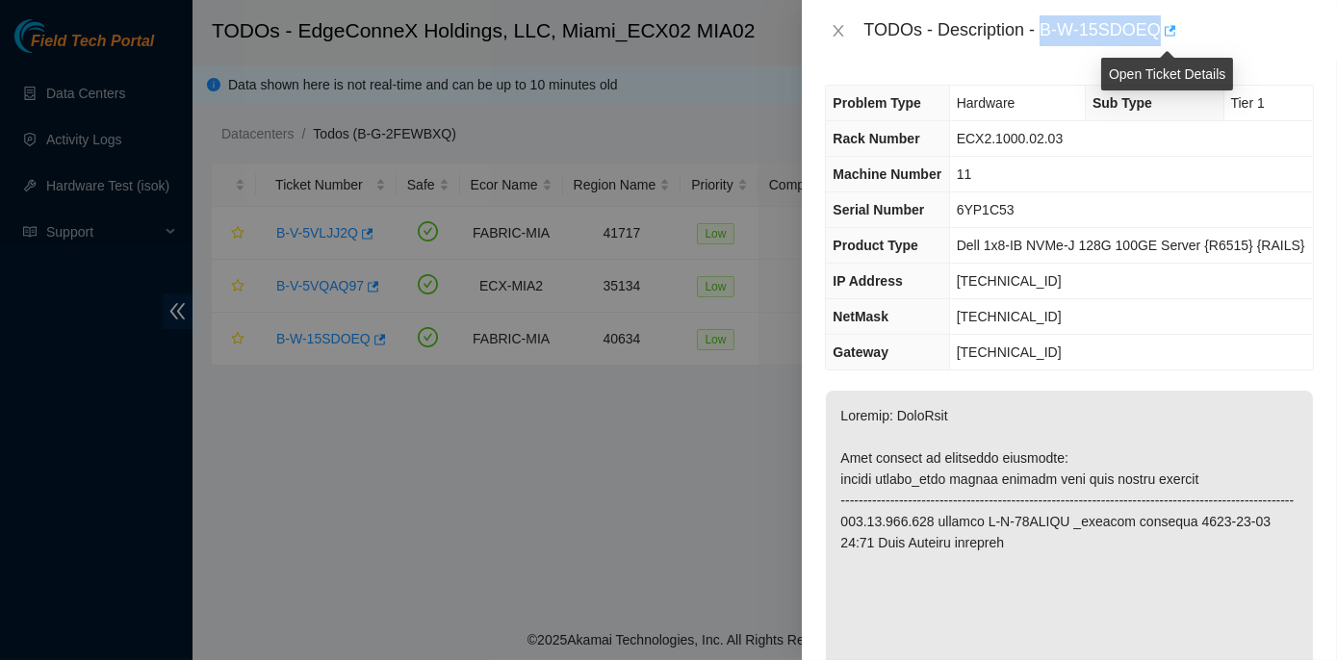
drag, startPoint x: 1042, startPoint y: 25, endPoint x: 1160, endPoint y: 30, distance: 118.5
click at [1160, 30] on div "TODOs - Description - B-W-15SDOEQ" at bounding box center [1089, 30] width 451 height 31
copy div "B-W-15SDOEQ"
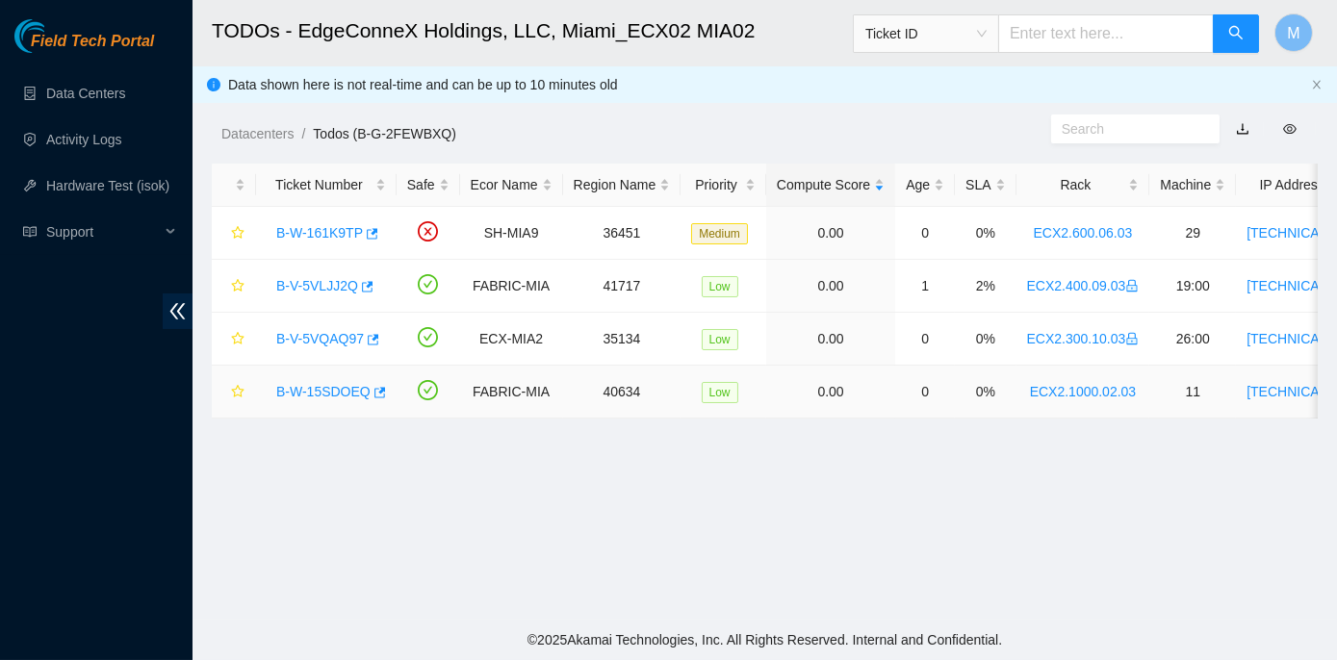
click at [324, 391] on link "B-W-15SDOEQ" at bounding box center [323, 391] width 94 height 15
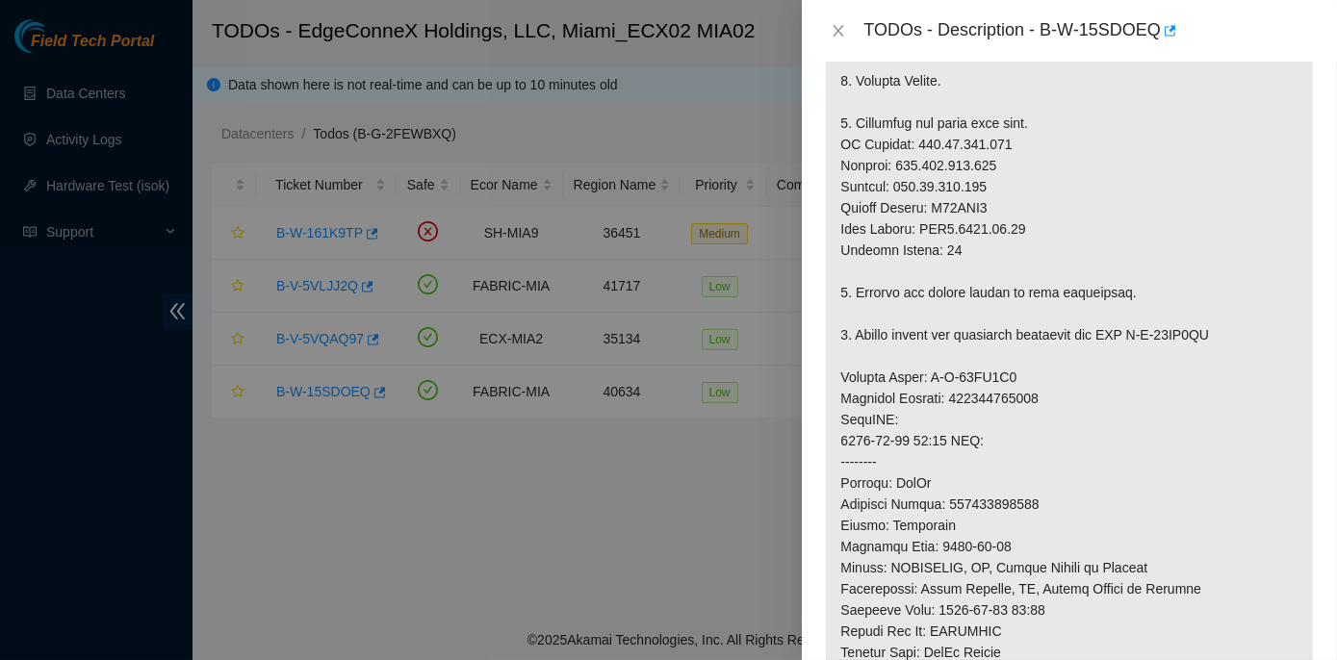
scroll to position [612, 0]
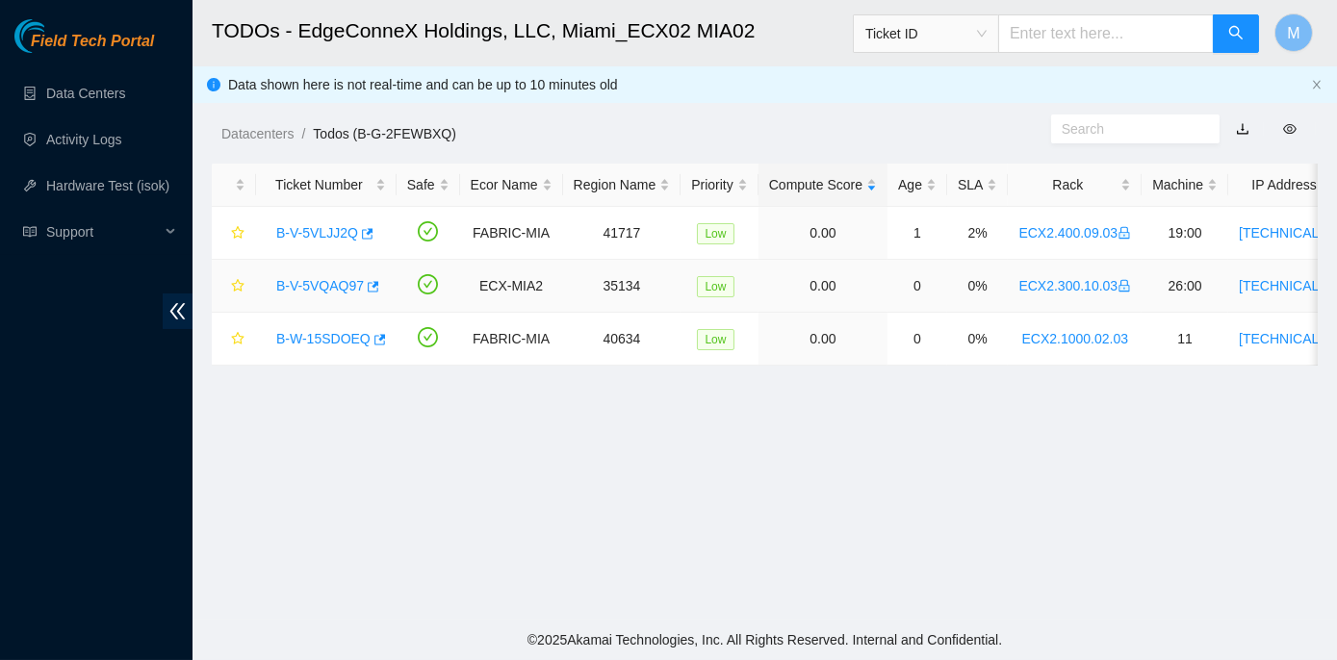
click at [338, 282] on link "B-V-5VQAQ97" at bounding box center [320, 285] width 88 height 15
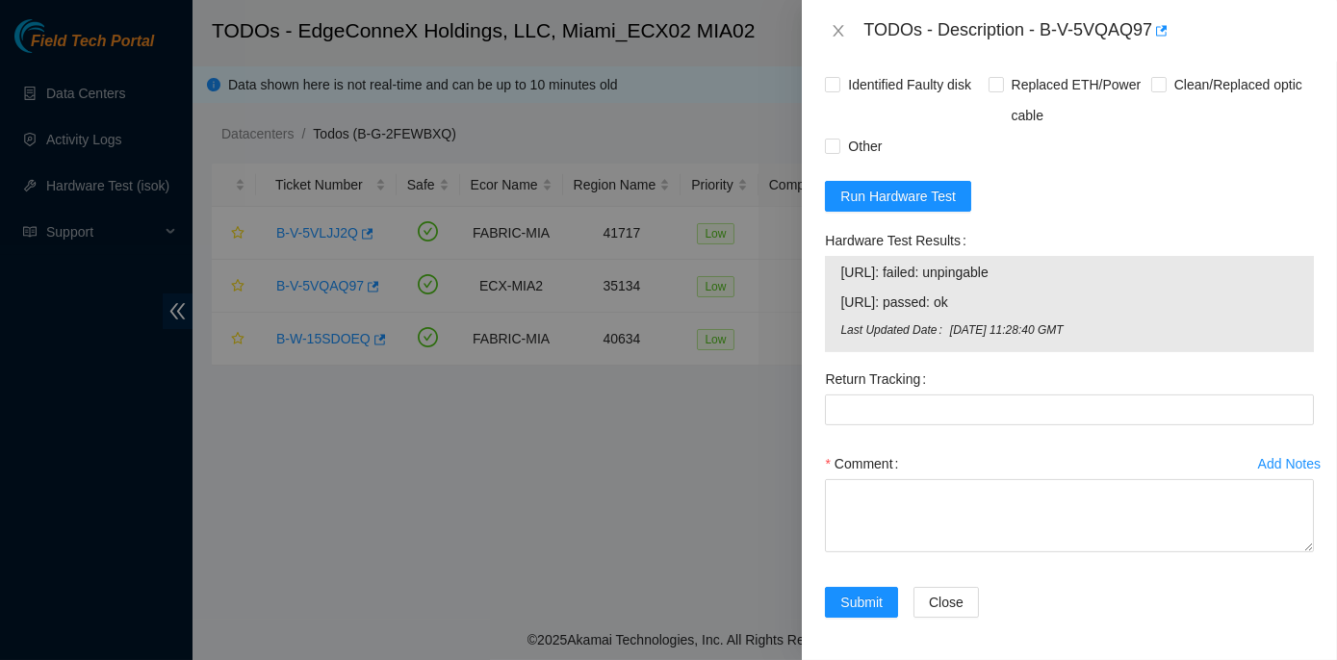
scroll to position [1091, 0]
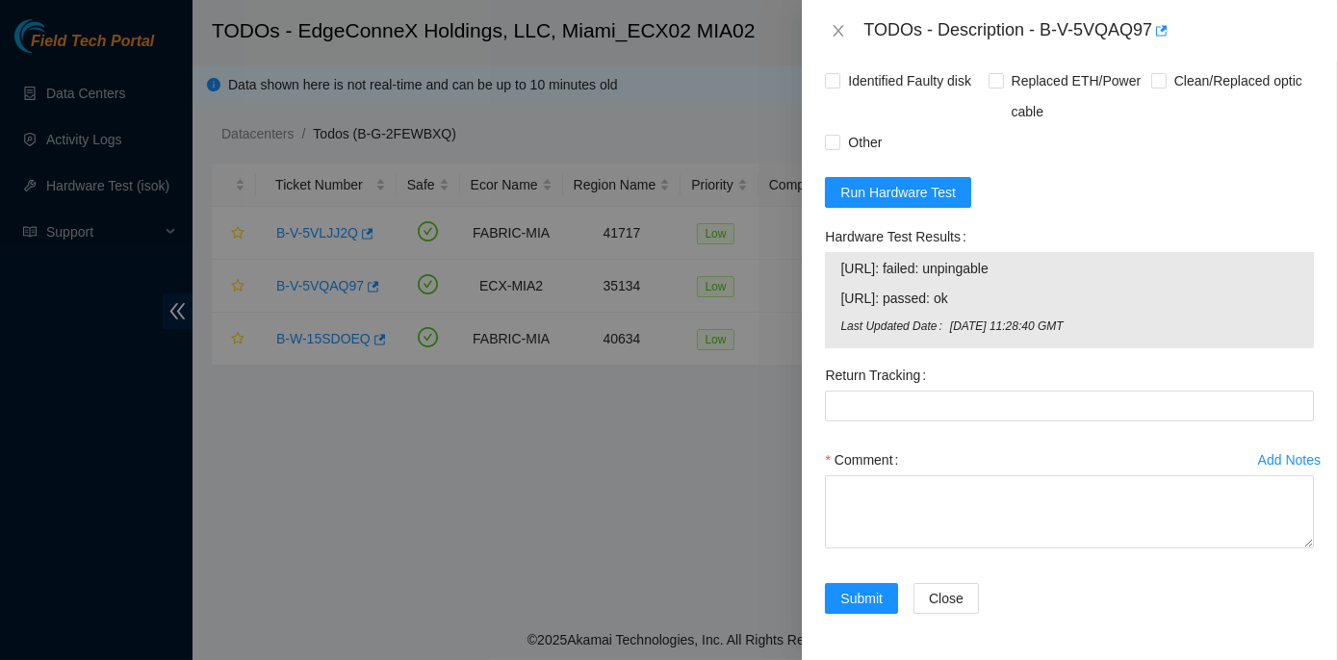
drag, startPoint x: 821, startPoint y: 236, endPoint x: 1088, endPoint y: 265, distance: 268.2
click at [1088, 265] on div "Hardware Test Results 184.28.6.102: failed: unpingable 184.28.6.103: passed: ok…" at bounding box center [1069, 290] width 504 height 139
copy div "Hardware Test Results 184.28.6.102: failed: unpingable"
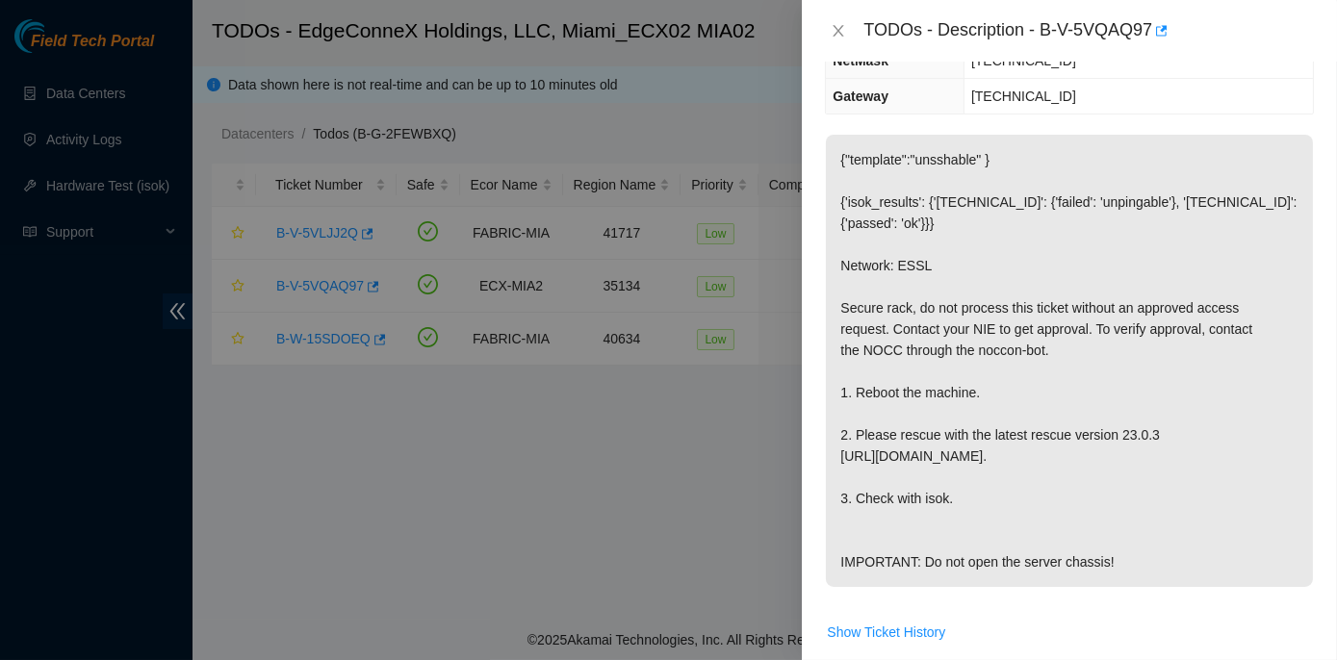
scroll to position [0, 0]
